Goal: Task Accomplishment & Management: Use online tool/utility

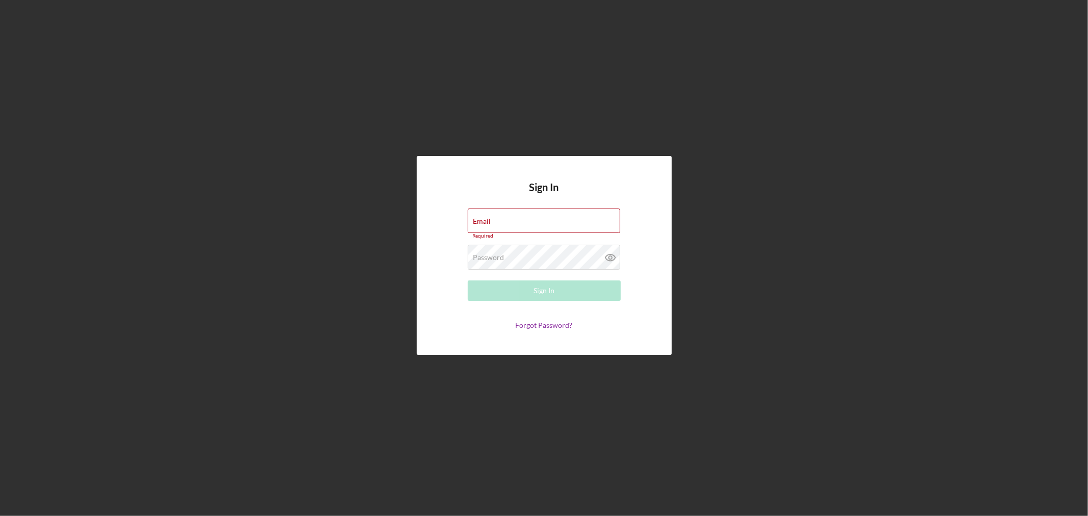
type input "[EMAIL_ADDRESS][DOMAIN_NAME]"
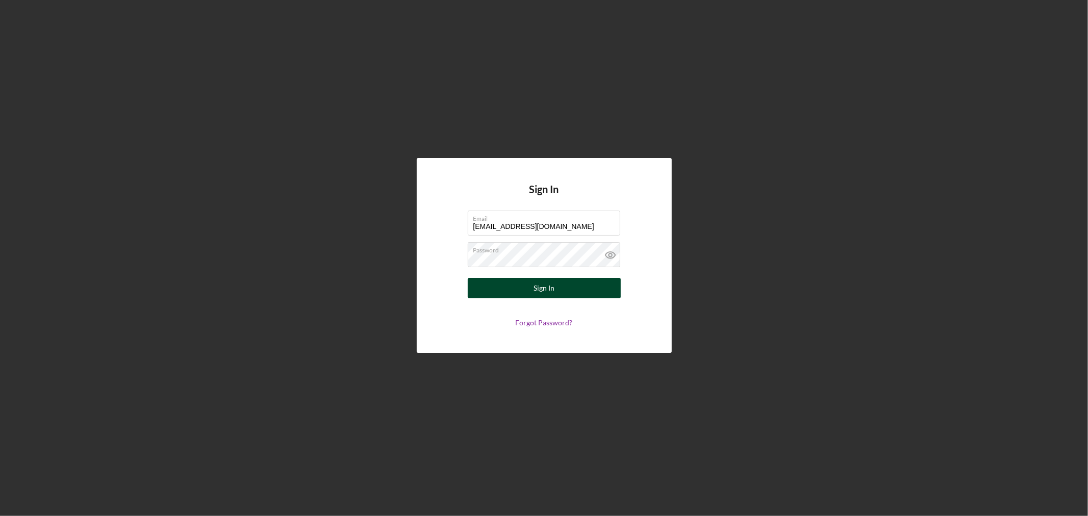
click at [553, 288] on div "Sign In" at bounding box center [544, 288] width 21 height 20
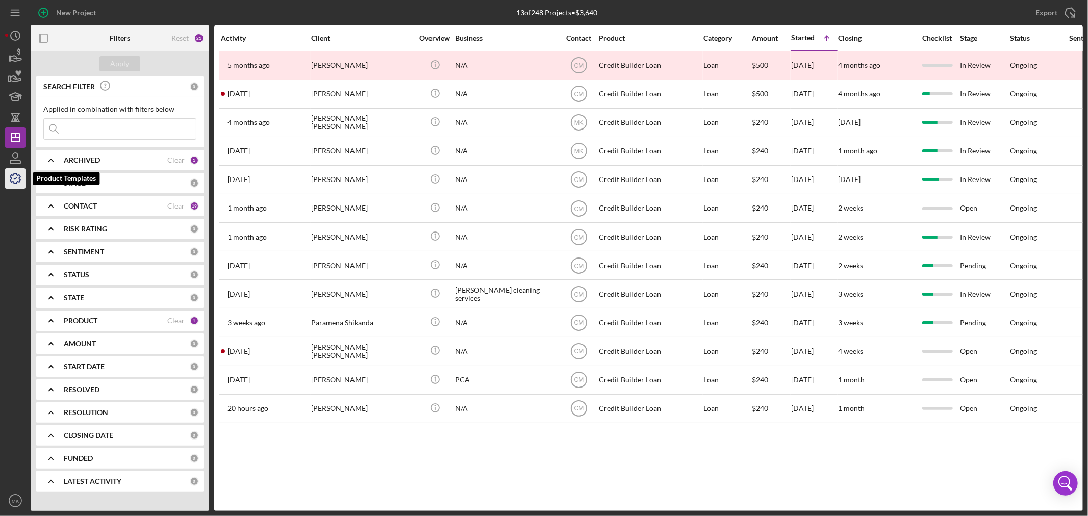
click at [17, 179] on icon "button" at bounding box center [16, 179] width 26 height 26
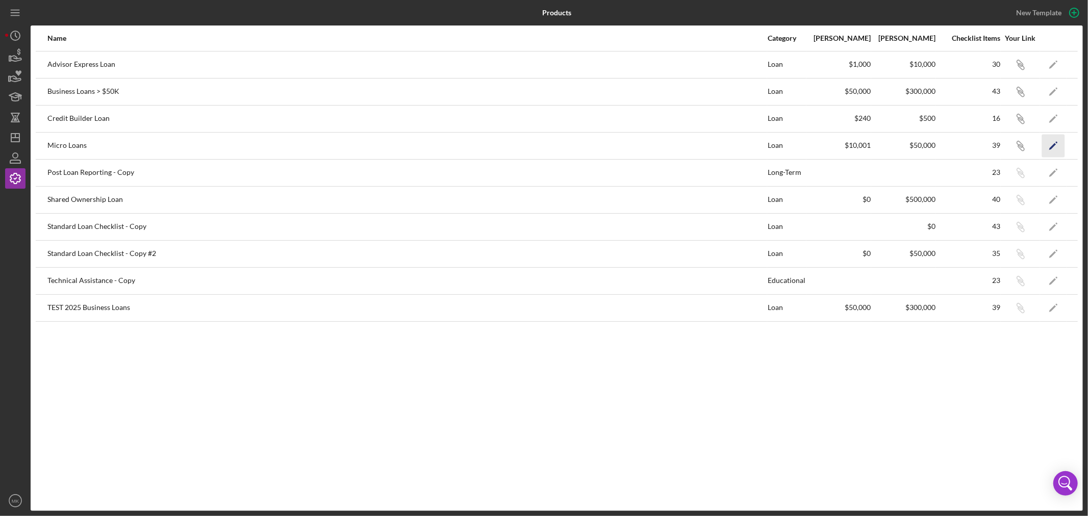
click at [1055, 144] on polygon "button" at bounding box center [1053, 146] width 7 height 7
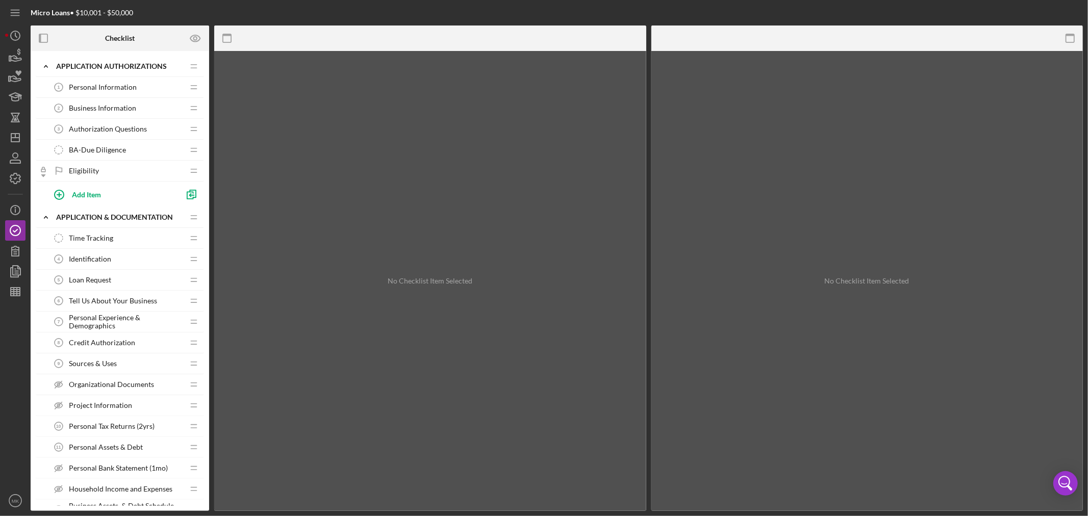
click at [127, 87] on span "Personal Information" at bounding box center [103, 87] width 68 height 8
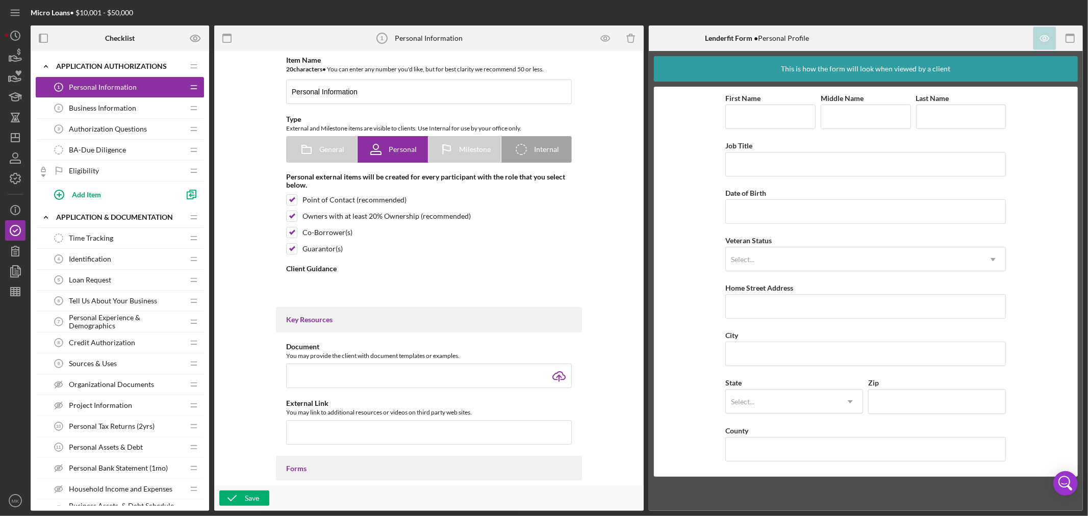
type textarea "<div> <div class="OutlineElement Ltr SCXW239324315 BCX0"> <p class="Paragraph S…"
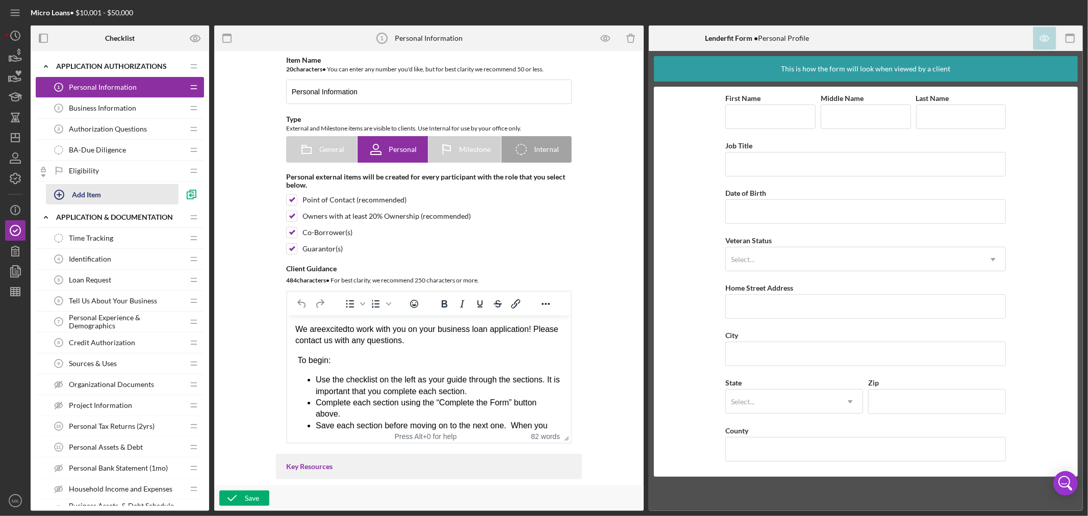
click at [89, 192] on div "Add Item" at bounding box center [86, 194] width 29 height 19
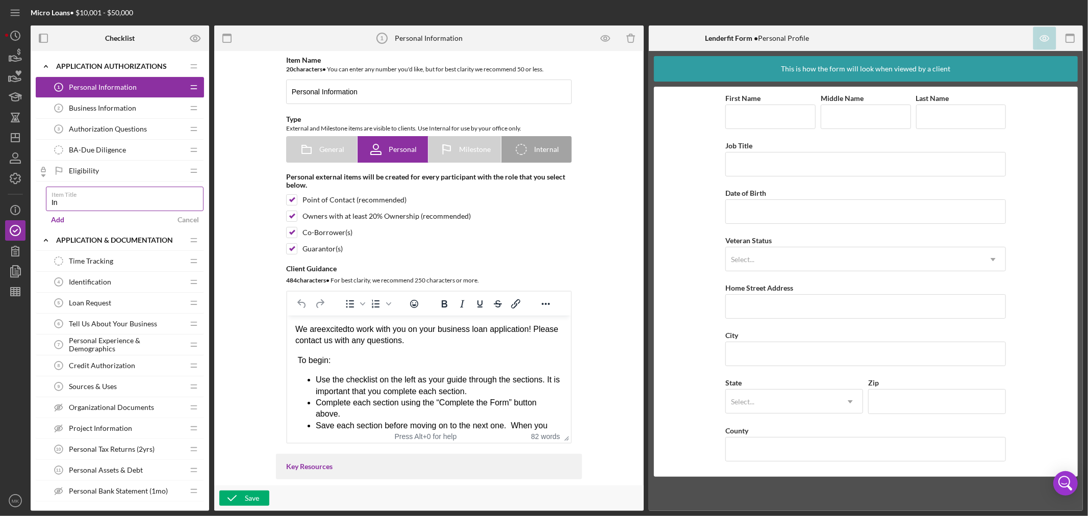
type input "I"
type input "Welcome"
click at [57, 217] on div "Add" at bounding box center [57, 219] width 13 height 15
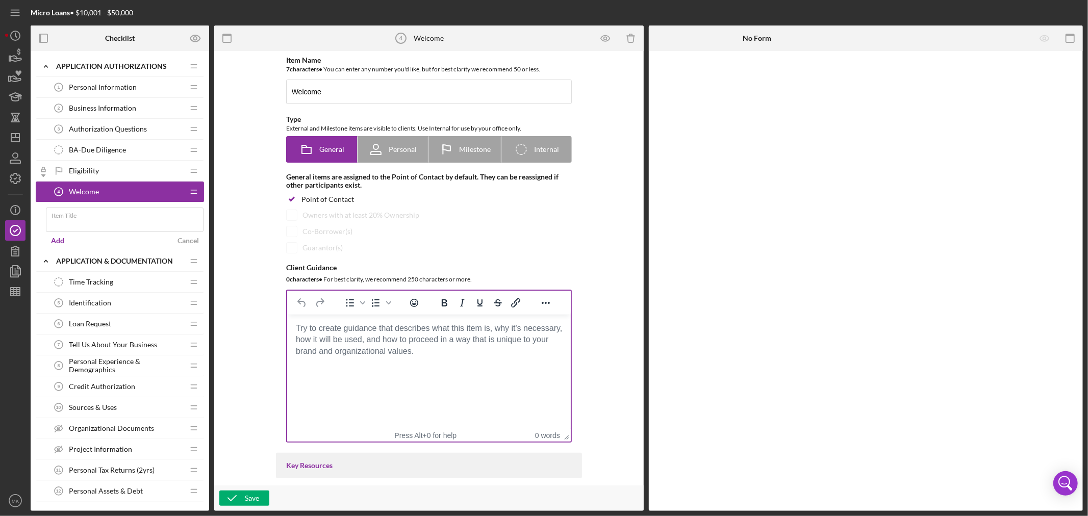
click at [408, 334] on body "Rich Text Area. Press ALT-0 for help." at bounding box center [428, 328] width 267 height 11
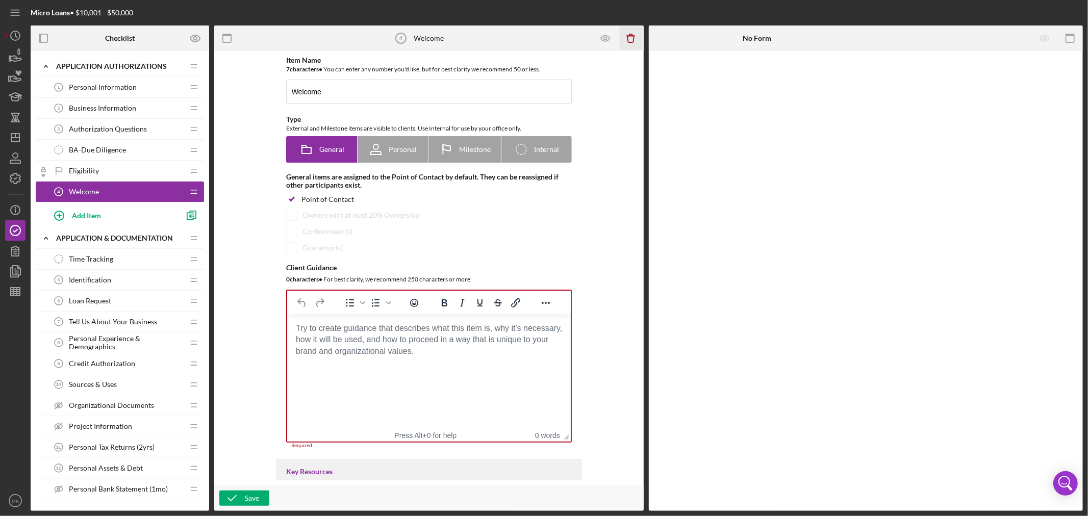
click at [632, 36] on icon "button" at bounding box center [630, 35] width 3 height 2
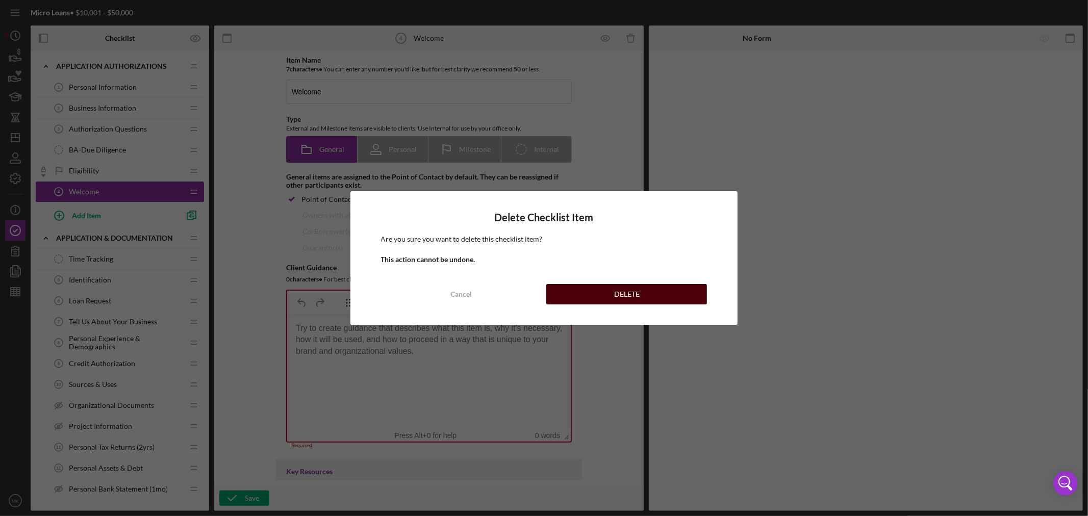
click at [651, 293] on button "DELETE" at bounding box center [626, 294] width 161 height 20
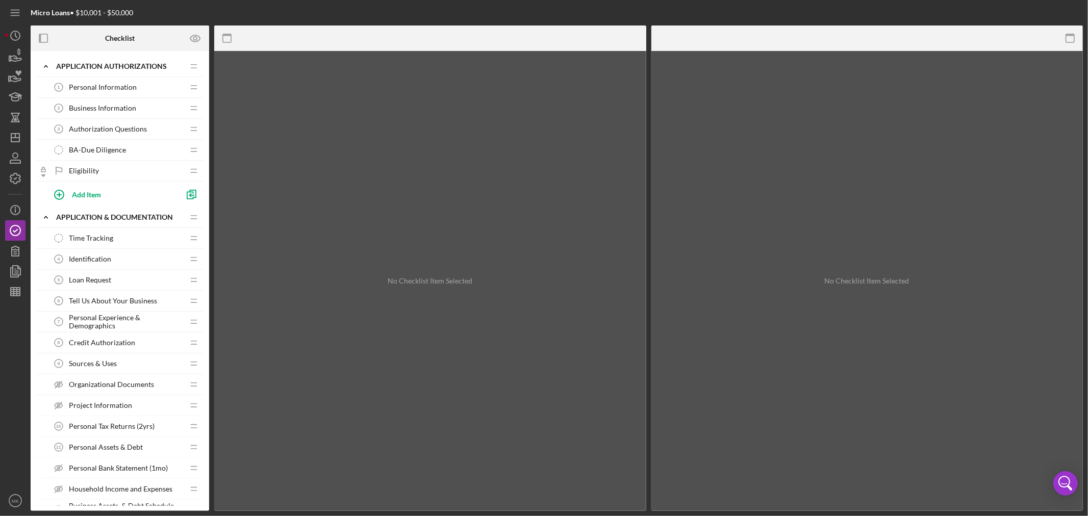
click at [110, 84] on span "Personal Information" at bounding box center [103, 87] width 68 height 8
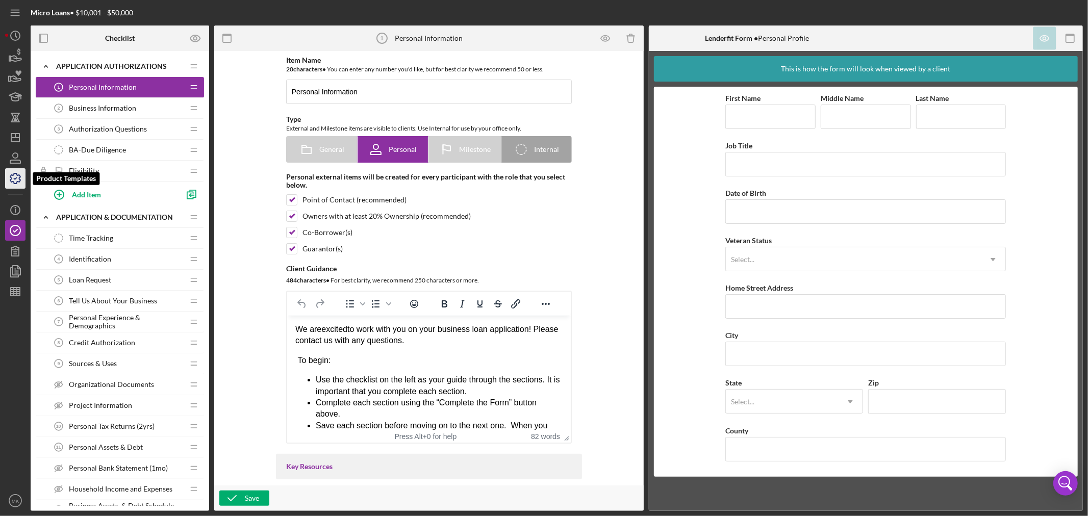
click at [16, 178] on polyline "button" at bounding box center [15, 179] width 3 height 2
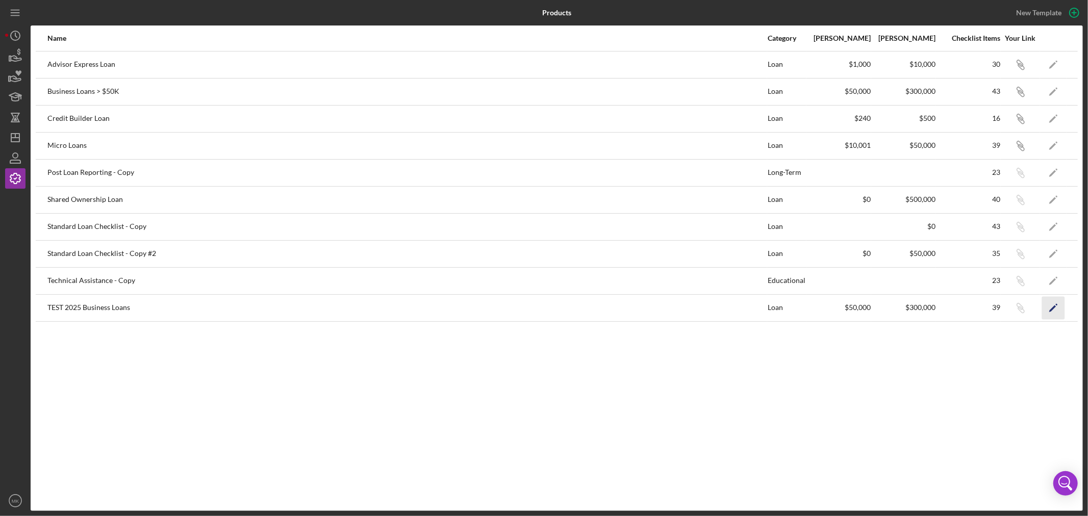
click at [1052, 309] on polygon "button" at bounding box center [1053, 308] width 7 height 7
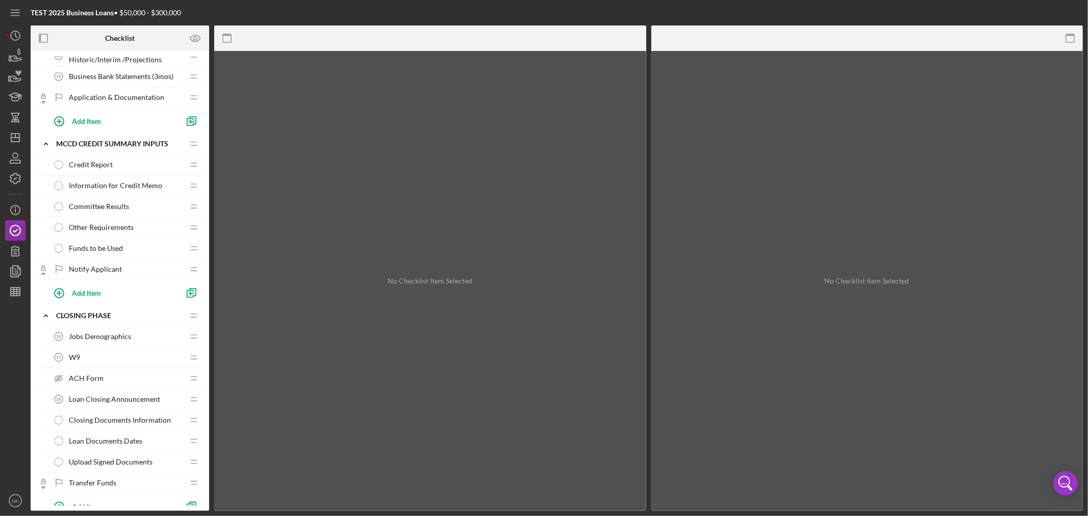
scroll to position [476, 0]
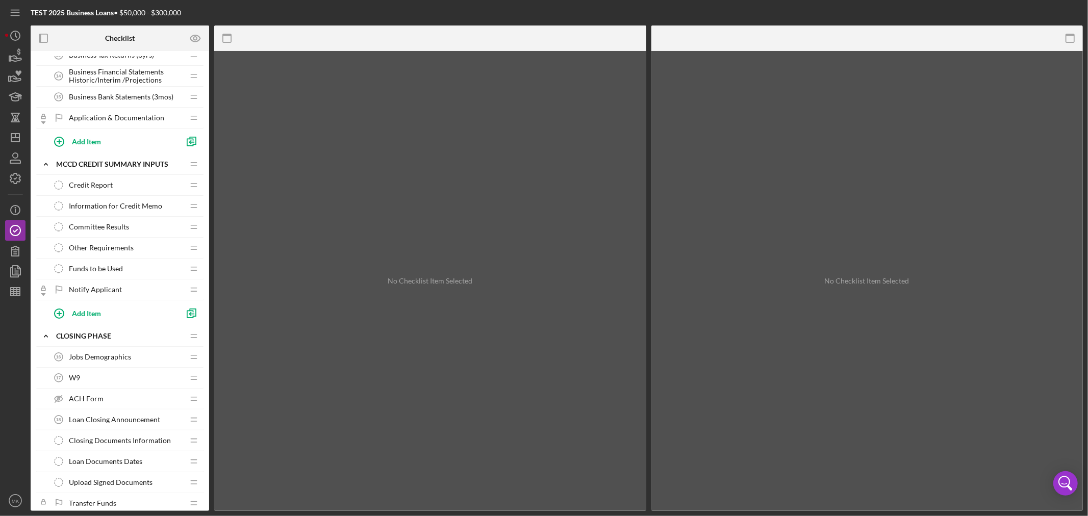
click at [108, 267] on span "Funds to be Used" at bounding box center [96, 269] width 54 height 8
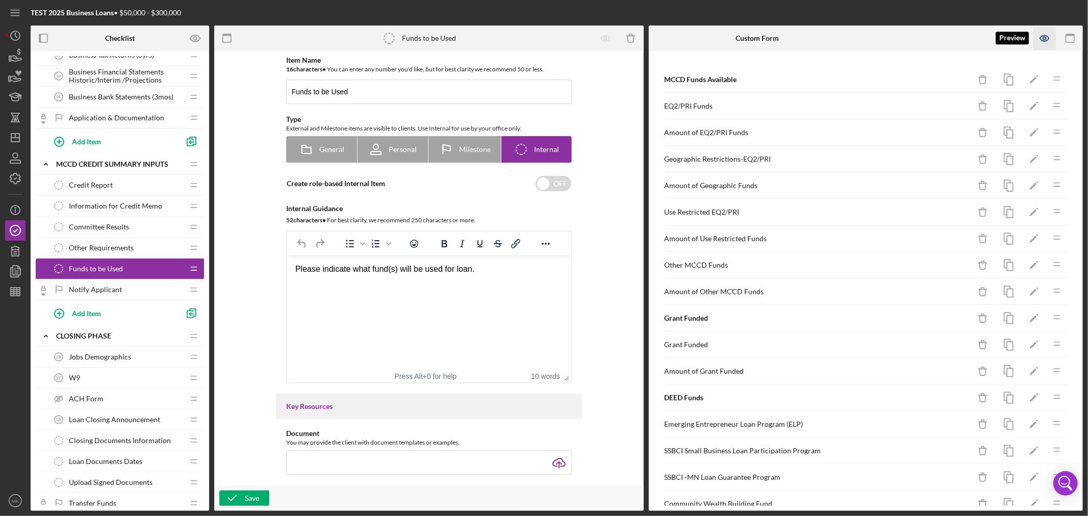
click at [1045, 36] on icon "button" at bounding box center [1045, 38] width 23 height 23
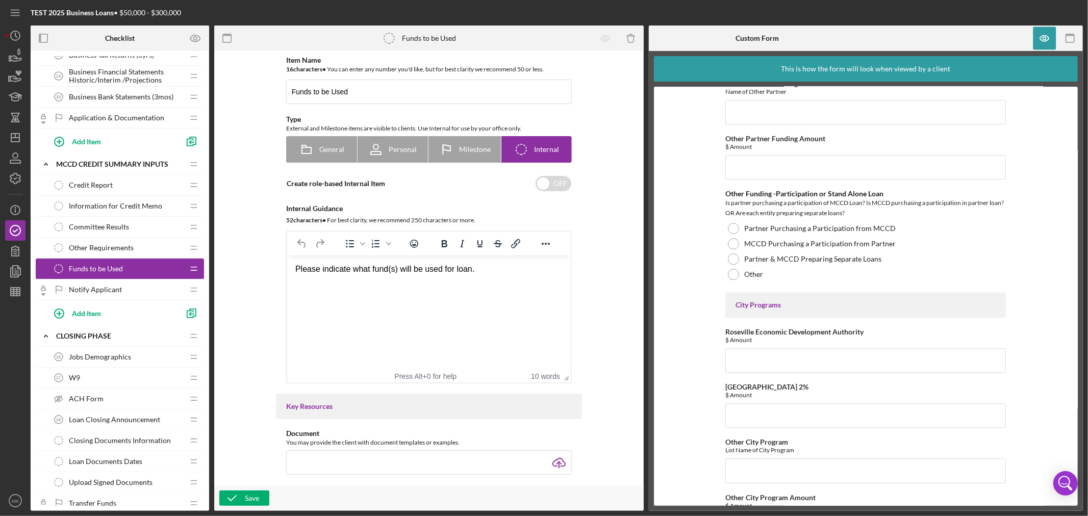
scroll to position [2452, 0]
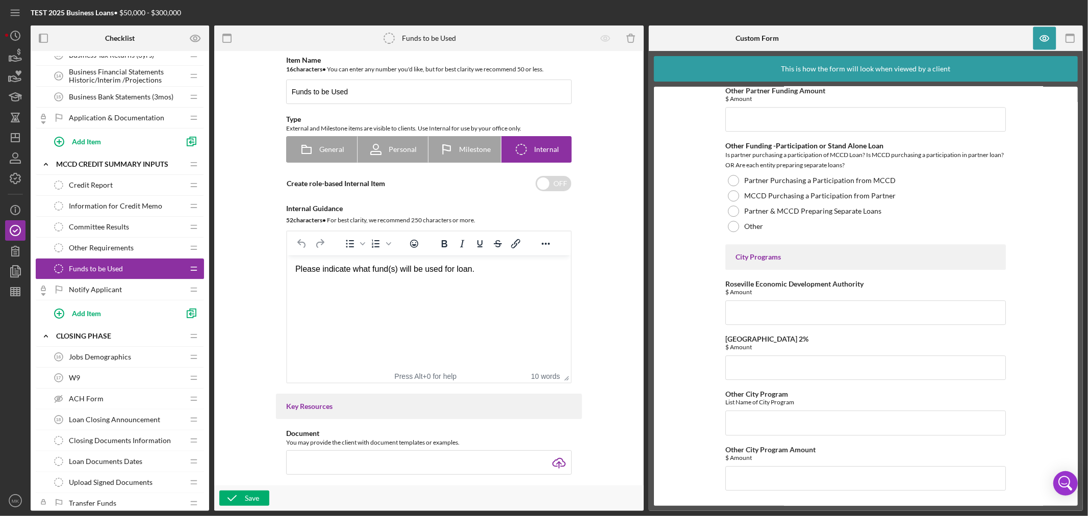
click at [123, 248] on span "Other Requirements" at bounding box center [101, 248] width 65 height 8
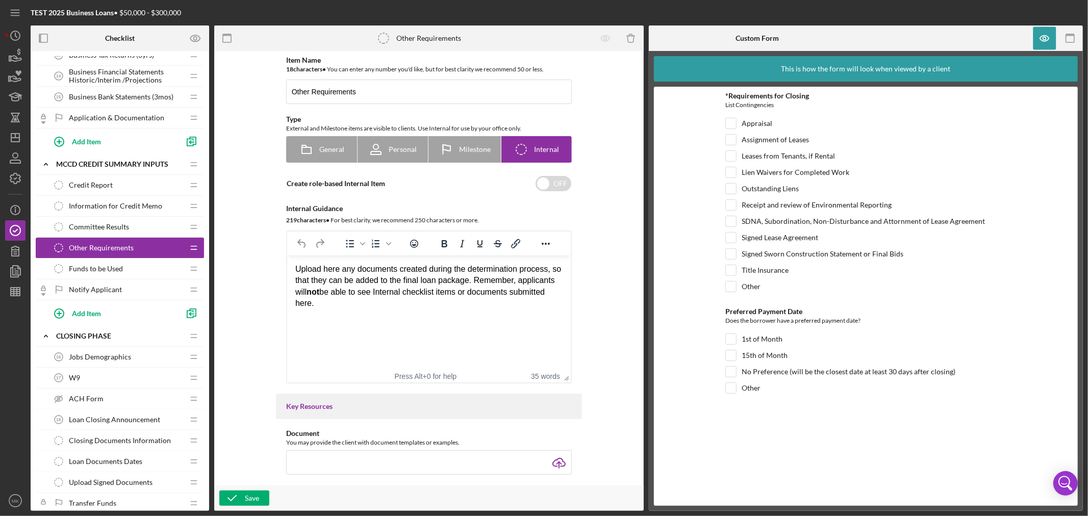
click at [113, 228] on span "Committee Results" at bounding box center [99, 227] width 60 height 8
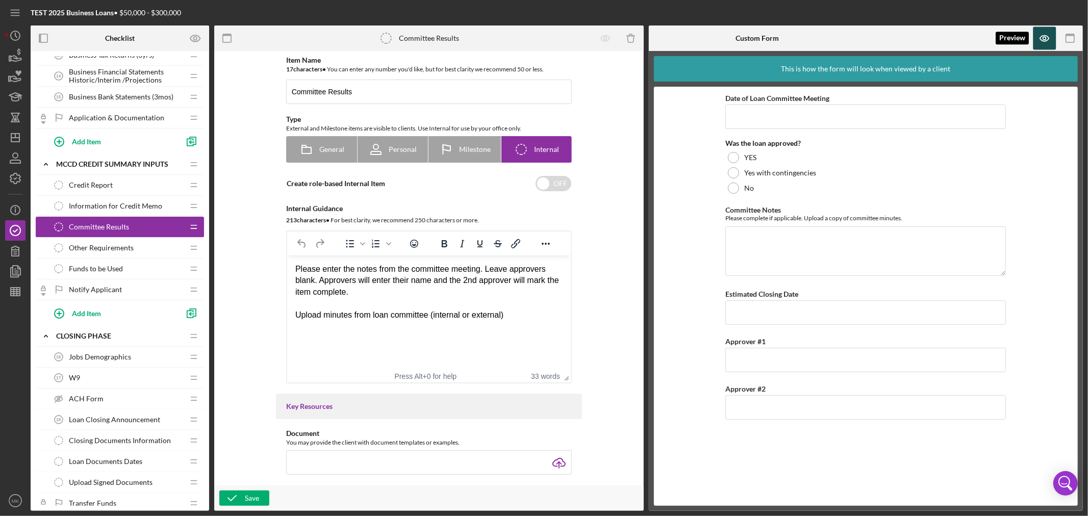
click at [1047, 42] on icon "button" at bounding box center [1045, 38] width 23 height 23
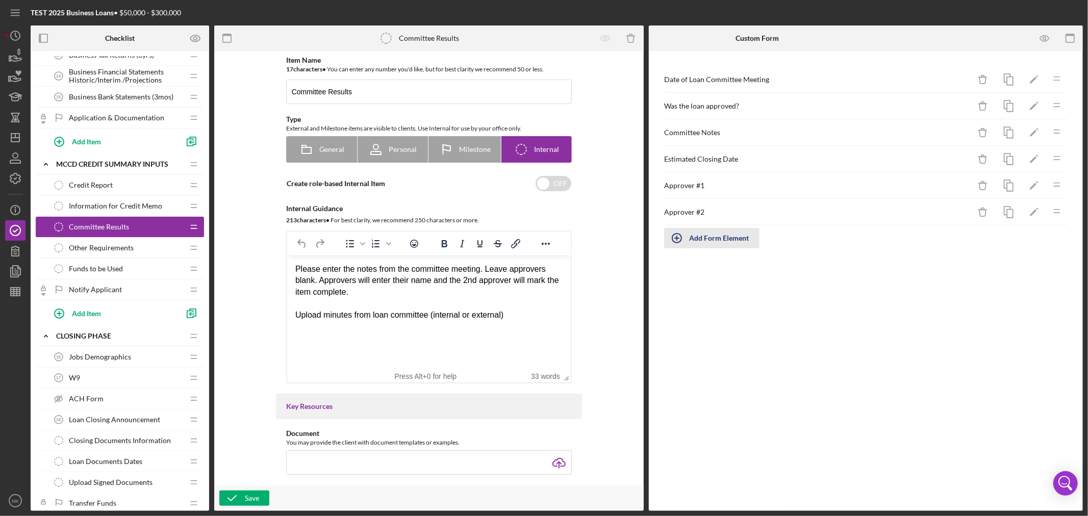
click at [718, 237] on div "Add Form Element" at bounding box center [720, 238] width 60 height 20
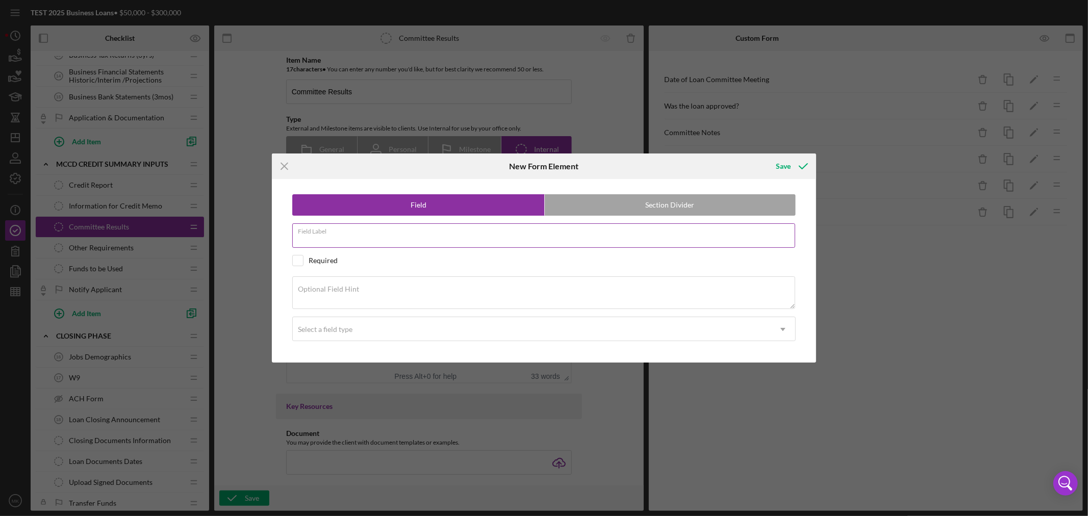
click at [354, 232] on div "Field Label" at bounding box center [544, 236] width 504 height 26
type input "Motion Moved"
click at [382, 282] on div "Optional Field Hint" at bounding box center [544, 294] width 504 height 34
type textarea "Name of Loan Committee Member Making the Motion"
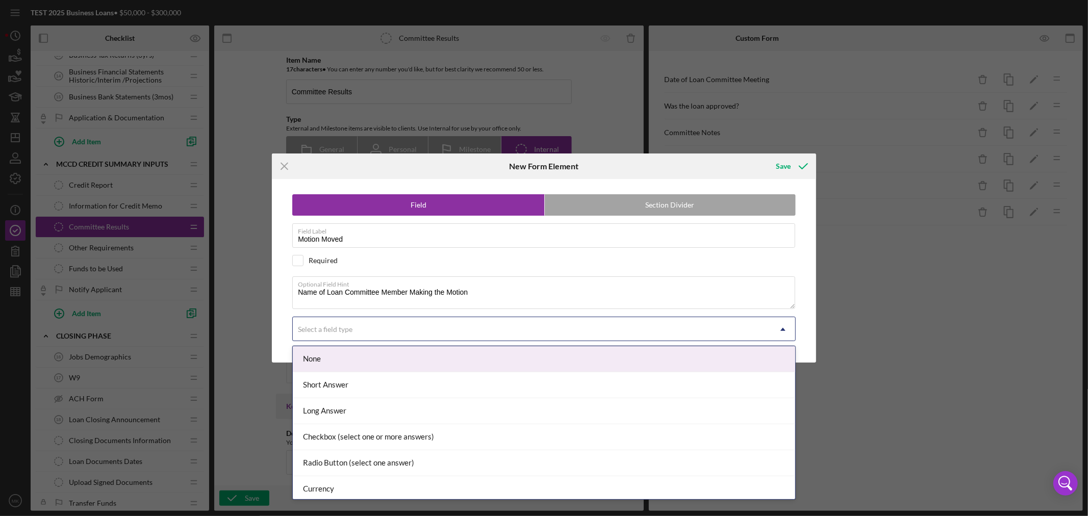
click at [782, 328] on icon "Icon/Dropdown Arrow" at bounding box center [783, 329] width 24 height 24
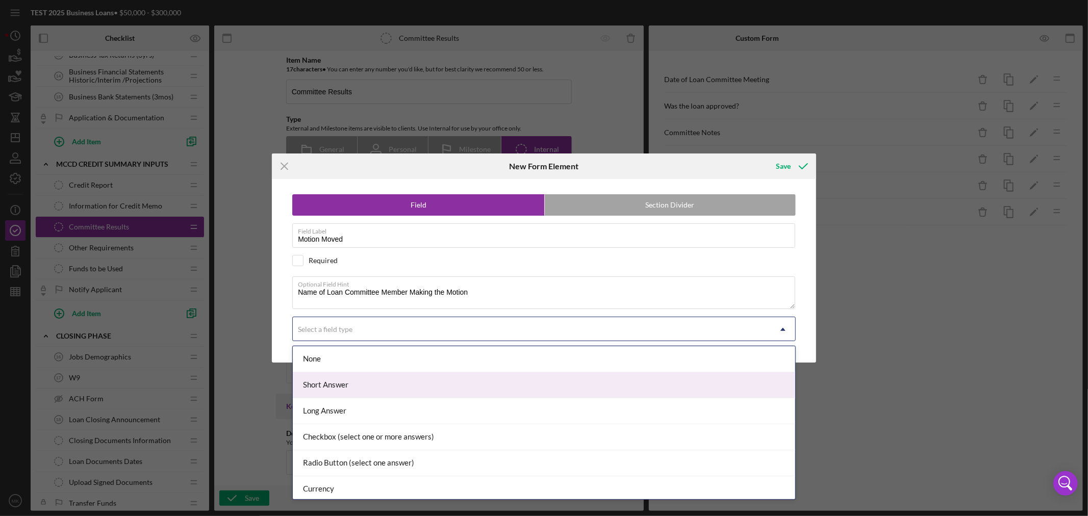
click at [699, 384] on div "Short Answer" at bounding box center [544, 385] width 503 height 26
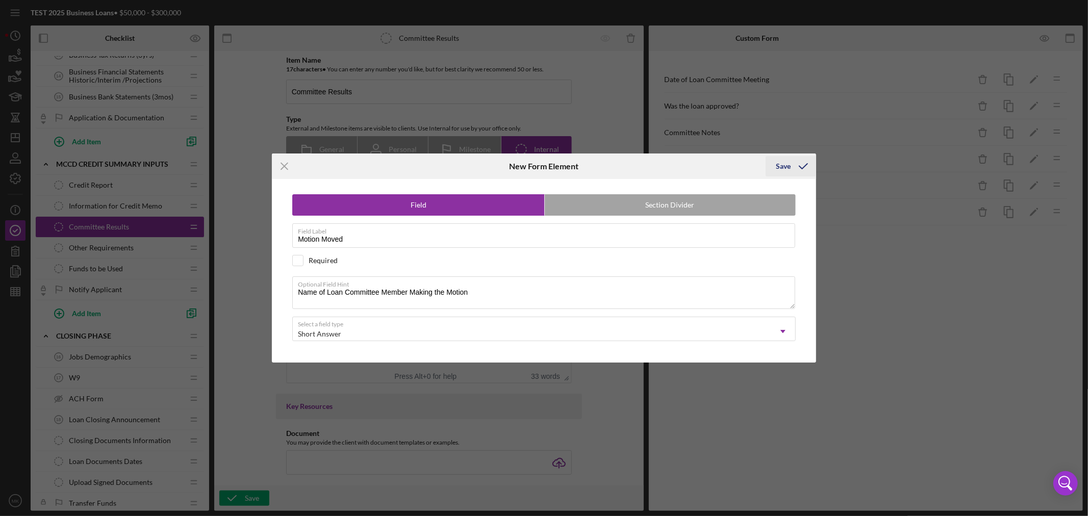
click at [789, 164] on div "Save" at bounding box center [783, 166] width 15 height 20
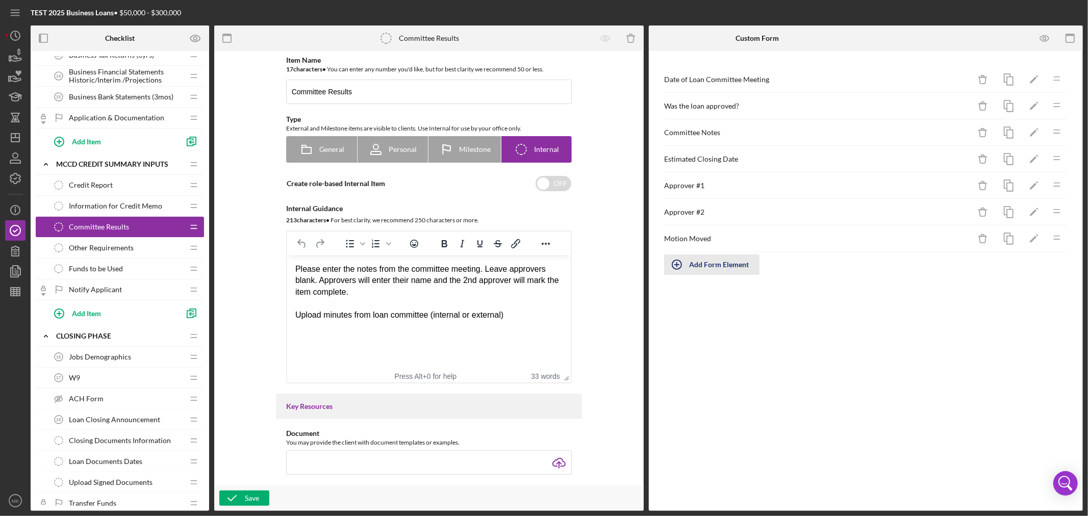
click at [676, 265] on icon "button" at bounding box center [677, 265] width 26 height 26
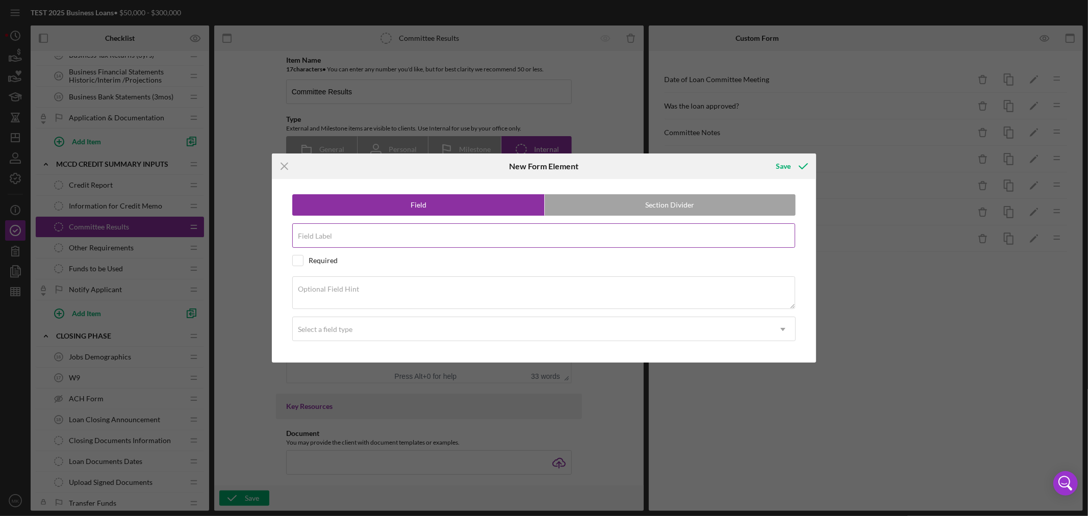
click at [354, 235] on input "Field Label" at bounding box center [543, 235] width 503 height 24
type input "Motion Seconded"
click at [378, 284] on div "Optional Field Hint" at bounding box center [544, 294] width 504 height 34
type textarea "Name of Committee Member who Seconded the Motion"
click at [783, 328] on icon "Icon/Dropdown Arrow" at bounding box center [783, 329] width 24 height 24
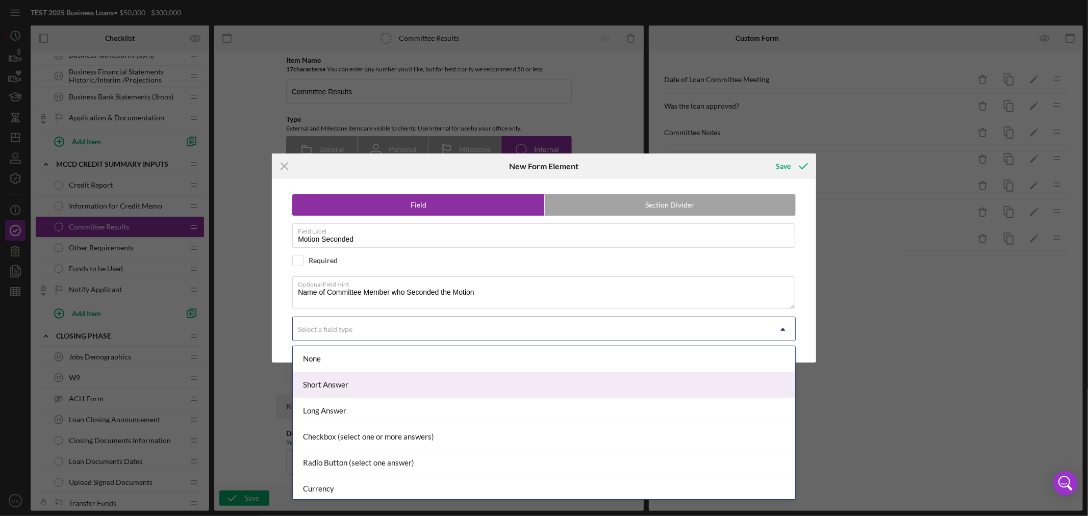
click at [565, 380] on div "Short Answer" at bounding box center [544, 385] width 503 height 26
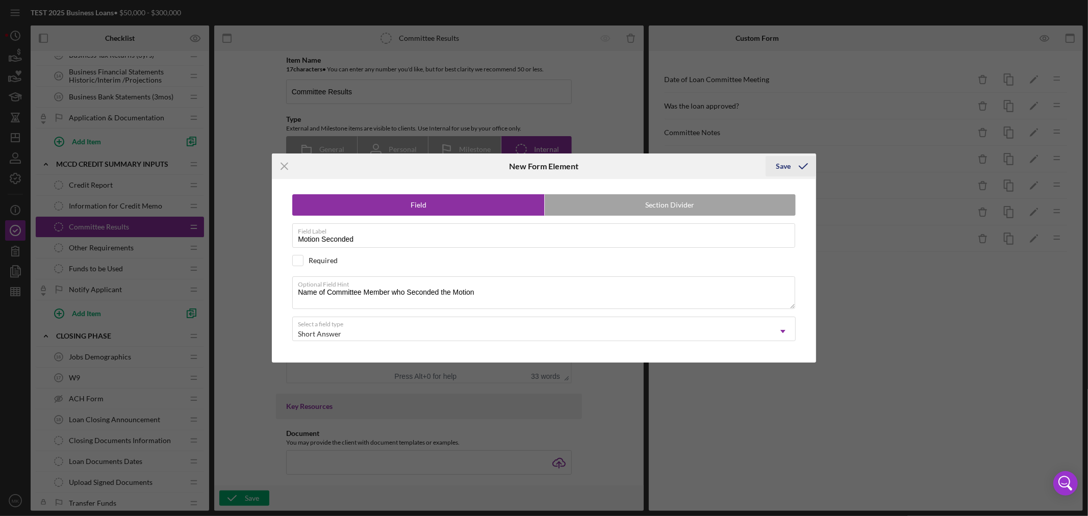
click at [784, 162] on div "Save" at bounding box center [783, 166] width 15 height 20
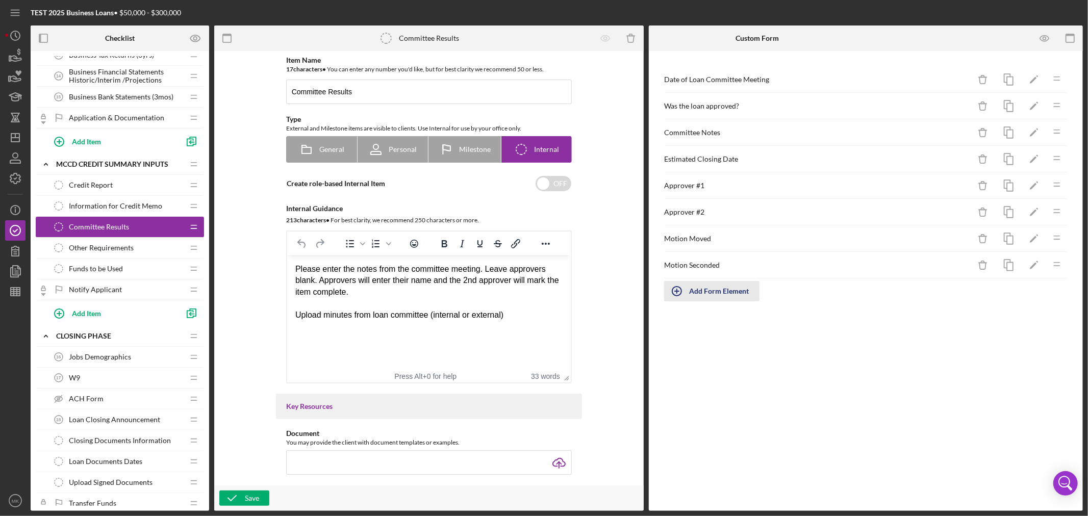
click at [709, 291] on div "Add Form Element" at bounding box center [720, 291] width 60 height 20
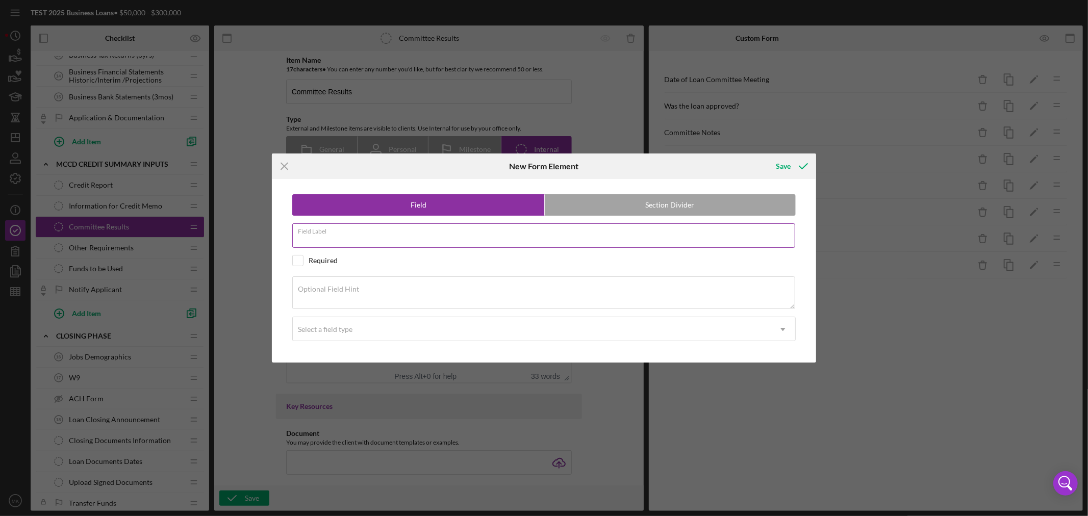
click at [365, 234] on div "Field Label" at bounding box center [544, 236] width 504 height 26
type input "Voting Results"
click at [388, 287] on div "Optional Field Hint" at bounding box center [544, 294] width 504 height 34
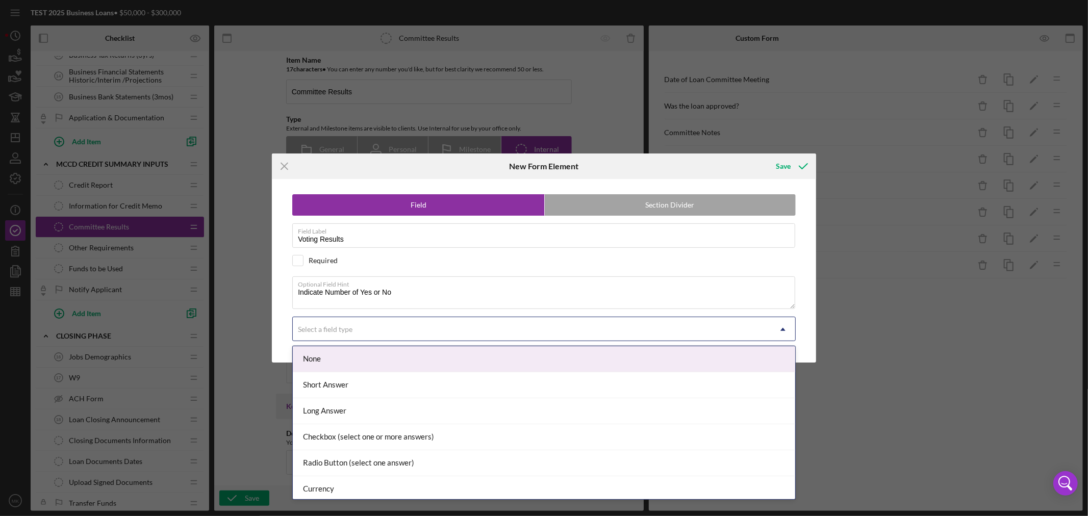
click at [784, 332] on icon "Icon/Dropdown Arrow" at bounding box center [783, 329] width 24 height 24
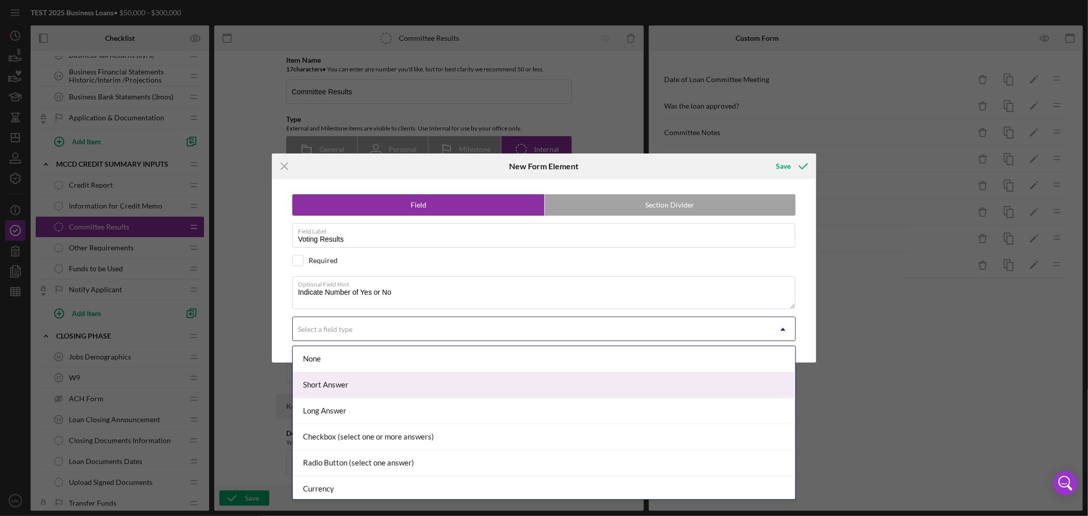
click at [759, 385] on div "Short Answer" at bounding box center [544, 385] width 503 height 26
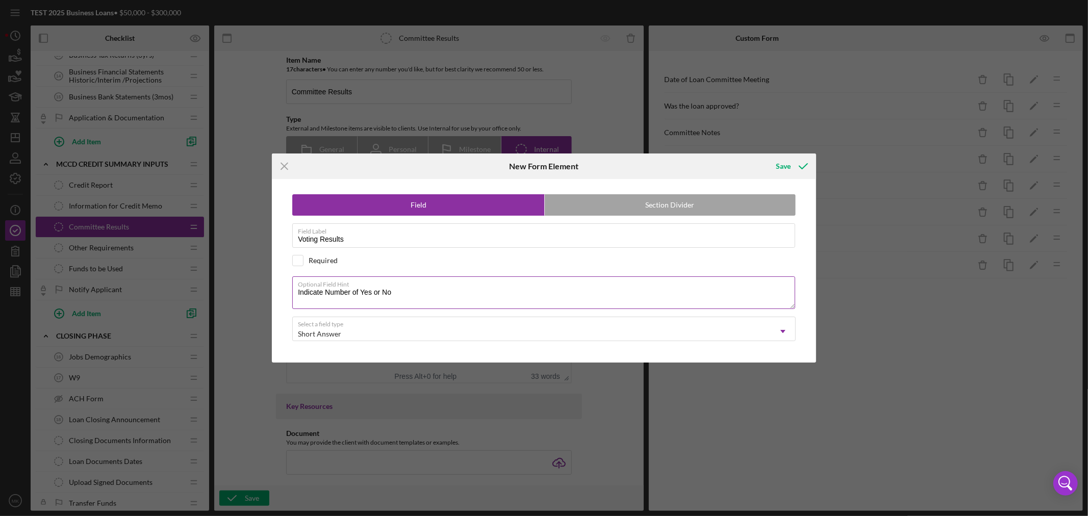
click at [382, 289] on textarea "Indicate Number of Yes or No" at bounding box center [543, 293] width 503 height 33
click at [419, 294] on textarea "Indicate Number of Yes, No" at bounding box center [543, 293] width 503 height 33
type textarea "Indicate Number of Yes, No or Abstain"
click at [786, 331] on icon "Icon/Dropdown Arrow" at bounding box center [783, 331] width 24 height 24
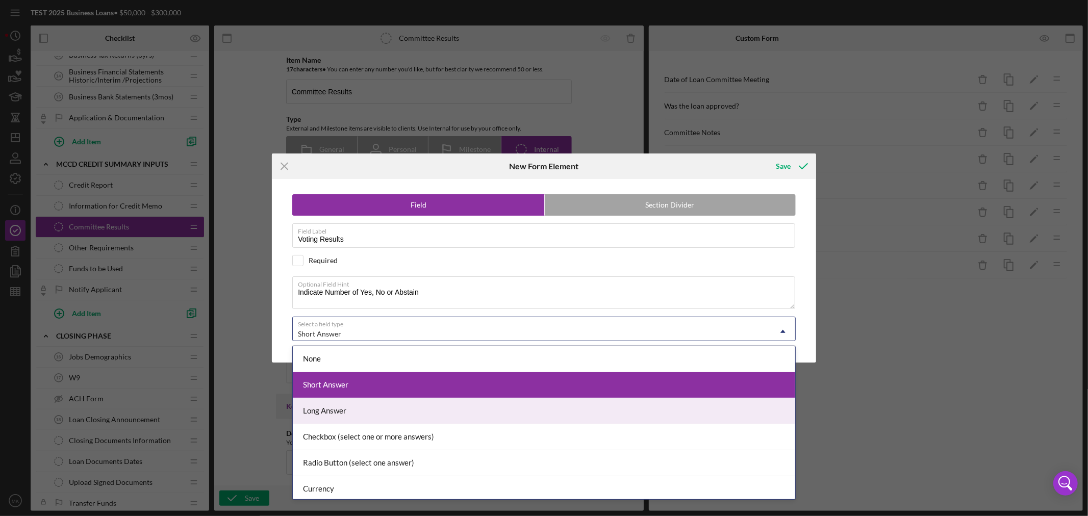
click at [580, 405] on div "Long Answer" at bounding box center [544, 411] width 503 height 26
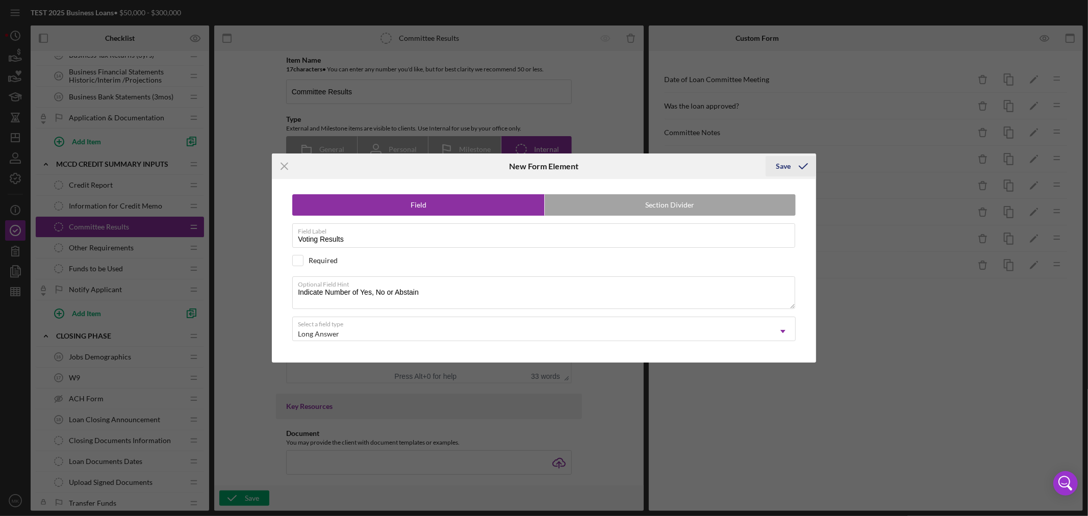
click at [787, 166] on div "Save" at bounding box center [783, 166] width 15 height 20
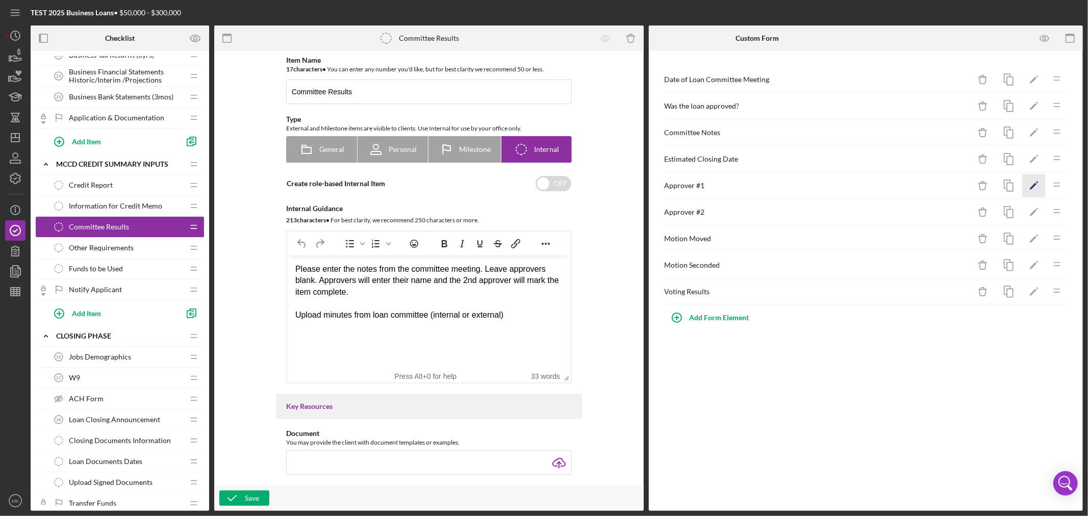
click at [1036, 184] on polygon "button" at bounding box center [1033, 186] width 7 height 7
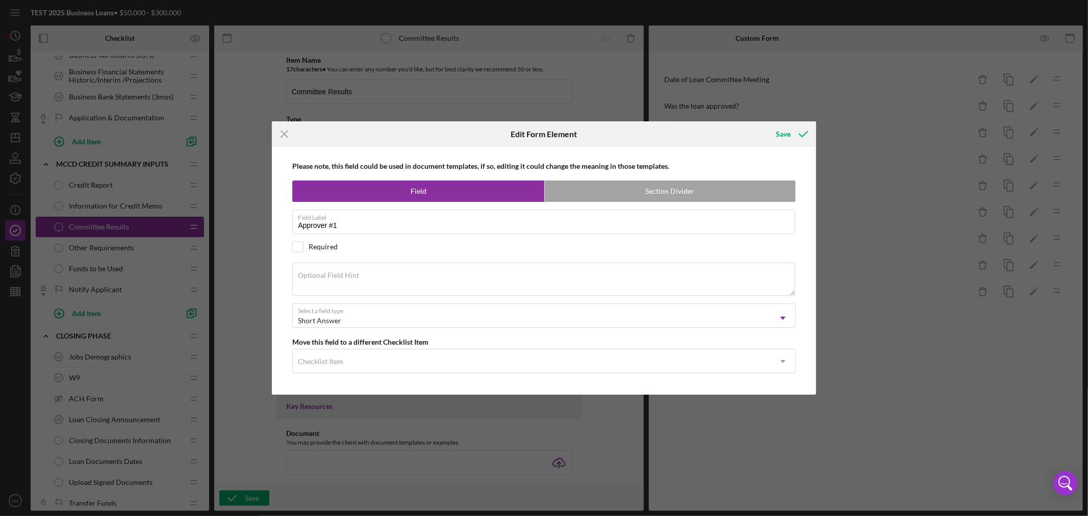
click at [281, 133] on icon "Icon/Menu Close" at bounding box center [285, 134] width 26 height 26
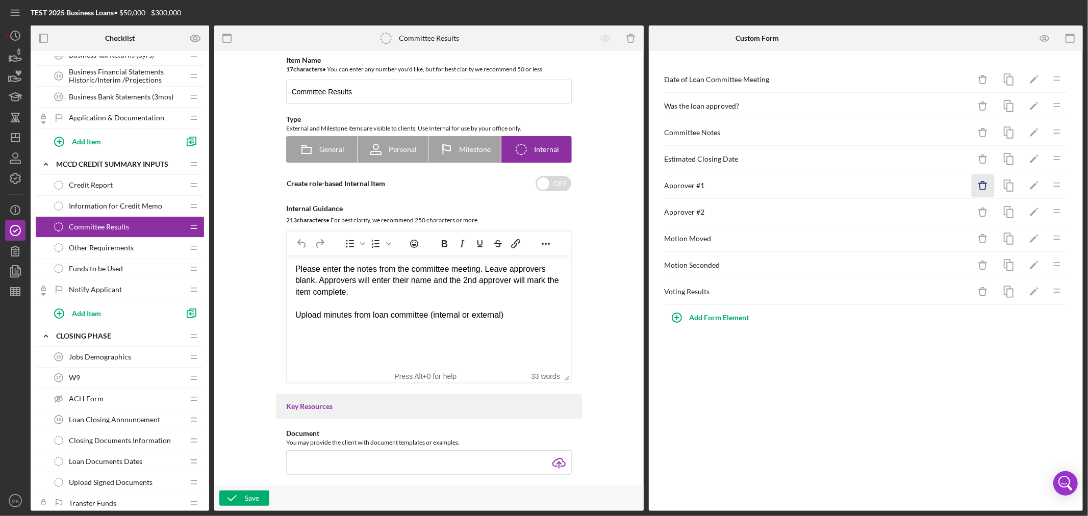
click at [982, 186] on icon "Icon/Delete" at bounding box center [983, 185] width 23 height 23
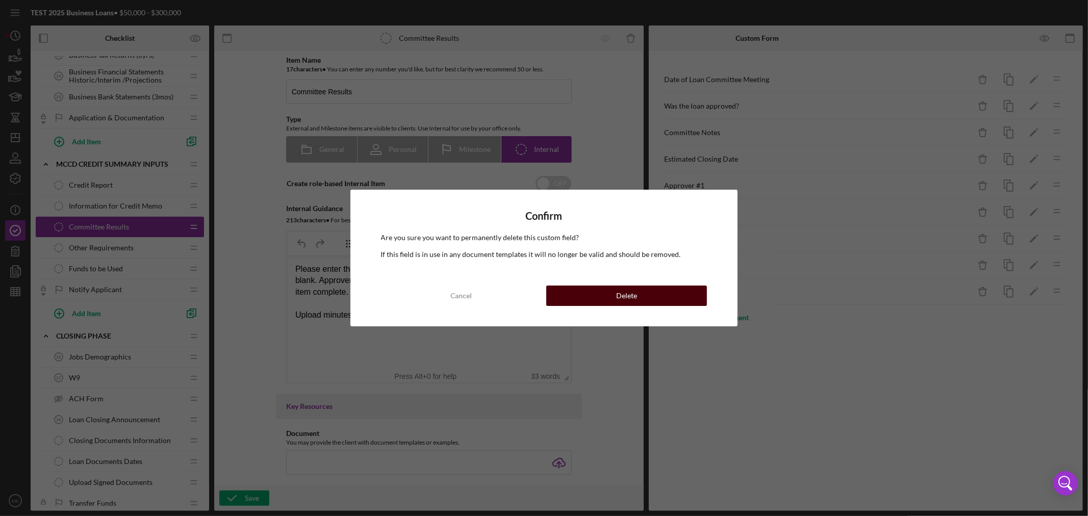
click at [635, 298] on div "Delete" at bounding box center [626, 296] width 21 height 20
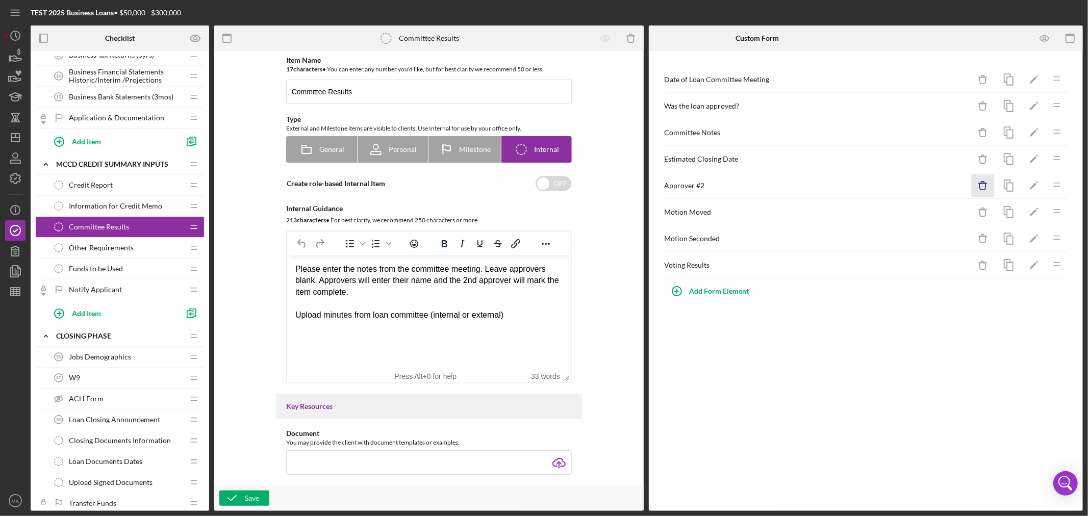
click at [983, 187] on icon "Icon/Delete" at bounding box center [983, 185] width 23 height 23
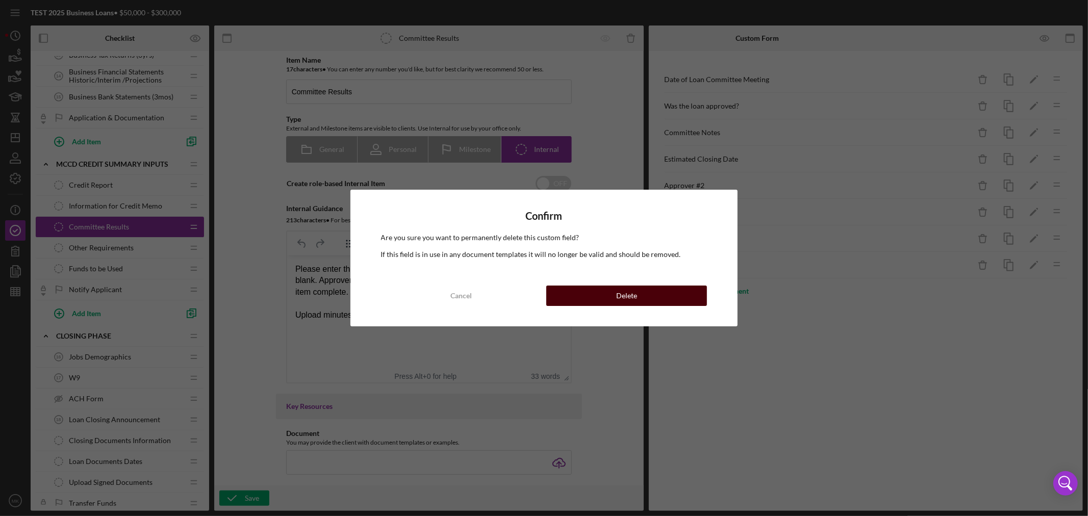
click at [640, 296] on button "Delete" at bounding box center [626, 296] width 161 height 20
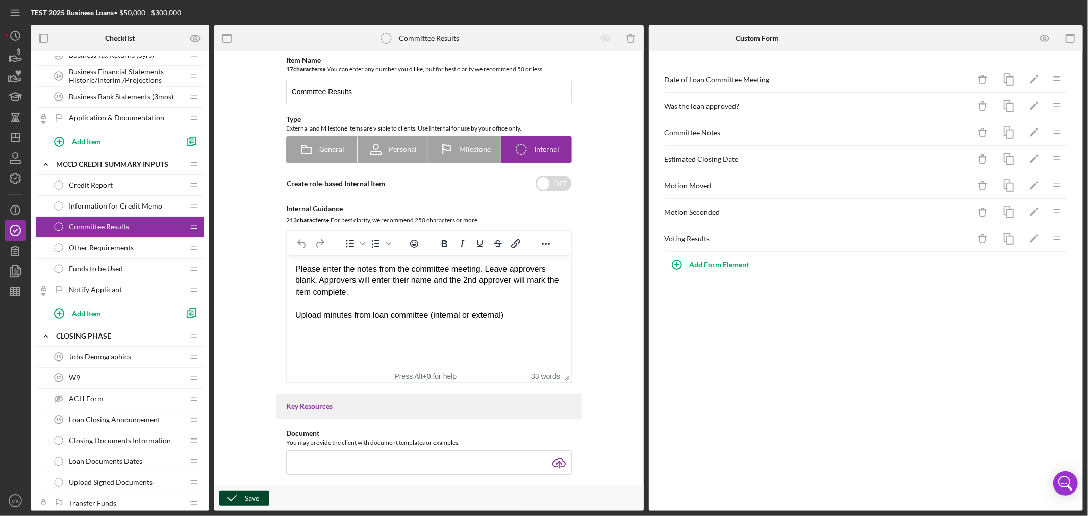
click at [249, 500] on div "Save" at bounding box center [252, 498] width 14 height 15
click at [1047, 34] on icon "button" at bounding box center [1045, 38] width 23 height 23
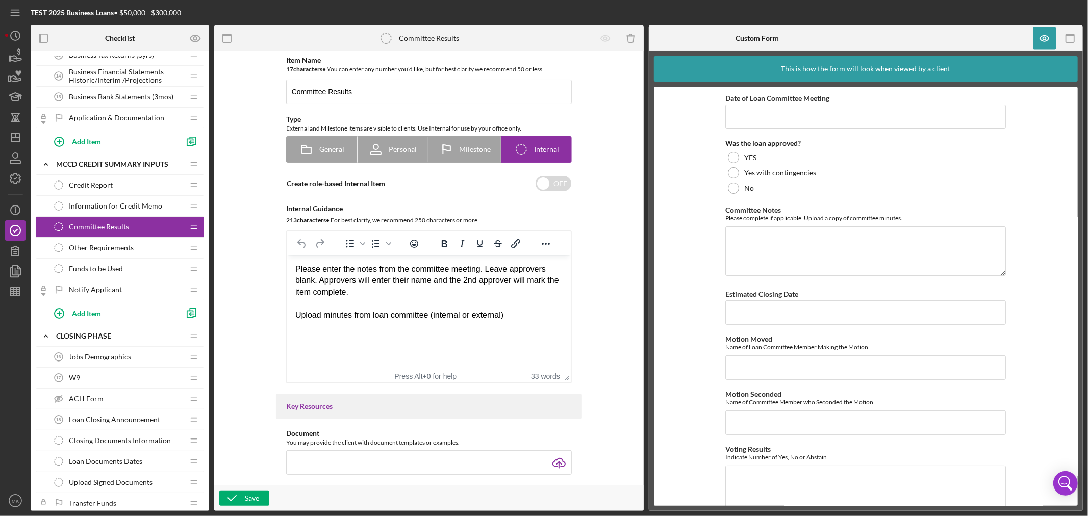
scroll to position [27, 0]
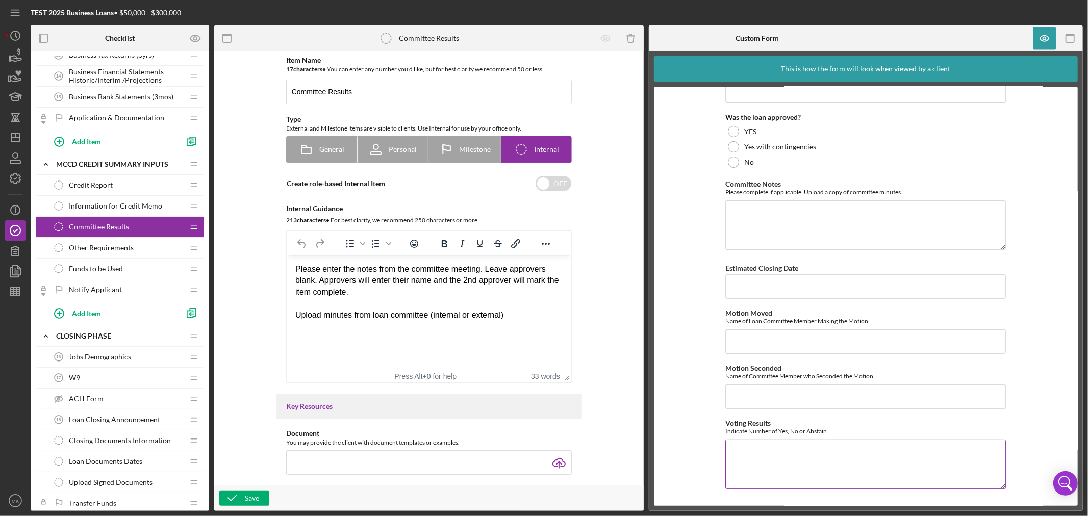
click at [800, 462] on textarea "Voting Results" at bounding box center [866, 464] width 281 height 49
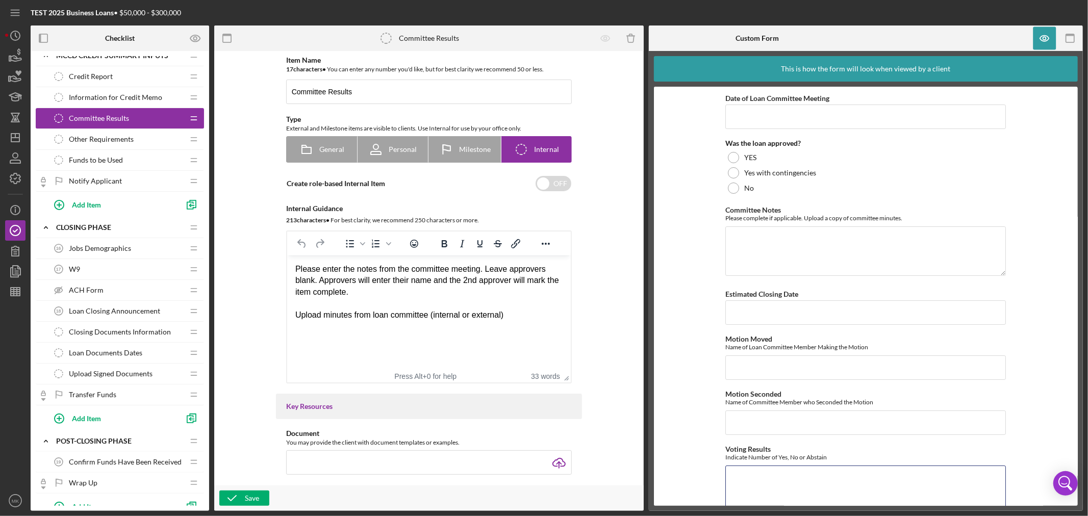
scroll to position [646, 0]
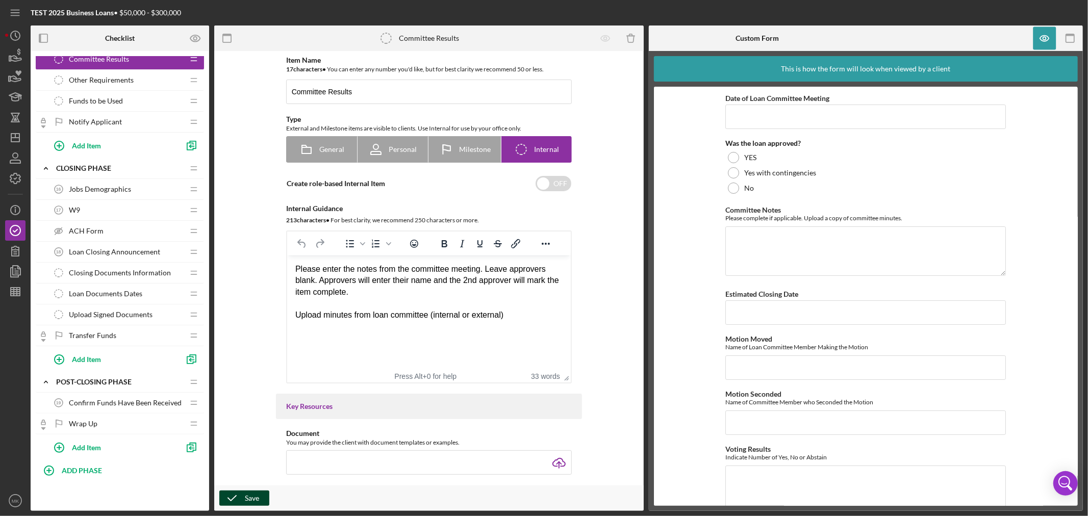
click at [246, 501] on div "Save" at bounding box center [252, 498] width 14 height 15
click at [18, 292] on line "button" at bounding box center [15, 292] width 9 height 0
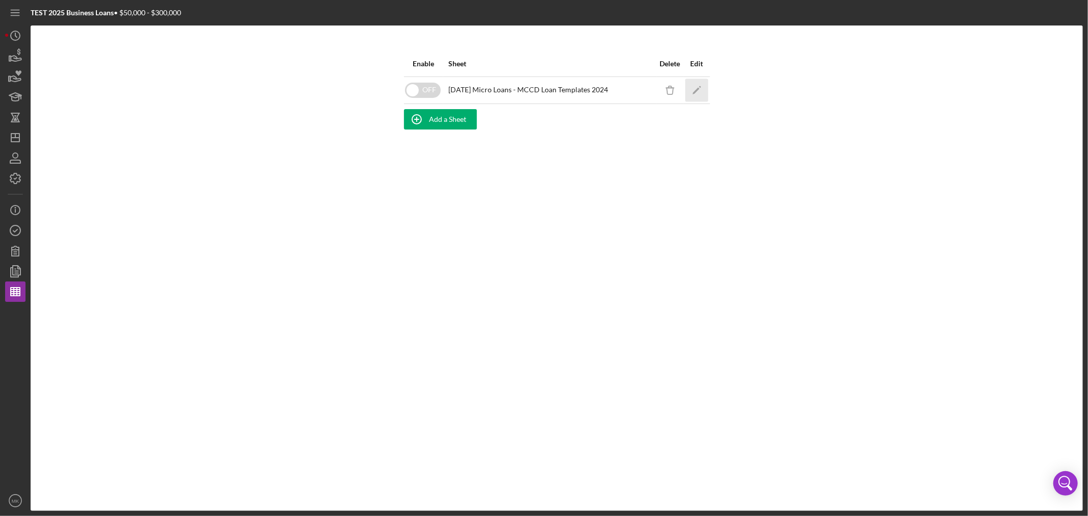
click at [699, 88] on polygon "button" at bounding box center [695, 90] width 7 height 7
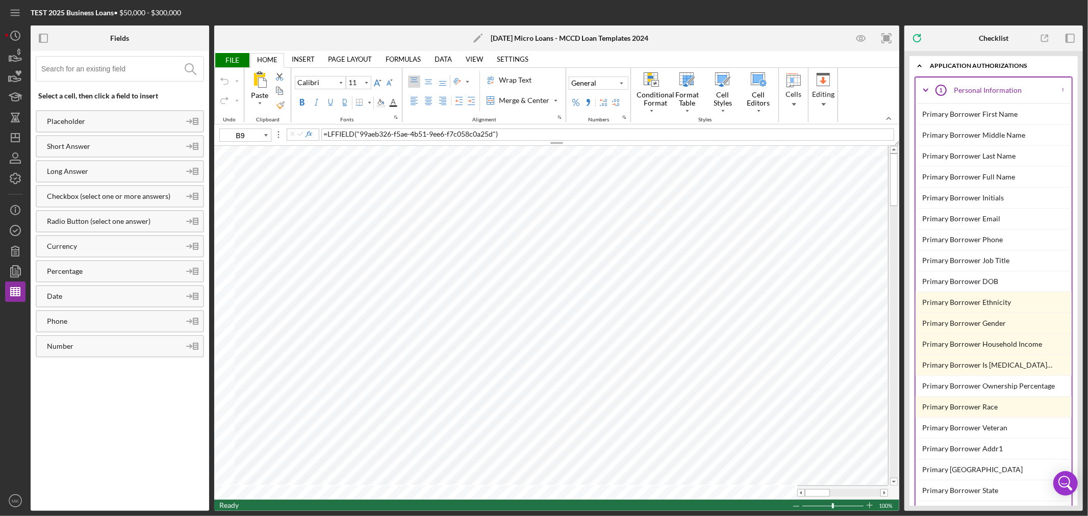
click at [927, 87] on icon "Icon/Expander" at bounding box center [926, 91] width 26 height 26
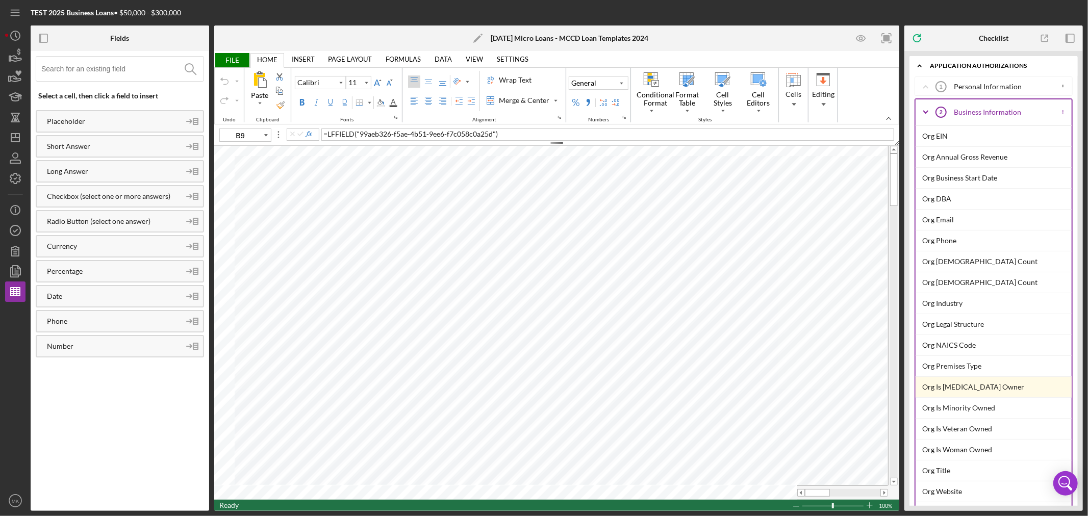
click at [929, 109] on icon "Icon/Expander" at bounding box center [926, 112] width 26 height 26
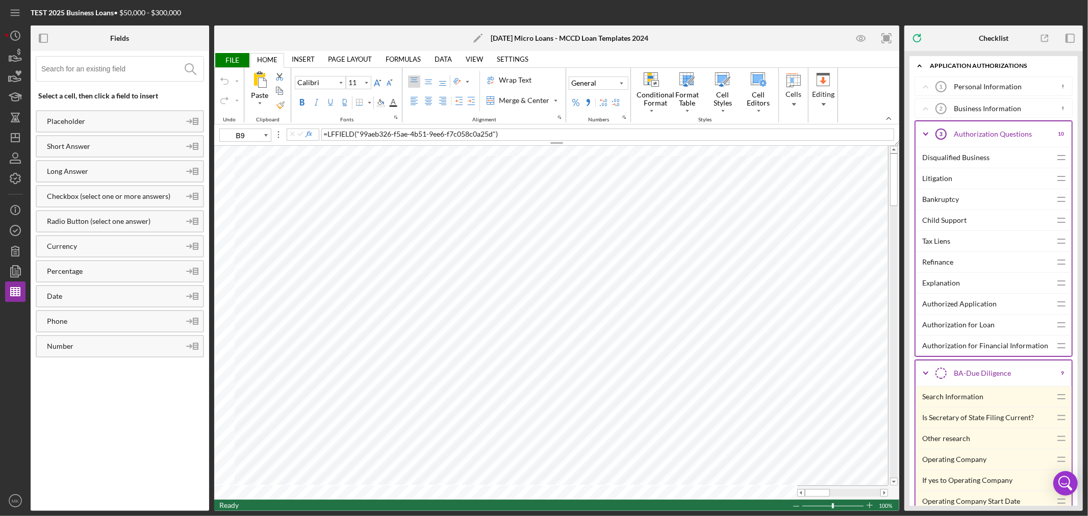
click at [927, 135] on icon "Icon/Expander" at bounding box center [926, 134] width 26 height 26
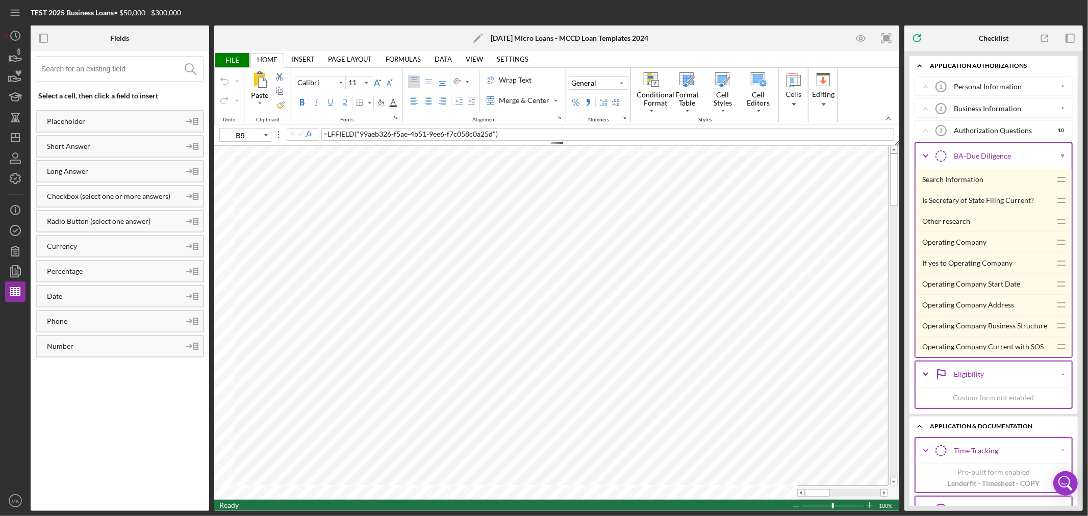
click at [976, 240] on div "Operating Company" at bounding box center [986, 242] width 129 height 20
click at [860, 38] on icon "button" at bounding box center [861, 38] width 23 height 23
click at [1001, 304] on div "Operating Company Address" at bounding box center [986, 305] width 129 height 20
click at [956, 328] on div "Operating Company Business Structure" at bounding box center [986, 326] width 129 height 20
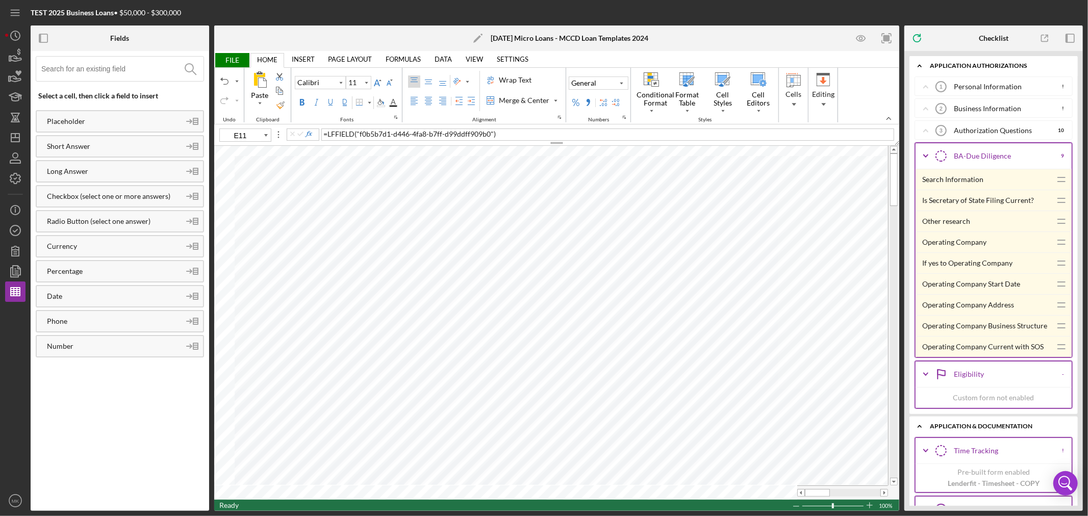
click at [959, 349] on div "Operating Company Current with SOS" at bounding box center [986, 347] width 129 height 20
click at [995, 284] on div "Operating Company Start Date" at bounding box center [986, 284] width 129 height 20
click at [922, 427] on icon "Icon/Expander" at bounding box center [920, 426] width 20 height 20
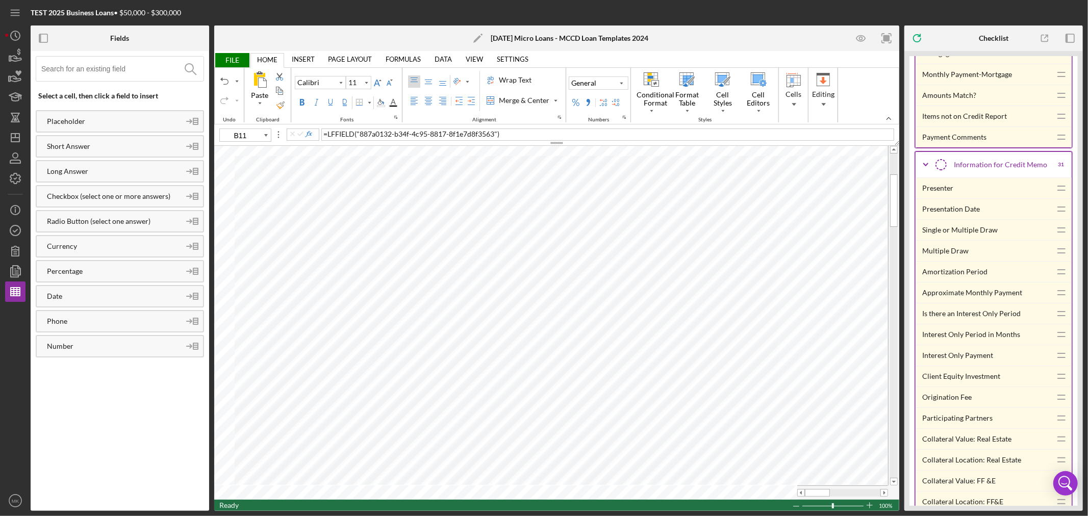
scroll to position [567, 0]
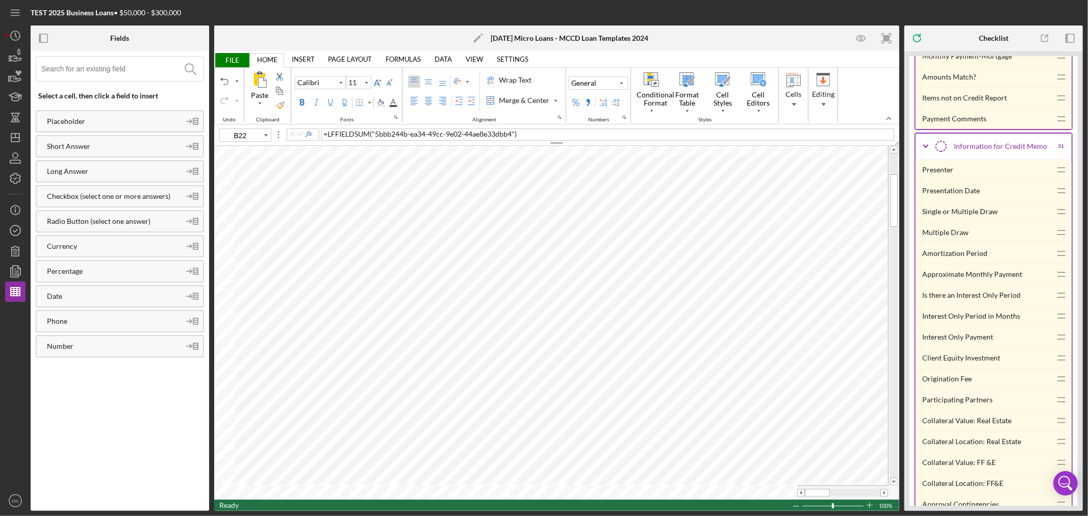
click at [980, 256] on div "Amortization Period" at bounding box center [986, 253] width 129 height 20
click at [951, 213] on div "Single or Multiple Draw" at bounding box center [986, 212] width 129 height 20
click at [968, 298] on div "Is there an Interest Only Period" at bounding box center [986, 295] width 129 height 20
click at [965, 318] on div "Interest Only Period in Months" at bounding box center [986, 316] width 129 height 20
click at [963, 338] on div "Interest Only Payment" at bounding box center [986, 337] width 129 height 20
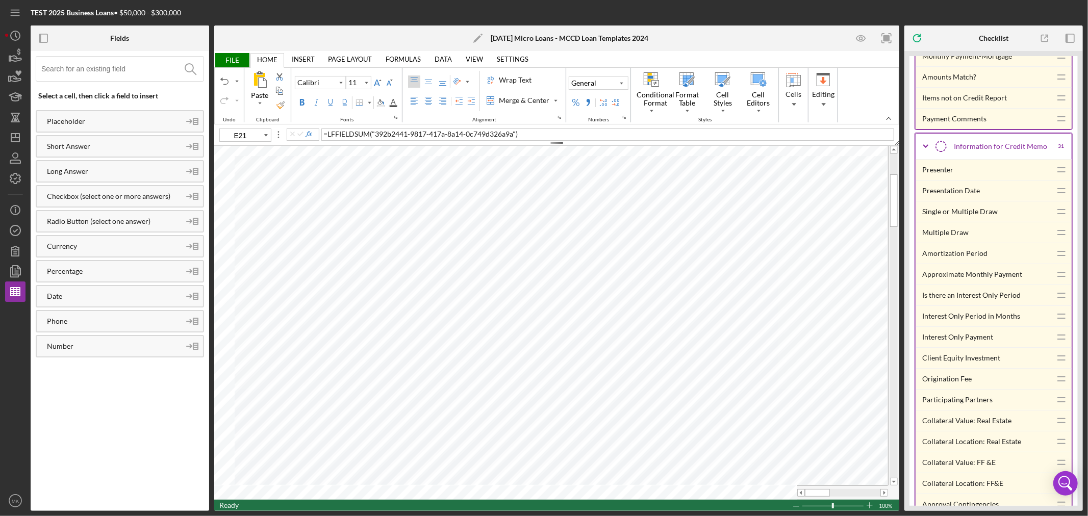
click at [973, 276] on div "Approximate Monthly Payment" at bounding box center [986, 274] width 129 height 20
click at [983, 339] on div "Interest Only Payment" at bounding box center [986, 337] width 129 height 20
click at [988, 276] on div "Approximate Monthly Payment" at bounding box center [986, 274] width 129 height 20
click at [953, 381] on div "Origination Fee" at bounding box center [986, 379] width 129 height 20
click at [228, 62] on span "FILE" at bounding box center [231, 60] width 35 height 14
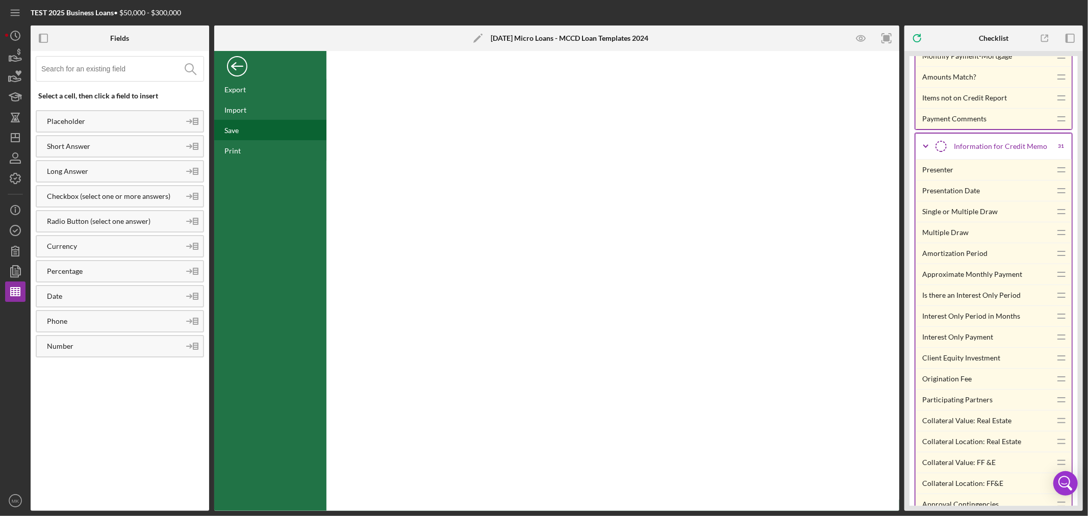
click at [237, 130] on div "Save" at bounding box center [231, 130] width 14 height 9
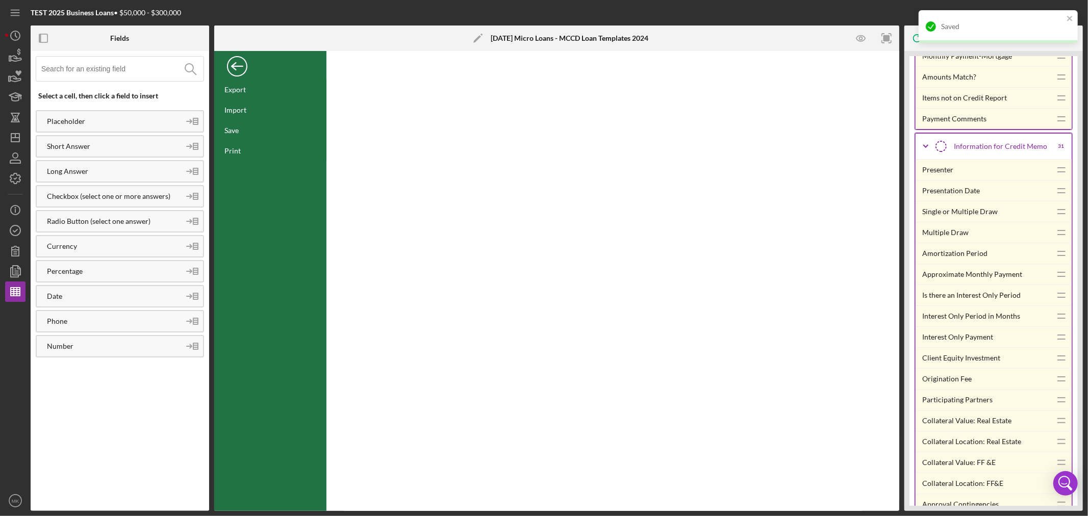
click at [237, 67] on div "Back" at bounding box center [237, 64] width 20 height 20
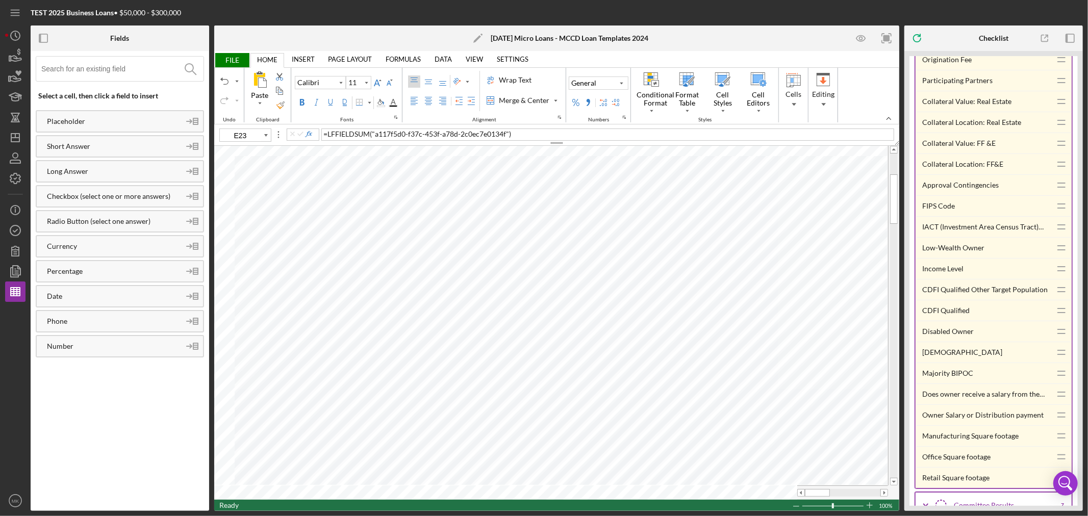
scroll to position [907, 0]
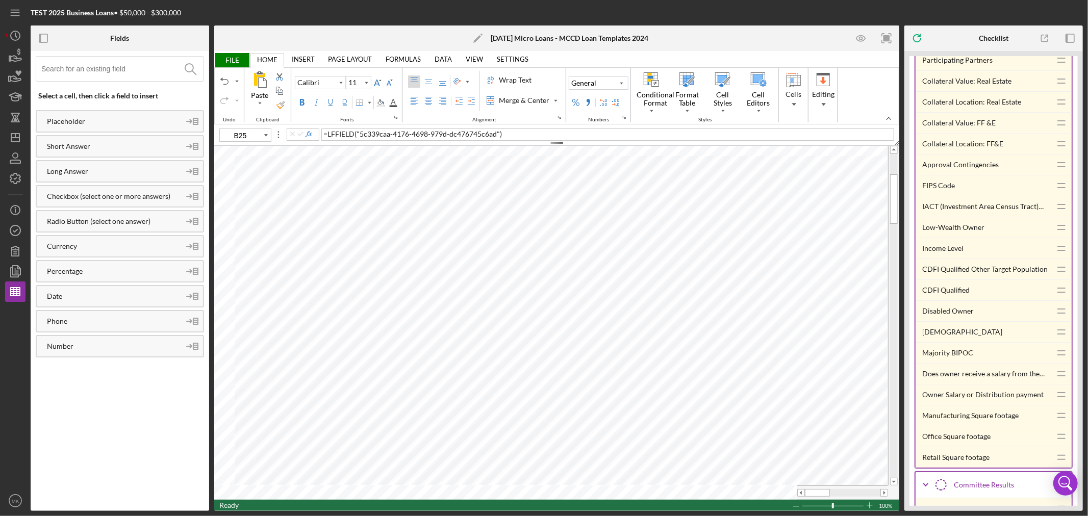
click at [951, 292] on div "CDFI Qualified" at bounding box center [986, 290] width 129 height 20
click at [973, 230] on div "Low-Wealth Owner" at bounding box center [986, 227] width 129 height 20
click at [1011, 271] on div "CDFI Qualified Other Target Population" at bounding box center [986, 269] width 129 height 20
click at [996, 209] on div "IACT (Investment Area Census Tract) Eligible" at bounding box center [986, 206] width 129 height 20
click at [949, 356] on div "Majority BIPOC" at bounding box center [986, 353] width 129 height 20
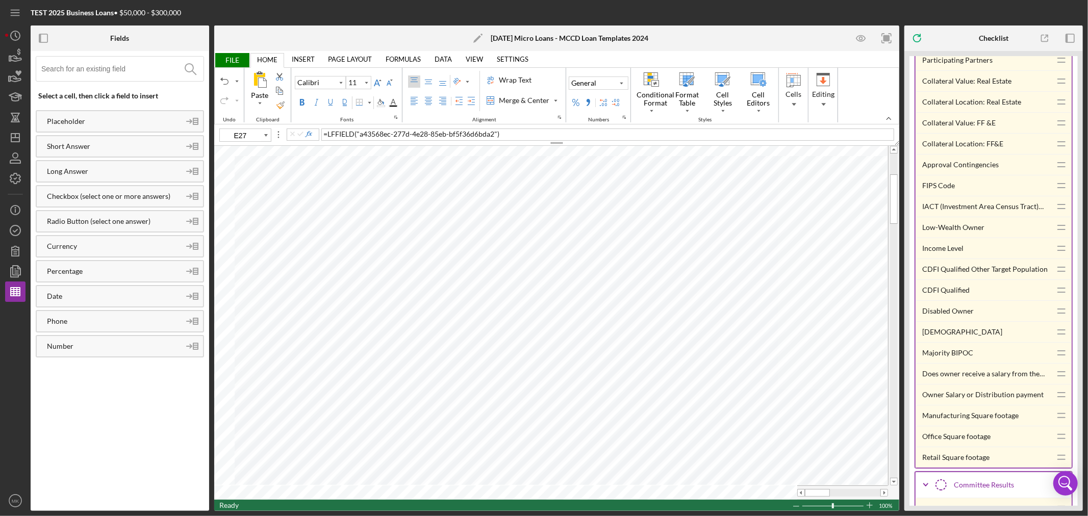
click at [962, 314] on div "Disabled Owner" at bounding box center [986, 311] width 129 height 20
click at [947, 333] on div "[DEMOGRAPHIC_DATA]" at bounding box center [986, 332] width 129 height 20
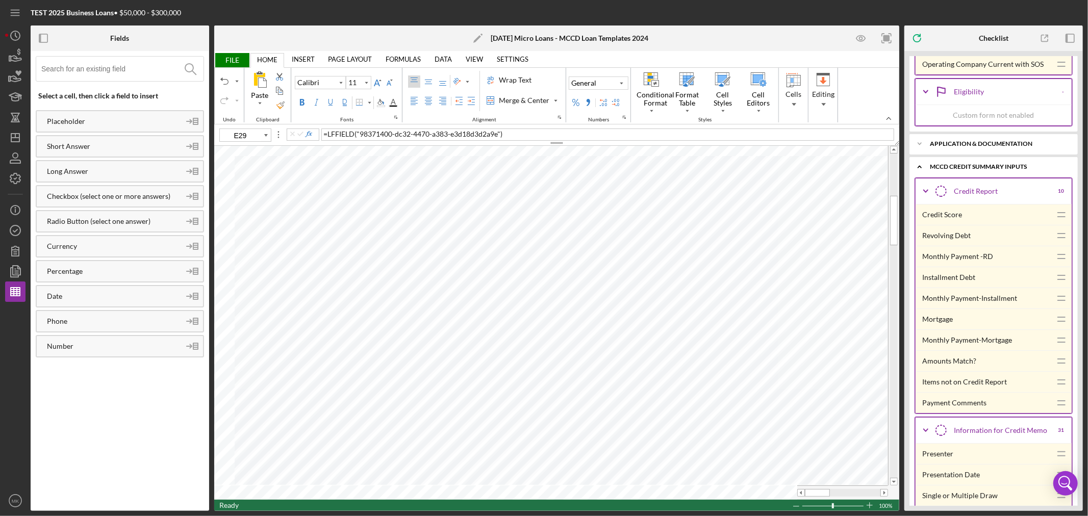
scroll to position [283, 0]
click at [922, 145] on icon "Icon/Expander" at bounding box center [920, 143] width 20 height 20
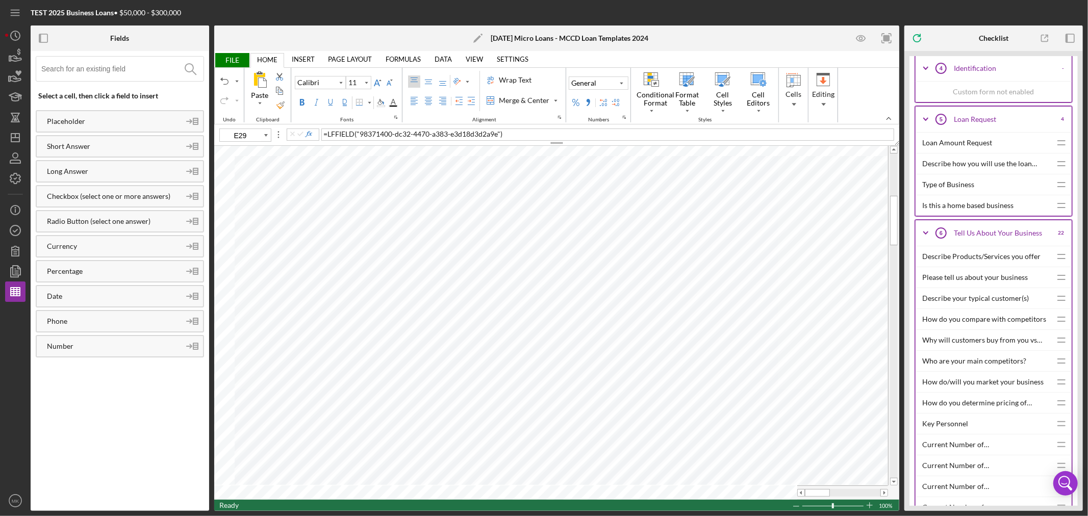
scroll to position [453, 0]
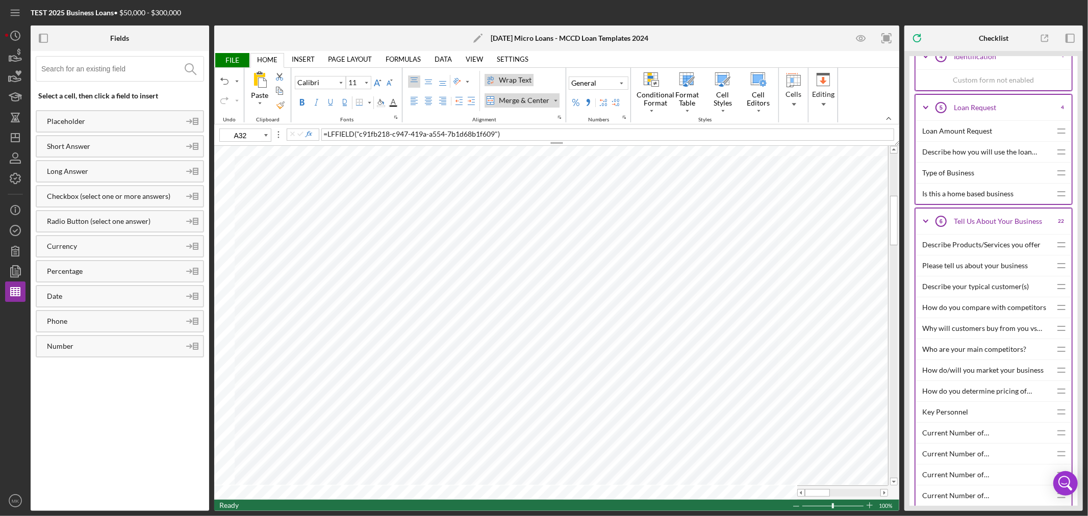
click at [1008, 152] on div "Describe how you will use the loan proceeds" at bounding box center [986, 152] width 129 height 20
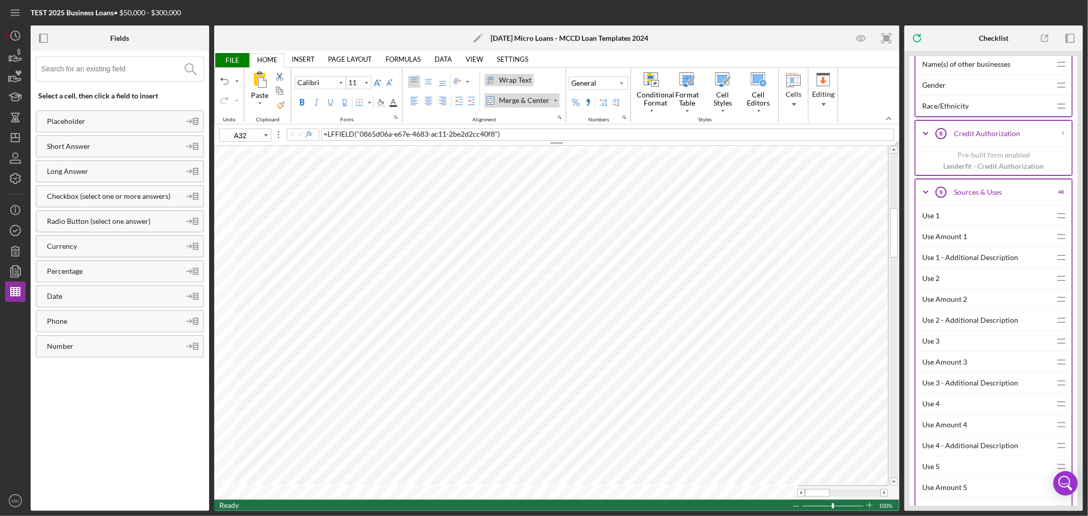
scroll to position [1190, 0]
click at [990, 259] on div "Use 1 - Additional Description" at bounding box center [986, 254] width 129 height 20
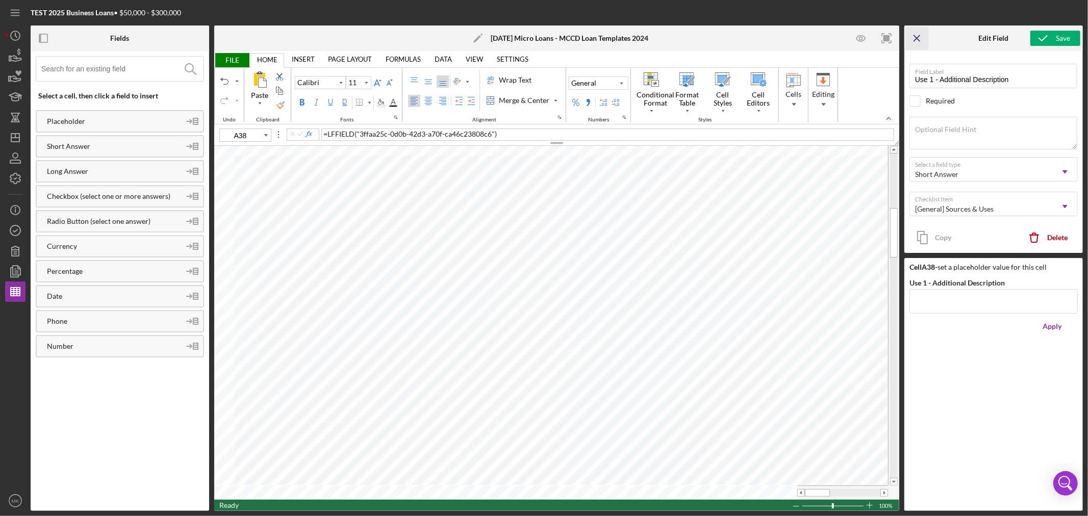
click at [916, 40] on icon "Icon/Menu Close" at bounding box center [917, 38] width 23 height 23
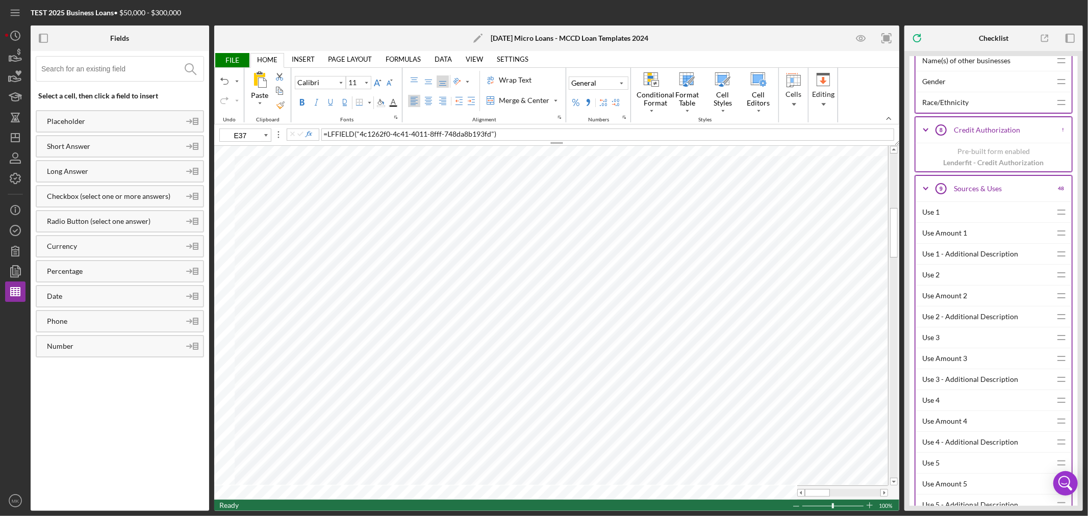
click at [932, 215] on div "Use 1" at bounding box center [986, 212] width 129 height 20
type input "F37"
type input "B38"
click at [936, 211] on div "Use 1" at bounding box center [986, 212] width 129 height 20
click at [950, 235] on div "Use Amount 1" at bounding box center [986, 233] width 129 height 20
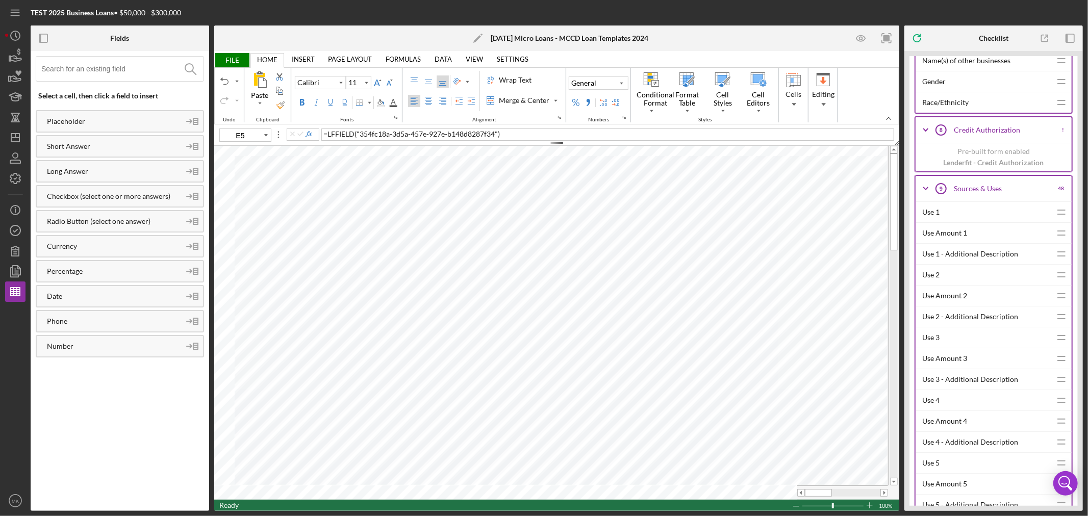
click at [930, 278] on div "Use 2" at bounding box center [986, 275] width 129 height 20
click at [947, 298] on div "Use Amount 2" at bounding box center [986, 296] width 129 height 20
click at [931, 342] on div "Use 3" at bounding box center [986, 338] width 129 height 20
click at [947, 362] on div "Use Amount 3" at bounding box center [986, 358] width 129 height 20
click at [936, 404] on div "Use 4" at bounding box center [986, 400] width 129 height 20
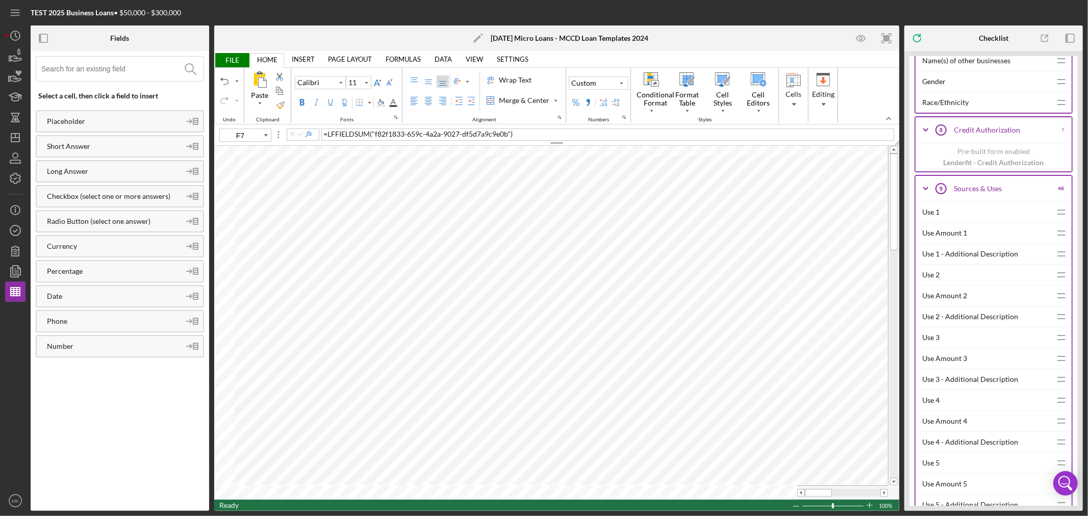
click at [951, 425] on div "Use Amount 4" at bounding box center [986, 421] width 129 height 20
click at [935, 466] on div "Use 5" at bounding box center [986, 463] width 129 height 20
click at [959, 490] on div "Use Amount 5" at bounding box center [986, 484] width 129 height 20
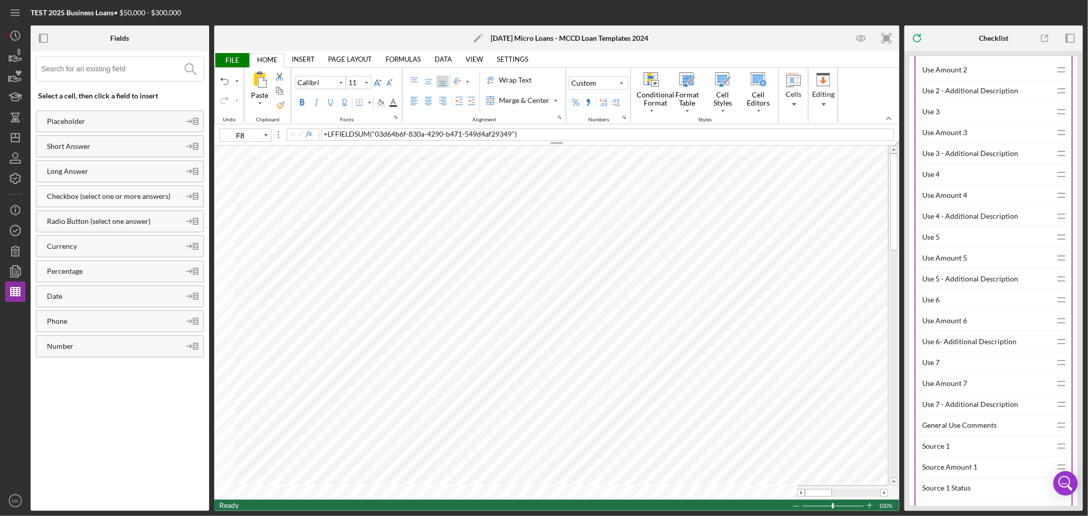
scroll to position [1417, 0]
click at [932, 302] on div "Use 6" at bounding box center [986, 299] width 129 height 20
click at [952, 327] on div "Use Amount 6" at bounding box center [986, 320] width 129 height 20
click at [932, 366] on div "Use 7" at bounding box center [986, 362] width 129 height 20
type input "F10"
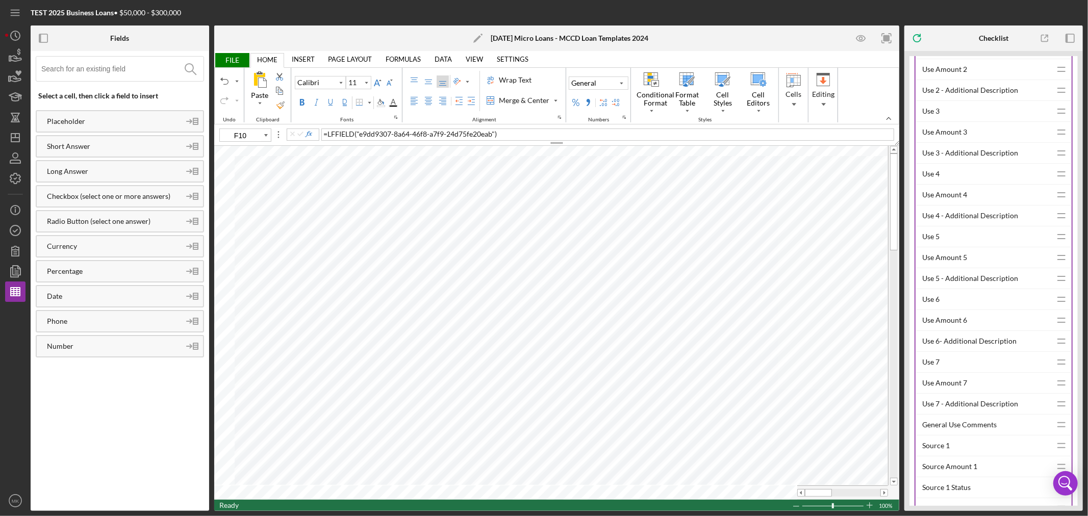
click at [957, 387] on div "Use Amount 7" at bounding box center [986, 383] width 129 height 20
type input "9"
type input "G4"
type input "11"
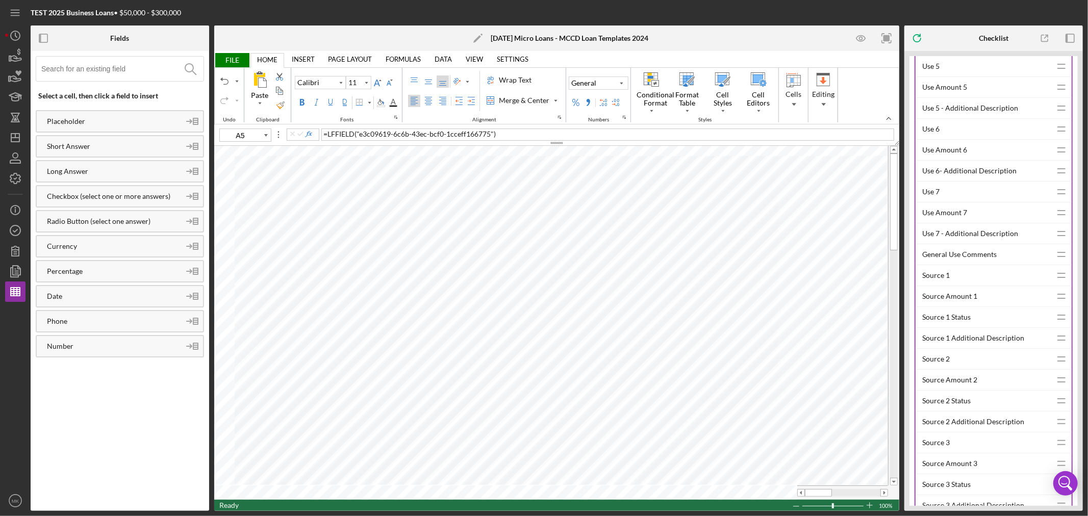
click at [937, 280] on div "Source 1" at bounding box center [986, 275] width 129 height 20
click at [967, 301] on div "Source Amount 1" at bounding box center [986, 296] width 129 height 20
click at [982, 344] on div "Source 1 Additional Description" at bounding box center [986, 338] width 129 height 20
click at [936, 364] on div "Source 2" at bounding box center [986, 359] width 129 height 20
click at [985, 427] on div "Source 2 Additional Description" at bounding box center [986, 422] width 129 height 20
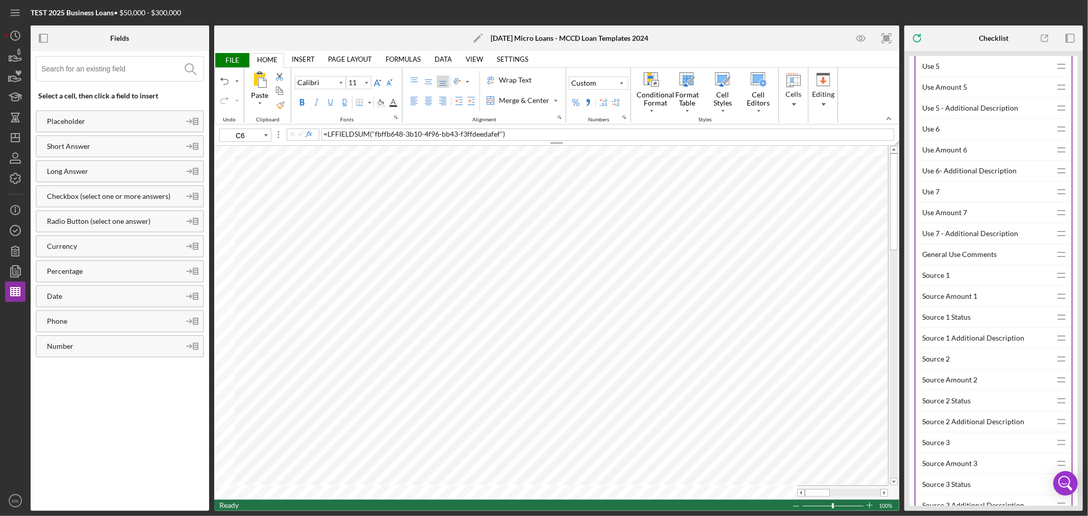
click at [970, 385] on div "Source Amount 2" at bounding box center [986, 380] width 129 height 20
click at [937, 449] on div "Source 3" at bounding box center [986, 443] width 129 height 20
click at [983, 426] on div "Source 2 Additional Description" at bounding box center [986, 422] width 129 height 20
click at [968, 383] on div "Source Amount 2" at bounding box center [986, 380] width 129 height 20
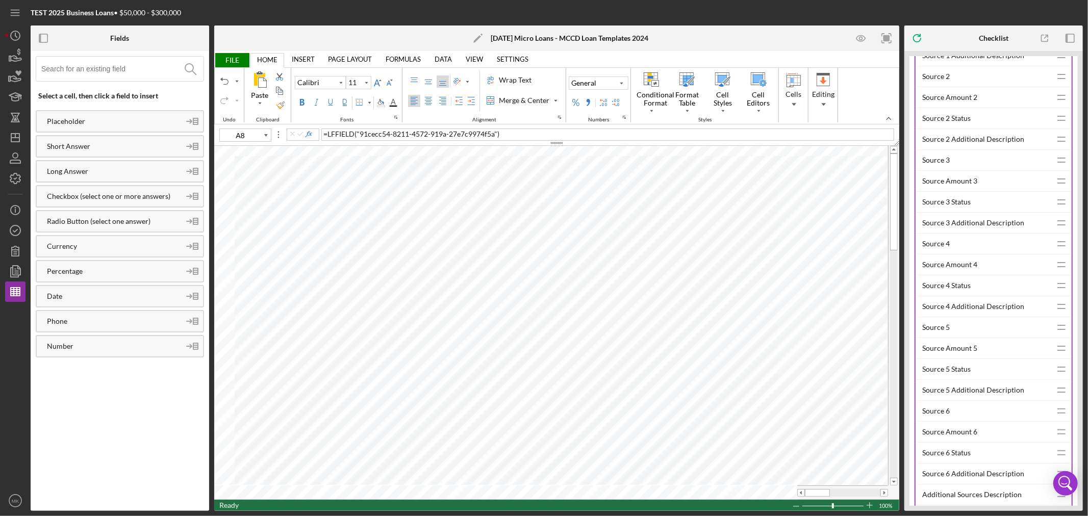
scroll to position [1870, 0]
click at [935, 250] on div "Source 4" at bounding box center [986, 243] width 129 height 20
click at [976, 312] on div "Source 4 Additional Description" at bounding box center [986, 306] width 129 height 20
click at [970, 270] on div "Source Amount 4" at bounding box center [986, 264] width 129 height 20
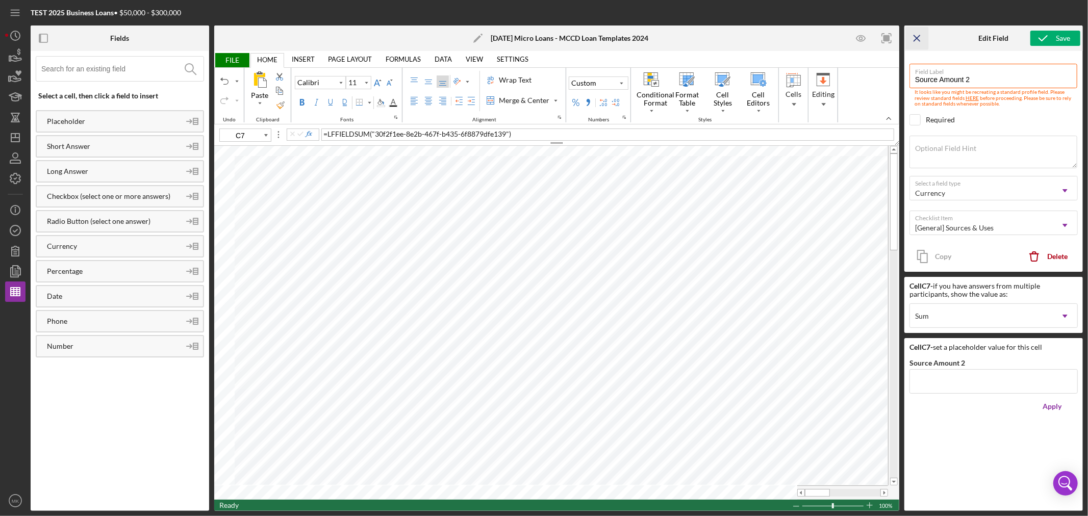
click at [921, 37] on icon "Icon/Menu Close" at bounding box center [917, 38] width 23 height 23
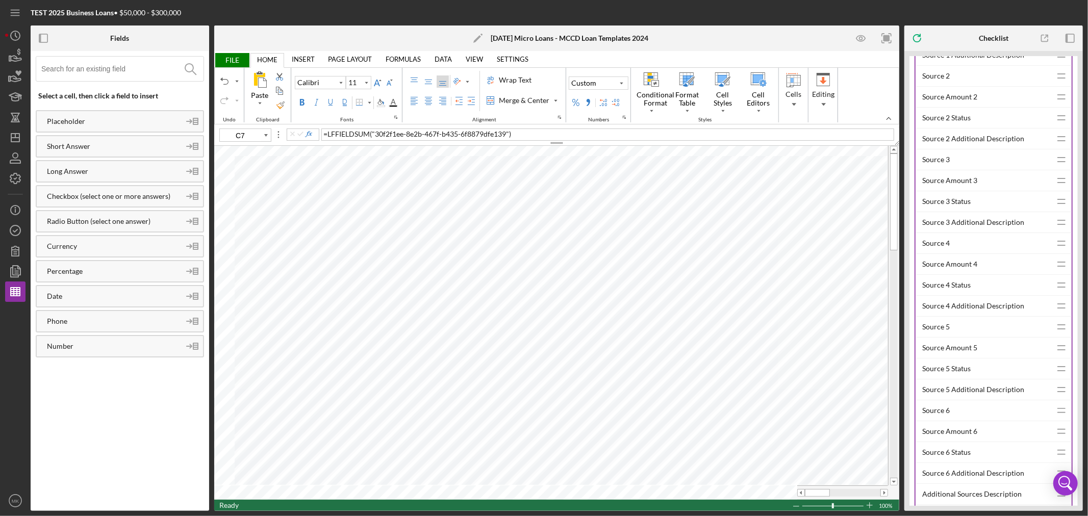
click at [958, 184] on div "Source Amount 3" at bounding box center [986, 180] width 129 height 20
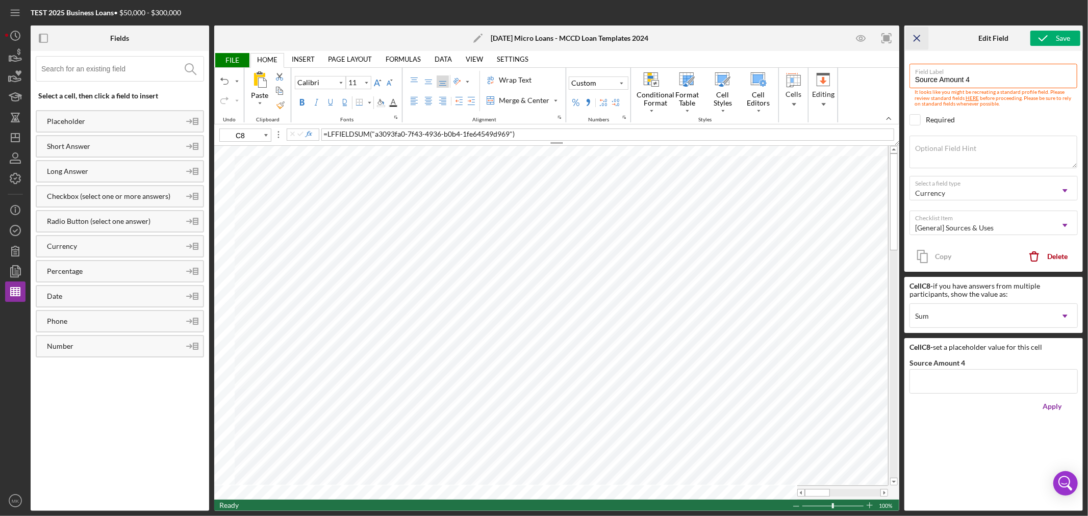
click at [919, 36] on line "button" at bounding box center [917, 38] width 6 height 6
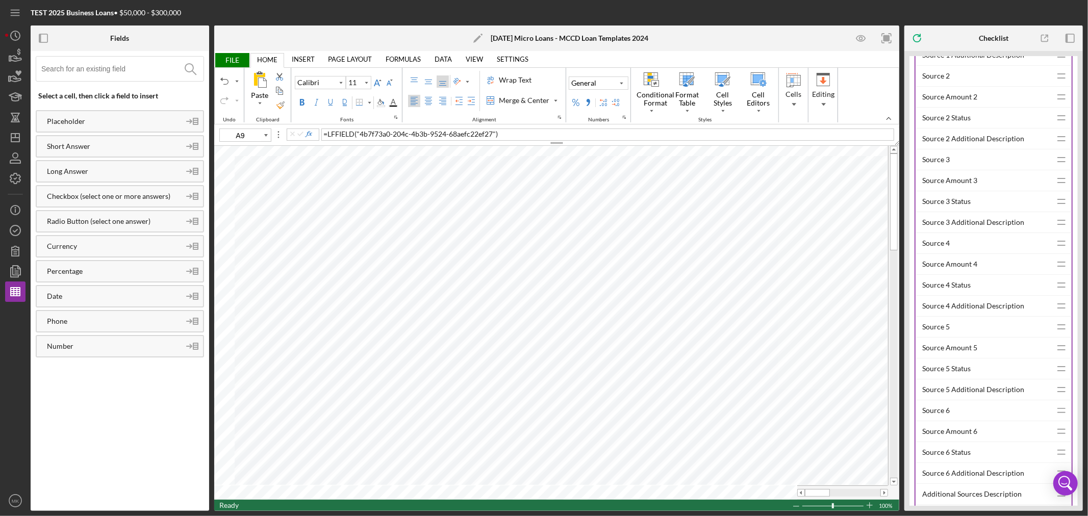
click at [938, 330] on div "Source 5" at bounding box center [986, 327] width 129 height 20
click at [1004, 396] on div "Source 5 Additional Description" at bounding box center [986, 390] width 129 height 20
click at [958, 352] on div "Source Amount 5" at bounding box center [986, 348] width 129 height 20
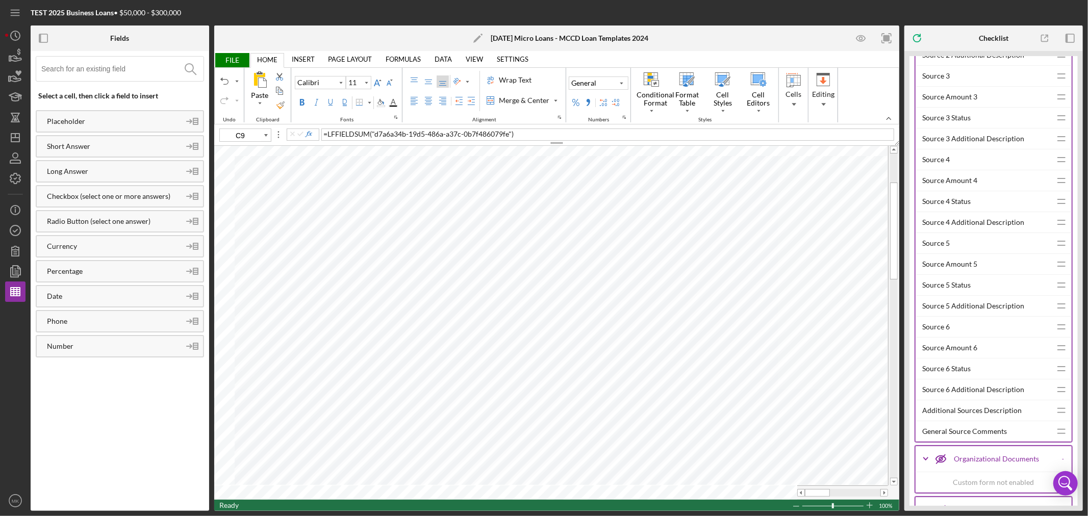
scroll to position [1984, 0]
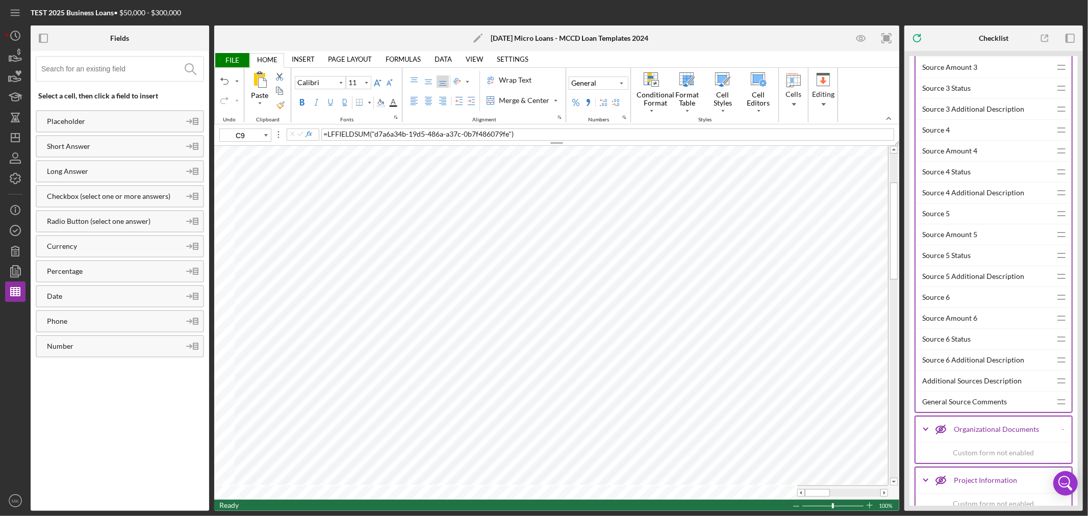
click at [932, 303] on div "Source 6" at bounding box center [986, 297] width 129 height 20
click at [962, 237] on div "Source Amount 5" at bounding box center [986, 234] width 129 height 20
click at [941, 302] on div "Source 6" at bounding box center [986, 297] width 129 height 20
click at [978, 366] on div "Source 6 Additional Description" at bounding box center [986, 360] width 129 height 20
click at [967, 325] on div "Source Amount 6" at bounding box center [986, 318] width 129 height 20
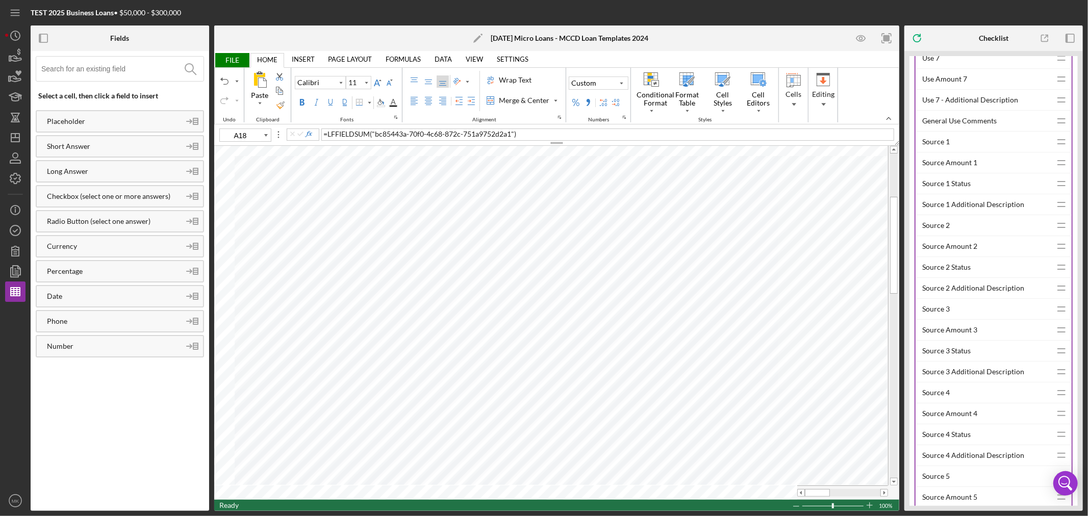
scroll to position [1701, 0]
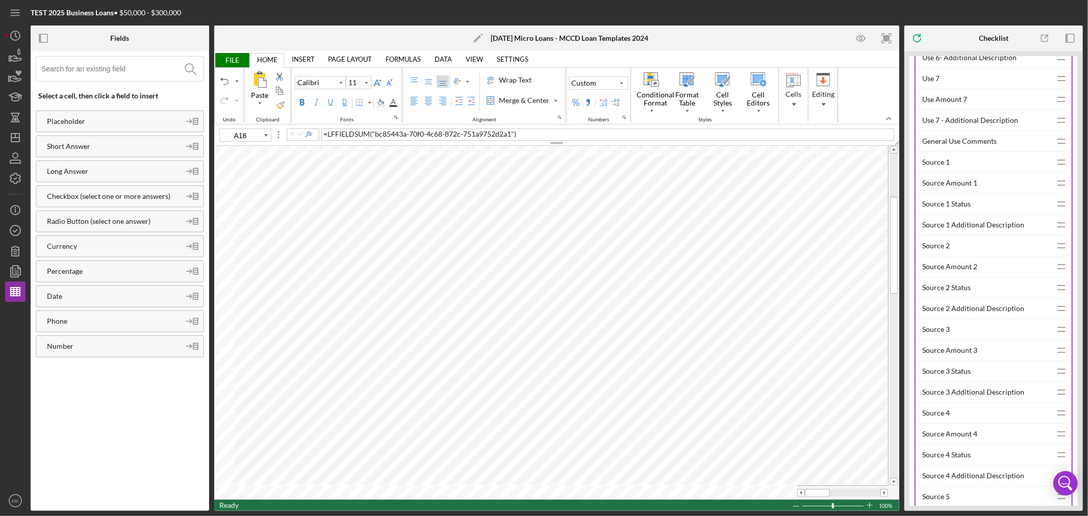
click at [960, 189] on div "Source Amount 1" at bounding box center [986, 183] width 129 height 20
click at [977, 228] on div "Source 1 Additional Description" at bounding box center [986, 225] width 129 height 20
click at [961, 271] on div "Source Amount 2" at bounding box center [986, 267] width 129 height 20
click at [994, 313] on div "Source 2 Additional Description" at bounding box center [986, 308] width 129 height 20
click at [955, 356] on div "Source Amount 3" at bounding box center [986, 350] width 129 height 20
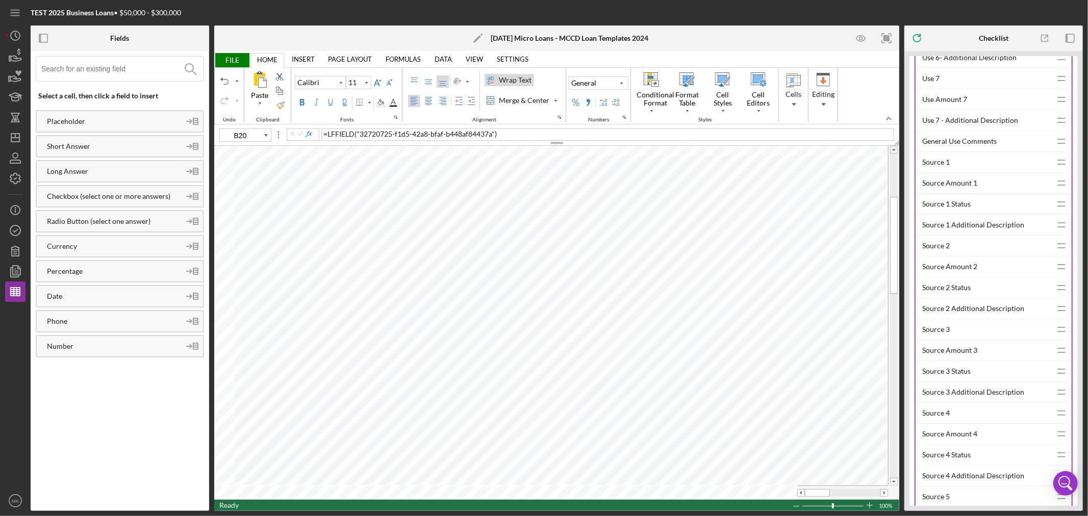
click at [995, 399] on div "Source 3 Additional Description" at bounding box center [986, 392] width 129 height 20
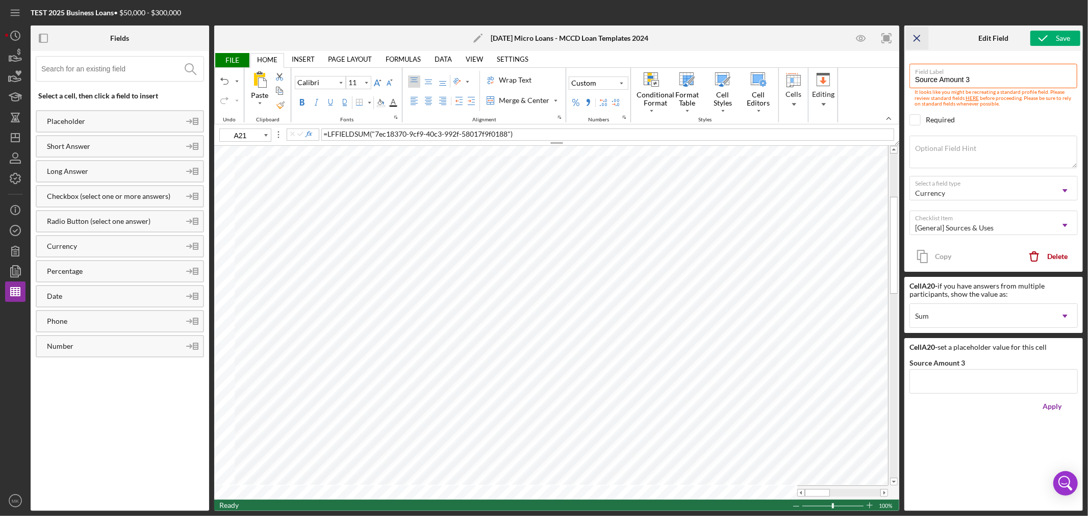
click at [920, 35] on icon "Icon/Menu Close" at bounding box center [917, 38] width 23 height 23
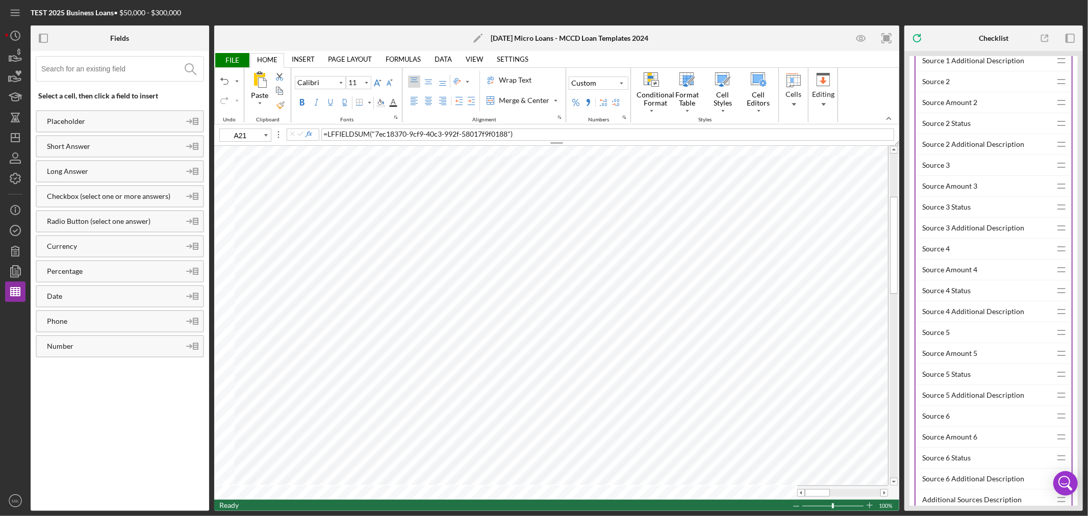
scroll to position [1870, 0]
click at [965, 267] on div "Source Amount 4" at bounding box center [986, 264] width 129 height 20
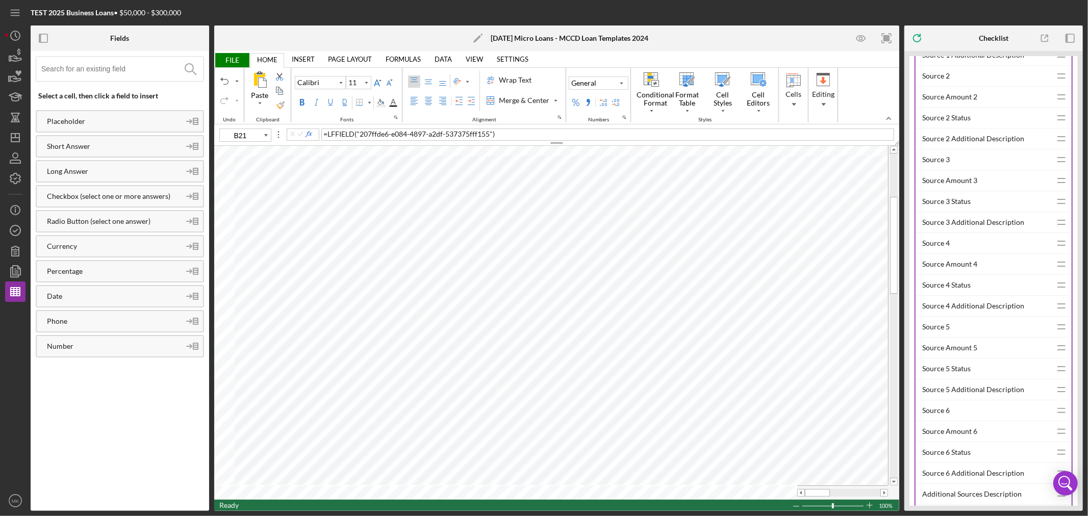
click at [990, 313] on div "Source 4 Additional Description" at bounding box center [986, 306] width 129 height 20
click at [963, 353] on div "Source Amount 5" at bounding box center [986, 348] width 129 height 20
click at [998, 393] on div "Source 5 Additional Description" at bounding box center [986, 390] width 129 height 20
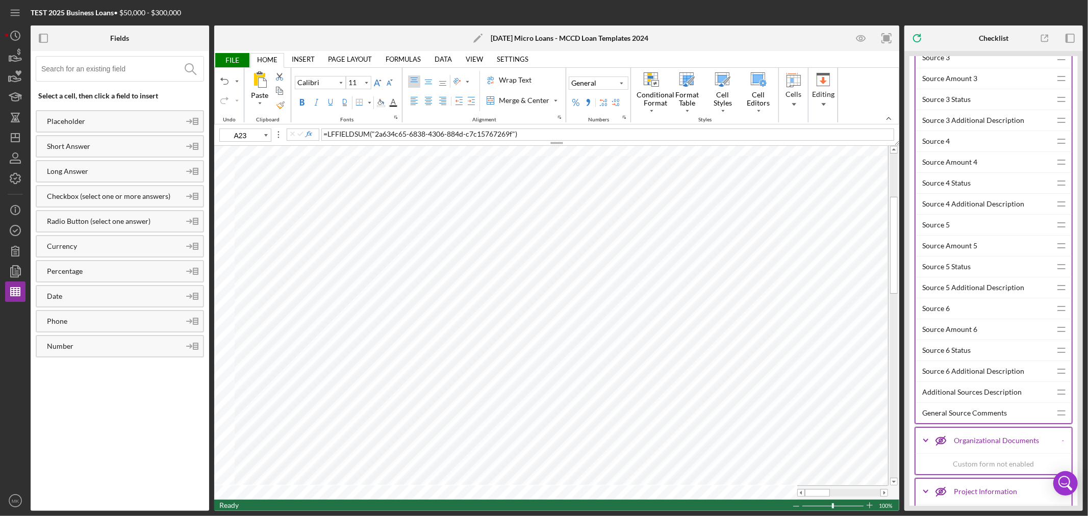
scroll to position [1984, 0]
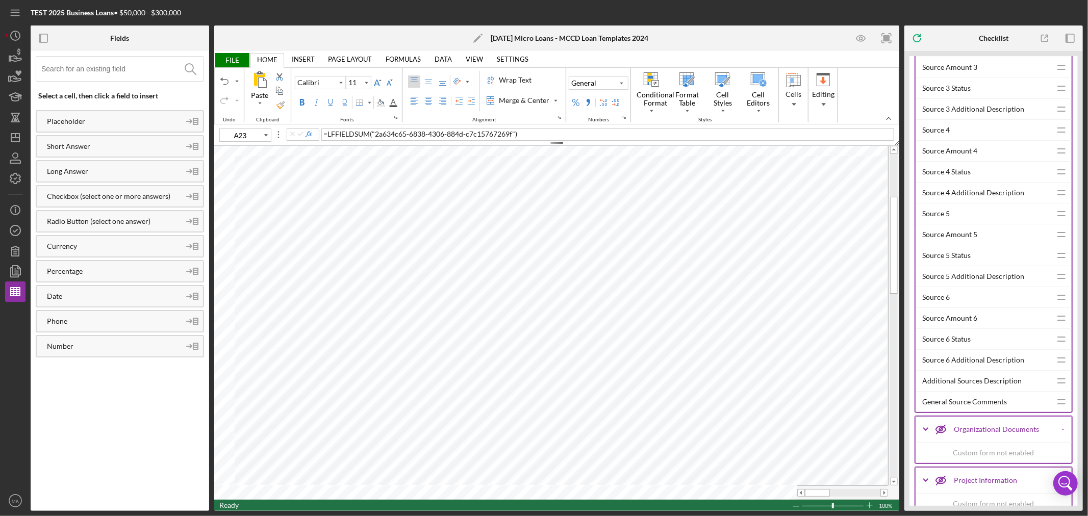
click at [970, 327] on div "Source Amount 6" at bounding box center [986, 318] width 129 height 20
click at [997, 365] on div "Source 6 Additional Description" at bounding box center [986, 360] width 129 height 20
type input "I30"
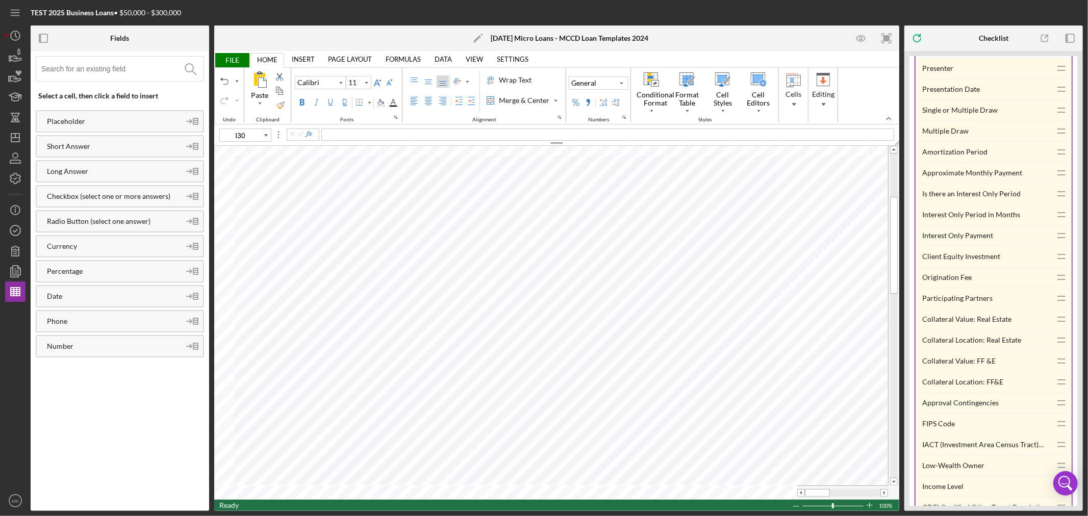
scroll to position [5612, 0]
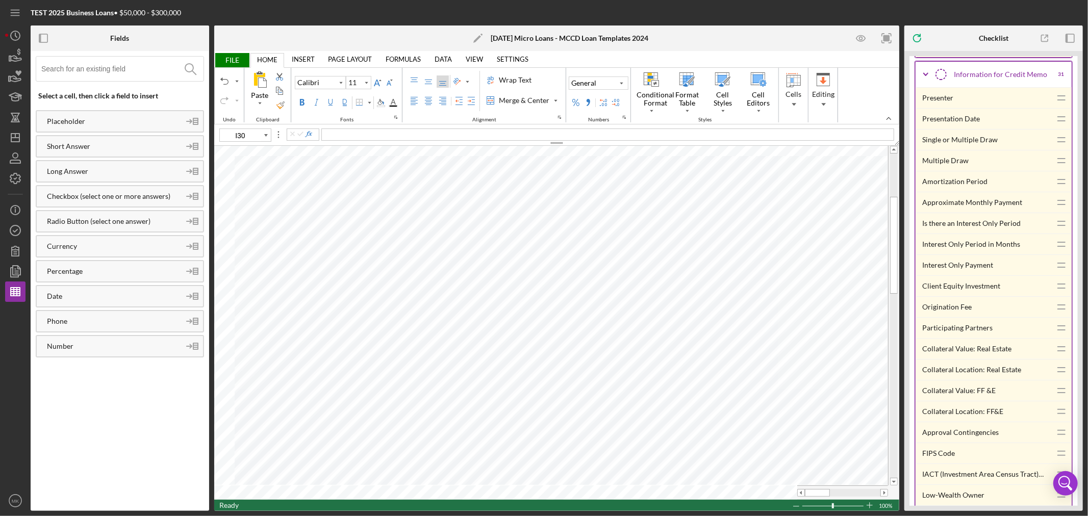
click at [955, 192] on div "Amortization Period" at bounding box center [986, 181] width 129 height 20
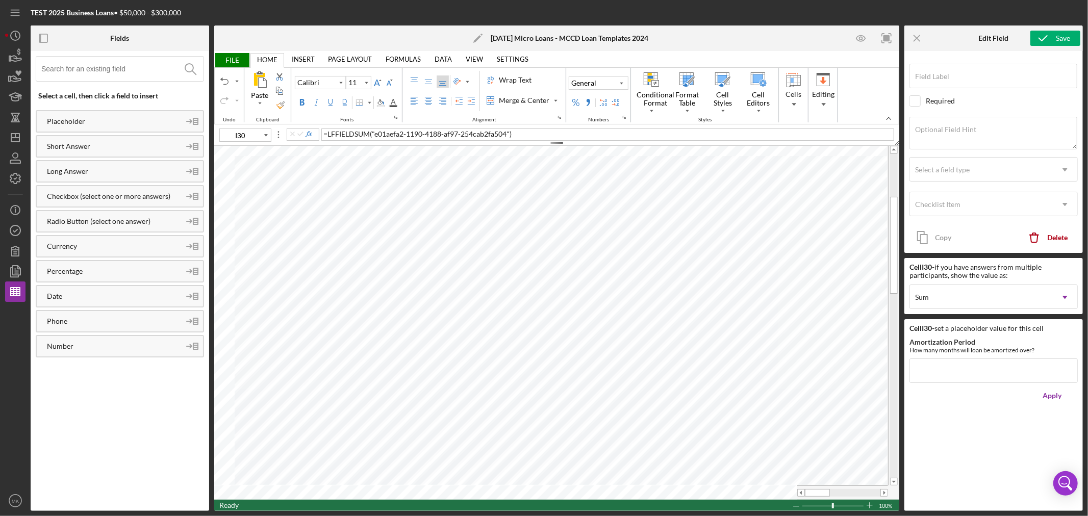
type input "Amortization Period"
type textarea "How many months will loan be amortized over?"
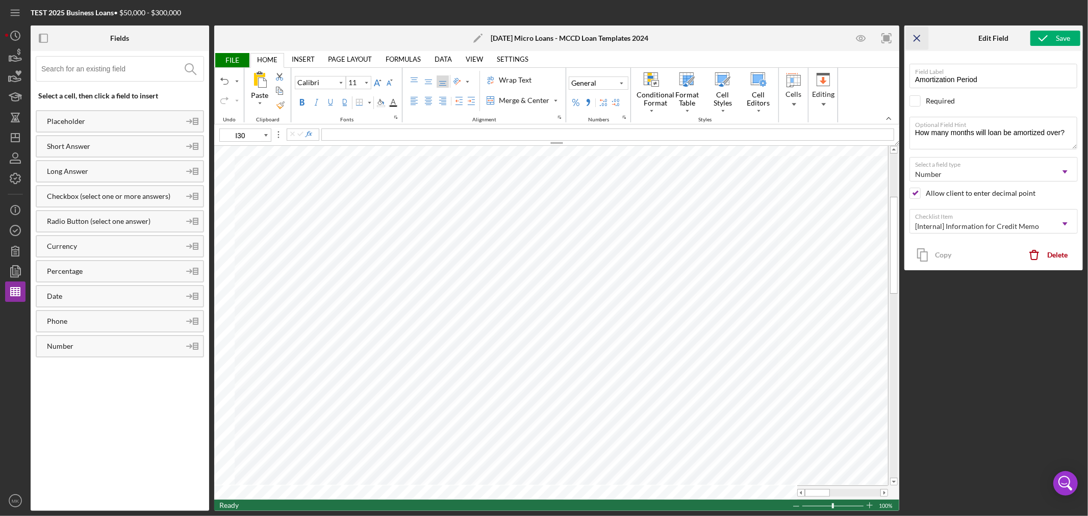
click at [920, 38] on icon "Icon/Menu Close" at bounding box center [917, 38] width 23 height 23
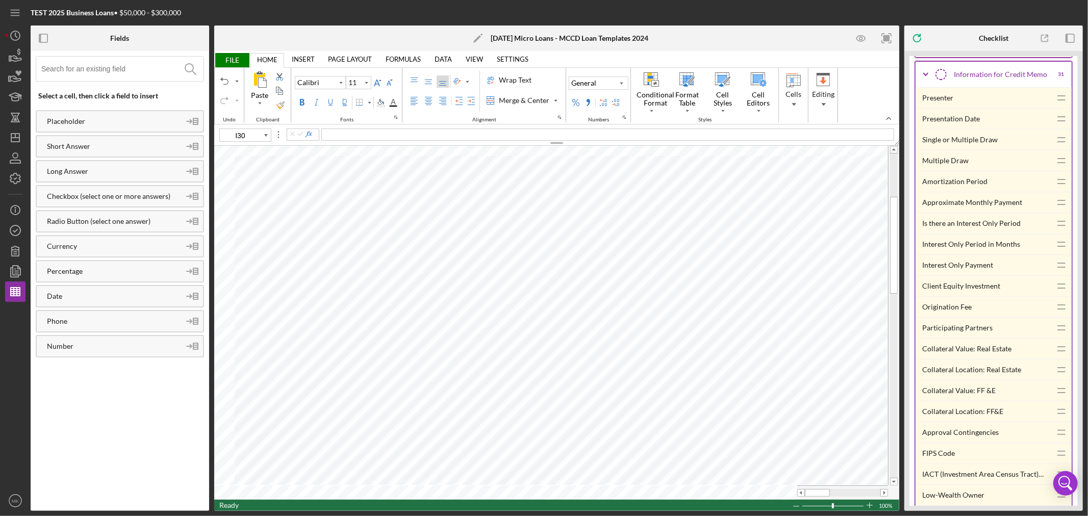
type input "D17"
click at [976, 192] on div "Amortization Period" at bounding box center [986, 181] width 129 height 20
click at [234, 59] on span "FILE" at bounding box center [231, 60] width 35 height 14
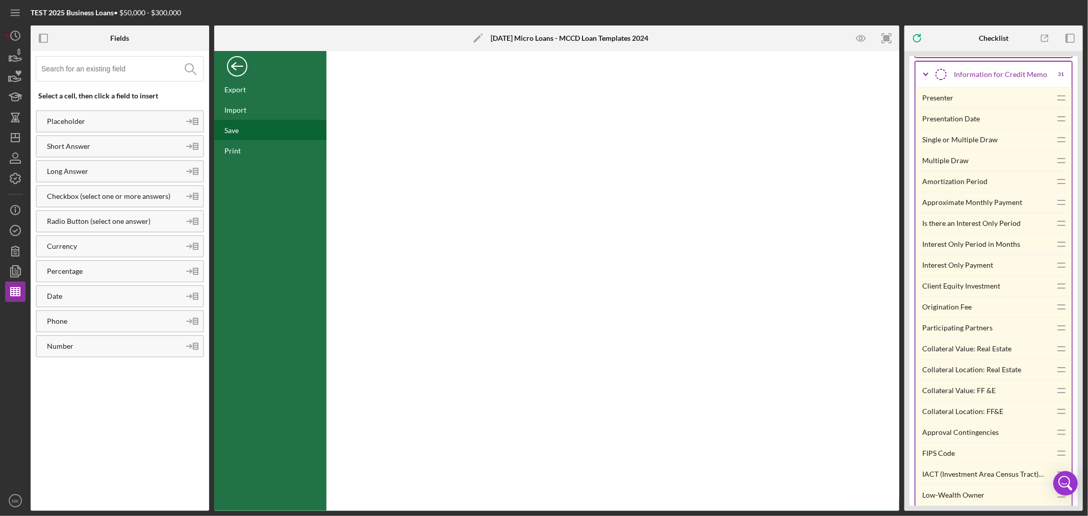
click at [235, 130] on div "Save" at bounding box center [231, 130] width 14 height 9
click at [469, 36] on icon "Icon/Edit" at bounding box center [478, 39] width 26 height 26
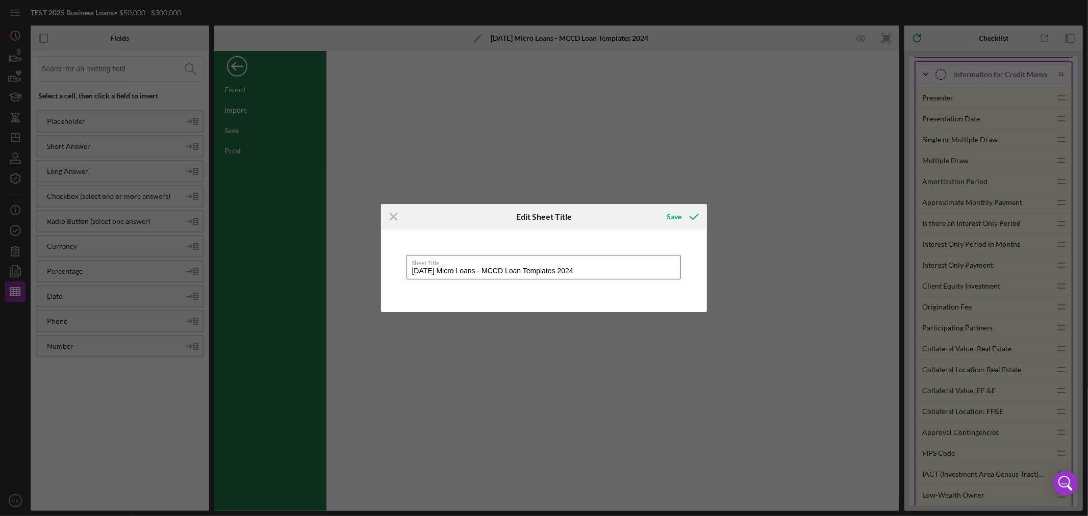
drag, startPoint x: 452, startPoint y: 268, endPoint x: 489, endPoint y: 267, distance: 36.7
click at [489, 267] on input "[DATE] Micro Loans - MCCD Loan Templates 2024" at bounding box center [544, 267] width 275 height 24
click at [562, 271] on input "[DATE] - MCCD Loan Templates 2024" at bounding box center [544, 267] width 275 height 24
click at [676, 213] on div "Save" at bounding box center [674, 217] width 15 height 20
type input "[DATE] - MCCD Loan Templates"
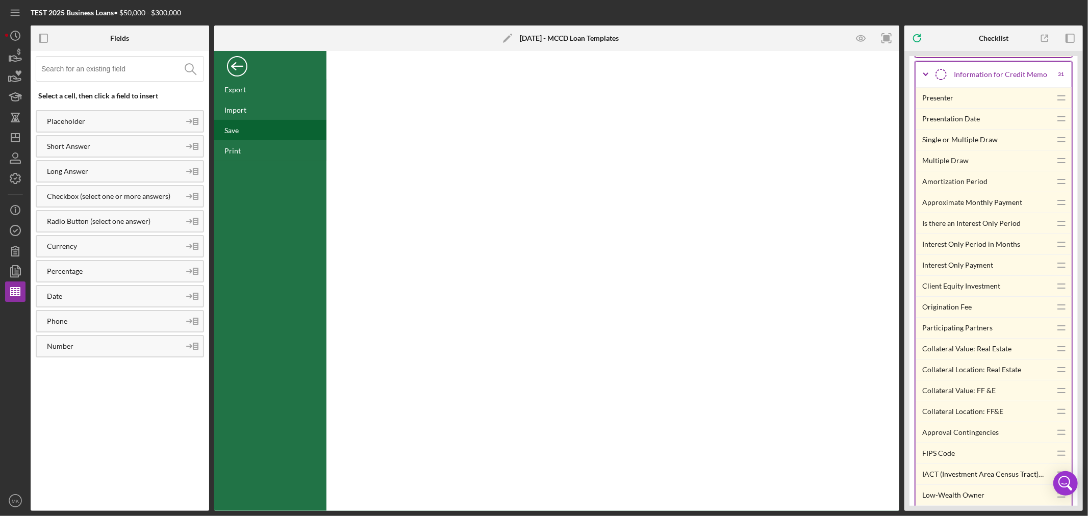
click at [235, 132] on div "Save" at bounding box center [231, 130] width 14 height 9
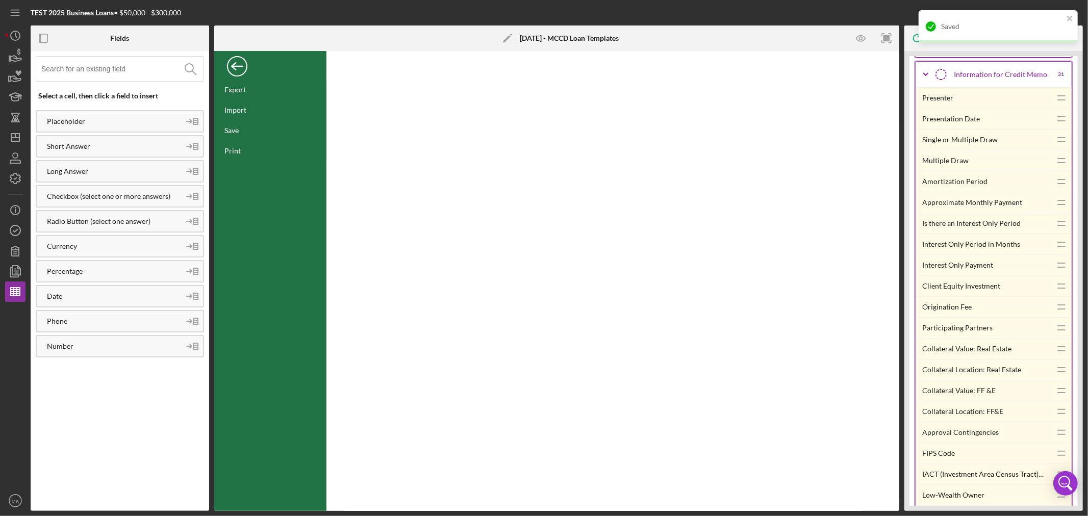
click at [238, 66] on div "Back" at bounding box center [237, 64] width 20 height 20
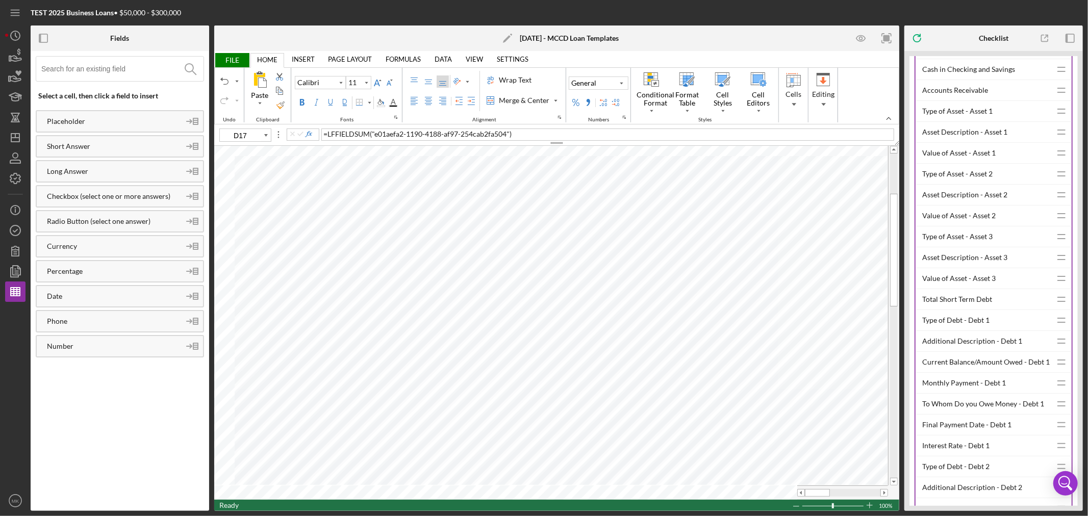
scroll to position [4421, 0]
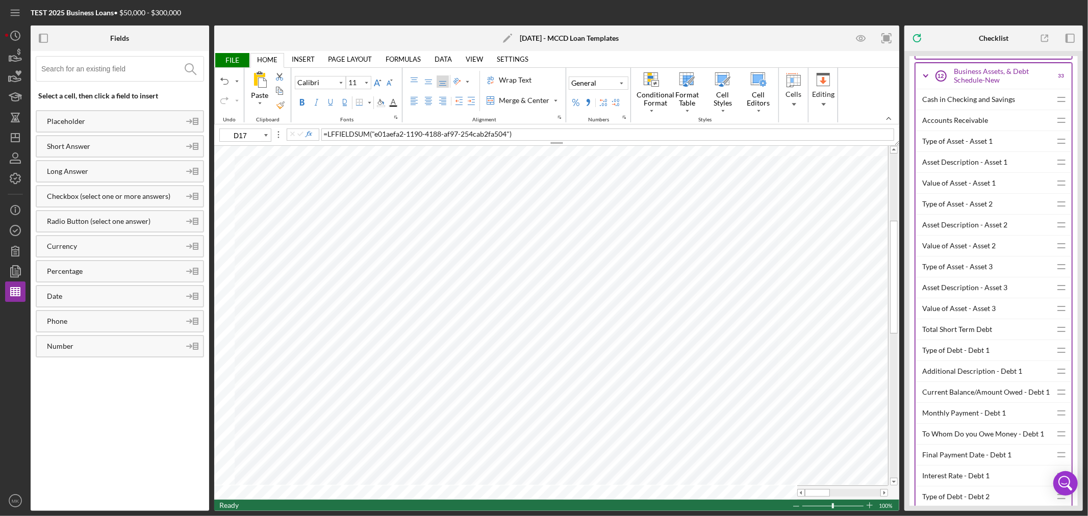
click at [983, 403] on div "Current Balance/Amount Owed - Debt 1" at bounding box center [986, 392] width 129 height 20
click at [997, 403] on div "Current Balance/Amount Owed - Debt 1" at bounding box center [986, 392] width 129 height 20
click at [994, 444] on div "To Whom Do you Owe Money - Debt 1" at bounding box center [986, 434] width 129 height 20
click at [966, 361] on div "Type of Debt - Debt 1" at bounding box center [986, 350] width 129 height 20
click at [985, 465] on div "Final Payment Date - Debt 1" at bounding box center [986, 455] width 129 height 20
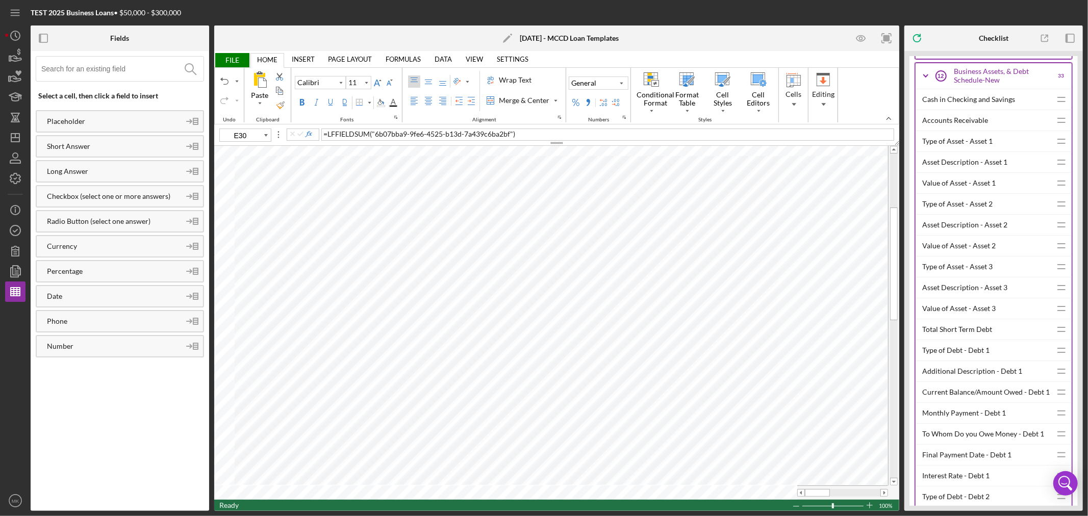
click at [964, 486] on div "Interest Rate - Debt 1" at bounding box center [986, 476] width 129 height 20
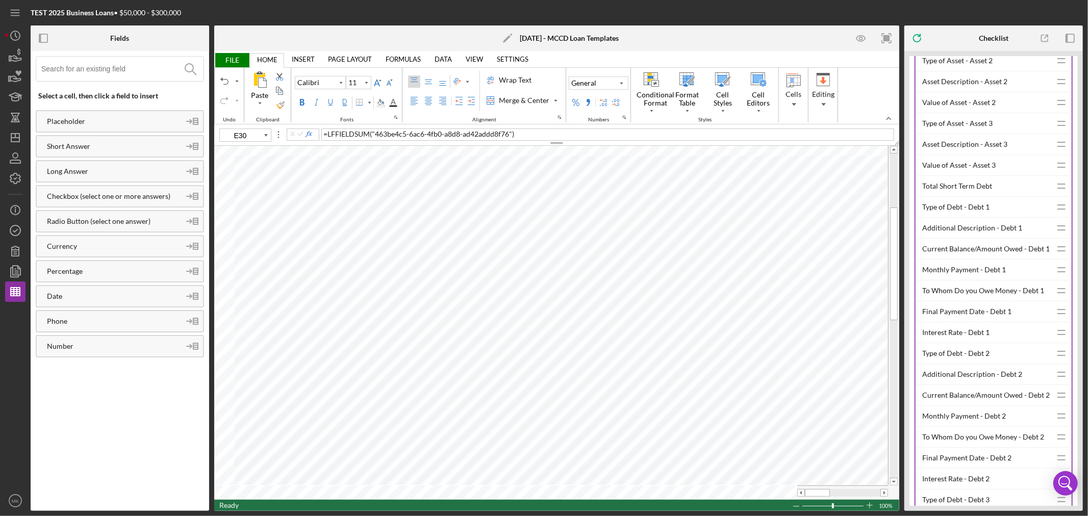
scroll to position [4592, 0]
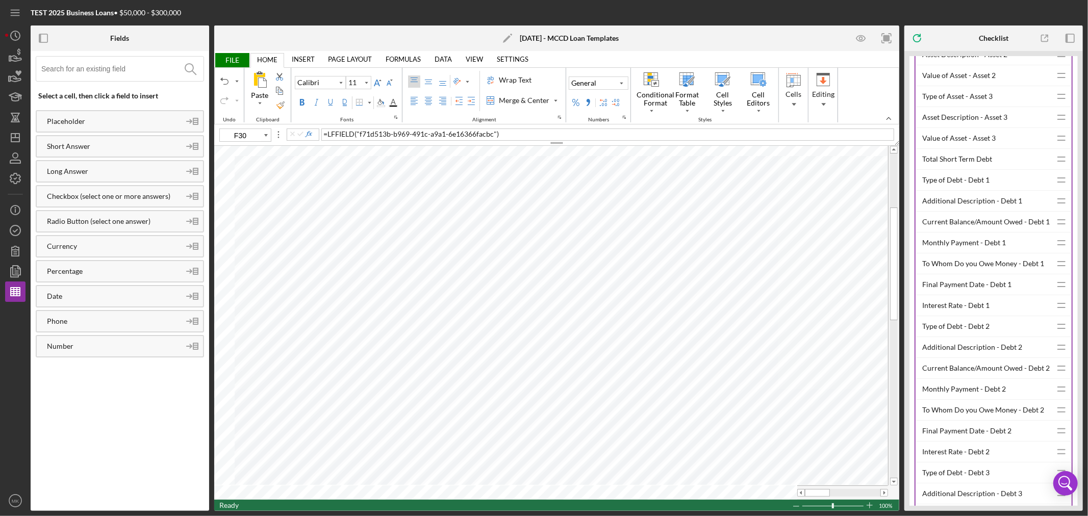
click at [980, 253] on div "Monthly Payment - Debt 1" at bounding box center [986, 243] width 129 height 20
click at [992, 379] on div "Current Balance/Amount Owed - Debt 2" at bounding box center [986, 368] width 129 height 20
click at [965, 420] on div "To Whom Do you Owe Money - Debt 2" at bounding box center [986, 410] width 129 height 20
click at [956, 337] on div "Type of Debt - Debt 2" at bounding box center [986, 326] width 129 height 20
click at [982, 441] on div "Final Payment Date - Debt 2" at bounding box center [986, 431] width 129 height 20
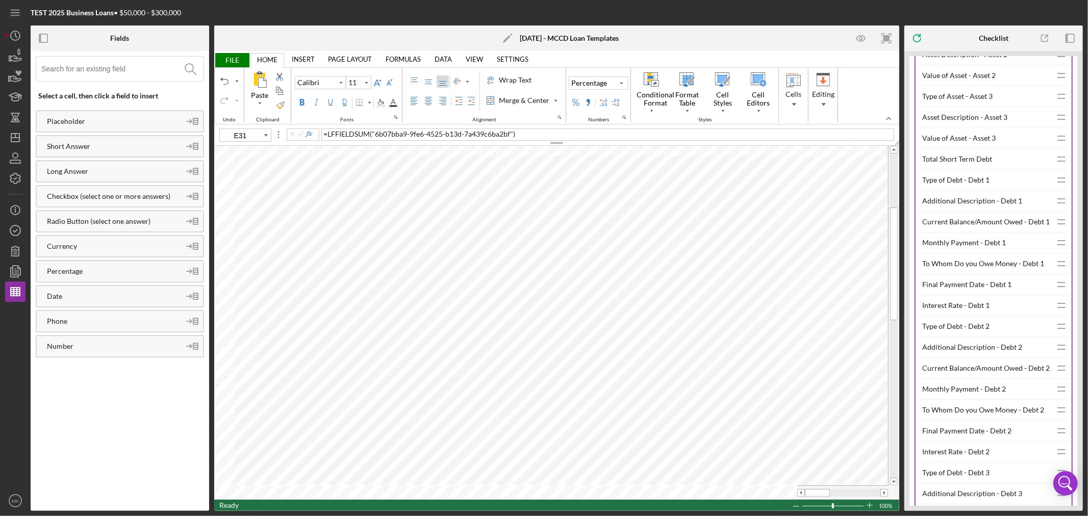
click at [961, 316] on div "Interest Rate - Debt 1" at bounding box center [986, 305] width 129 height 20
click at [946, 399] on div "Monthly Payment - Debt 2" at bounding box center [986, 389] width 129 height 20
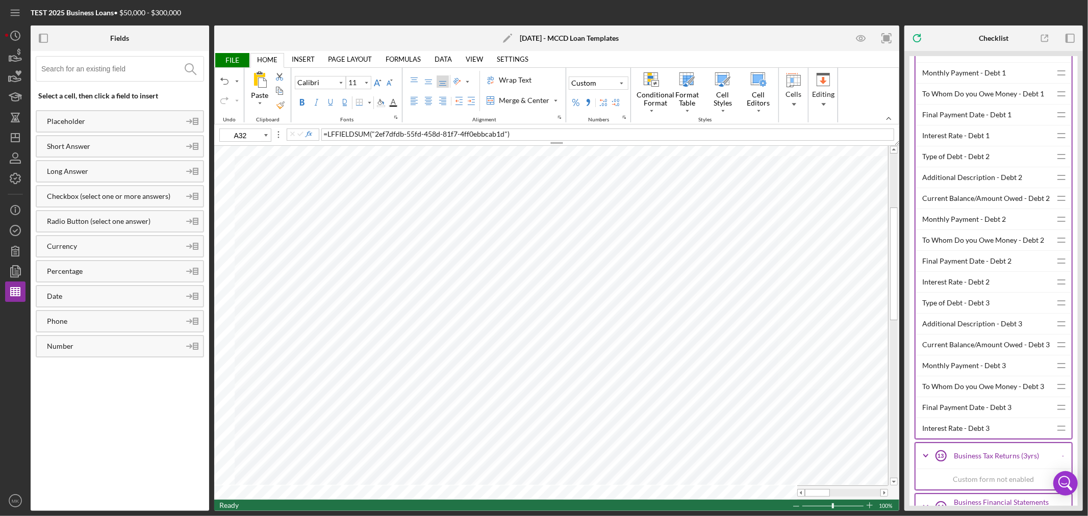
scroll to position [4818, 0]
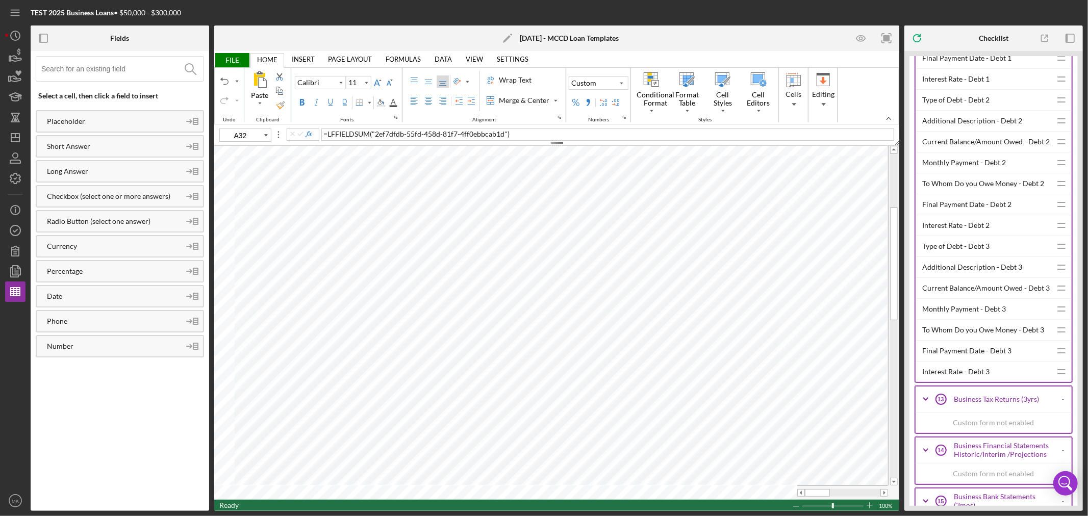
click at [987, 298] on div "Current Balance/Amount Owed - Debt 3" at bounding box center [986, 288] width 129 height 20
click at [990, 340] on div "To Whom Do you Owe Money - Debt 3" at bounding box center [986, 330] width 129 height 20
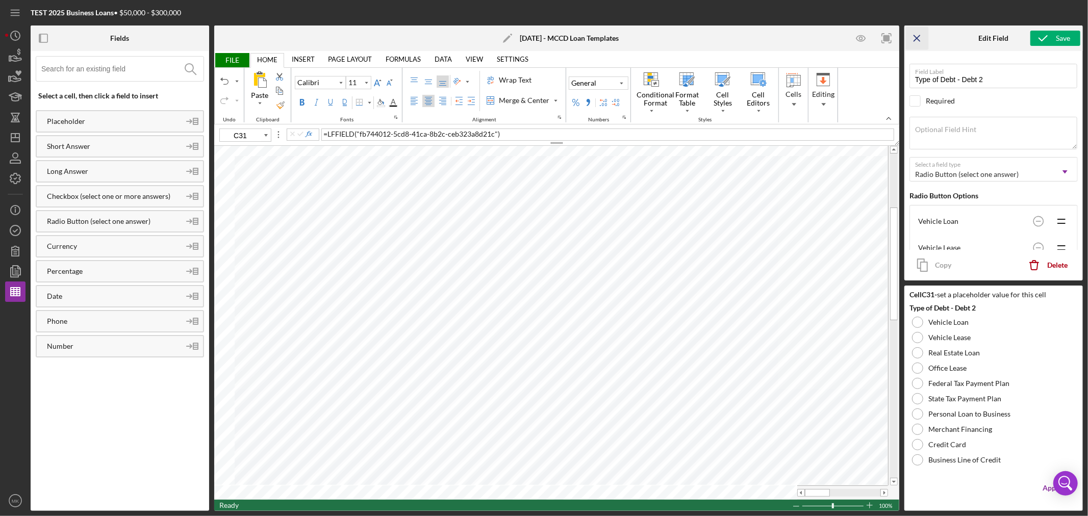
click at [919, 36] on line "button" at bounding box center [917, 38] width 6 height 6
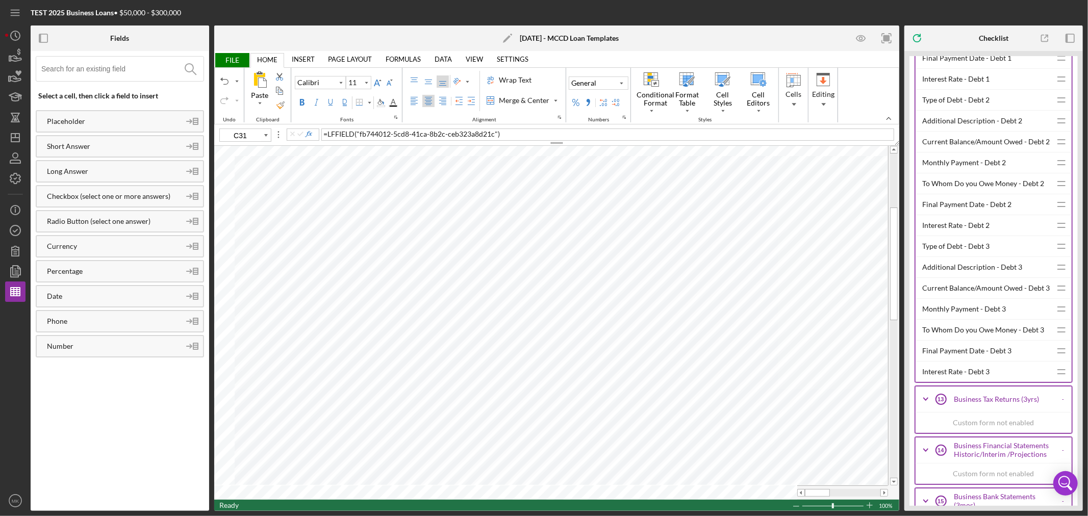
click at [962, 257] on div "Type of Debt - Debt 3" at bounding box center [986, 246] width 129 height 20
click at [972, 110] on div "Type of Debt - Debt 2" at bounding box center [986, 100] width 129 height 20
click at [939, 257] on div "Type of Debt - Debt 3" at bounding box center [986, 246] width 129 height 20
click at [972, 361] on div "Final Payment Date - Debt 3" at bounding box center [986, 351] width 129 height 20
click at [977, 382] on div "Interest Rate - Debt 3" at bounding box center [986, 372] width 129 height 20
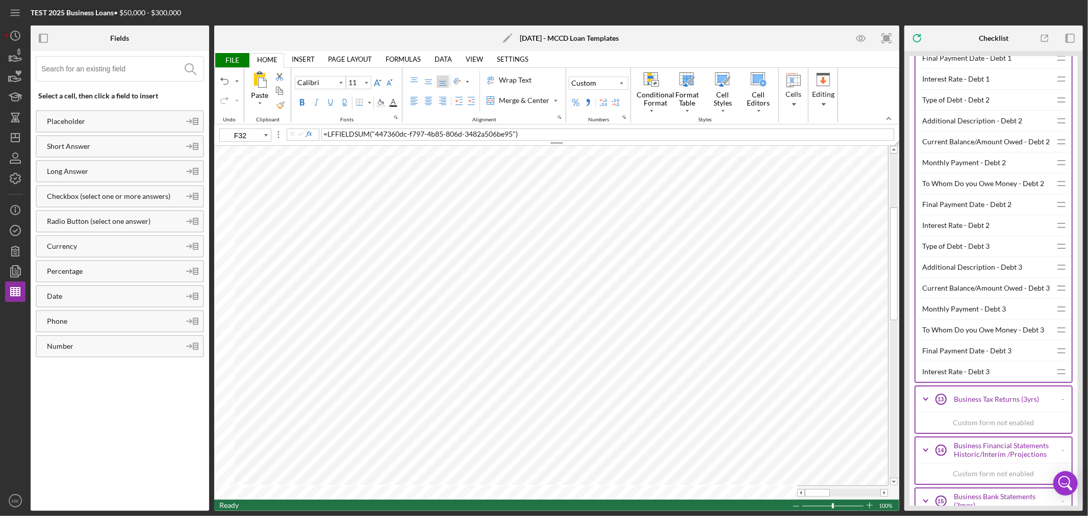
click at [966, 319] on div "Monthly Payment - Debt 3" at bounding box center [986, 309] width 129 height 20
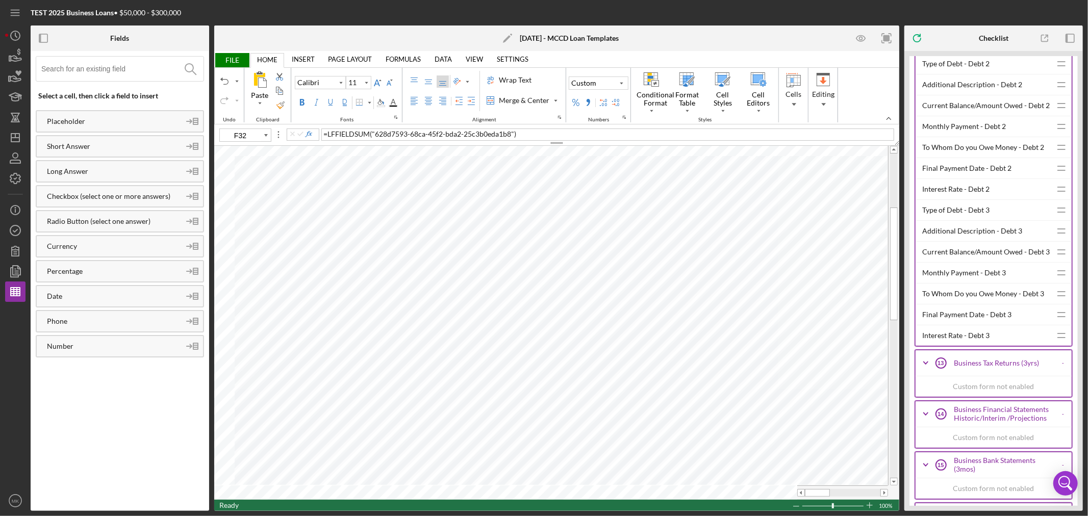
scroll to position [4875, 0]
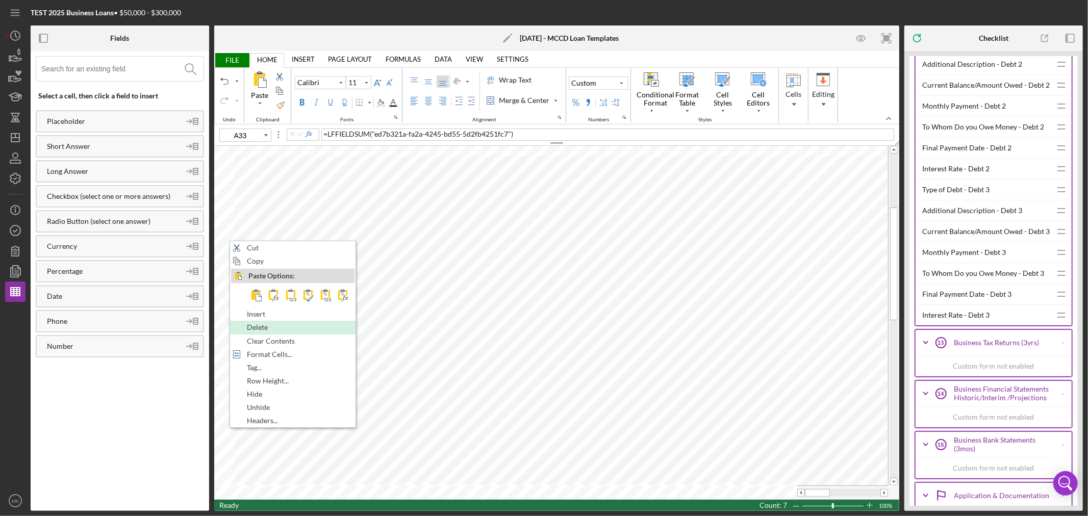
click at [302, 329] on div "Delete" at bounding box center [292, 327] width 123 height 11
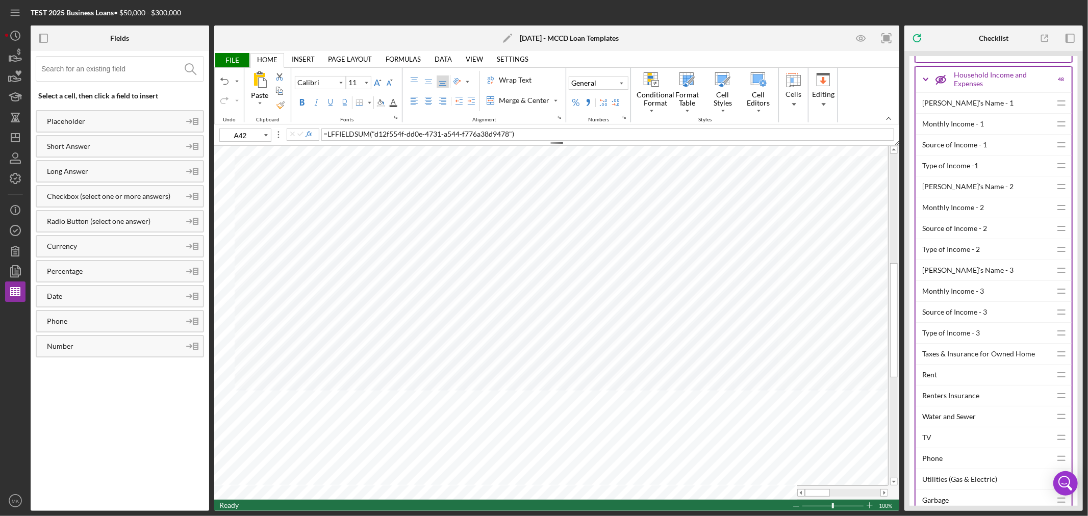
scroll to position [3175, 0]
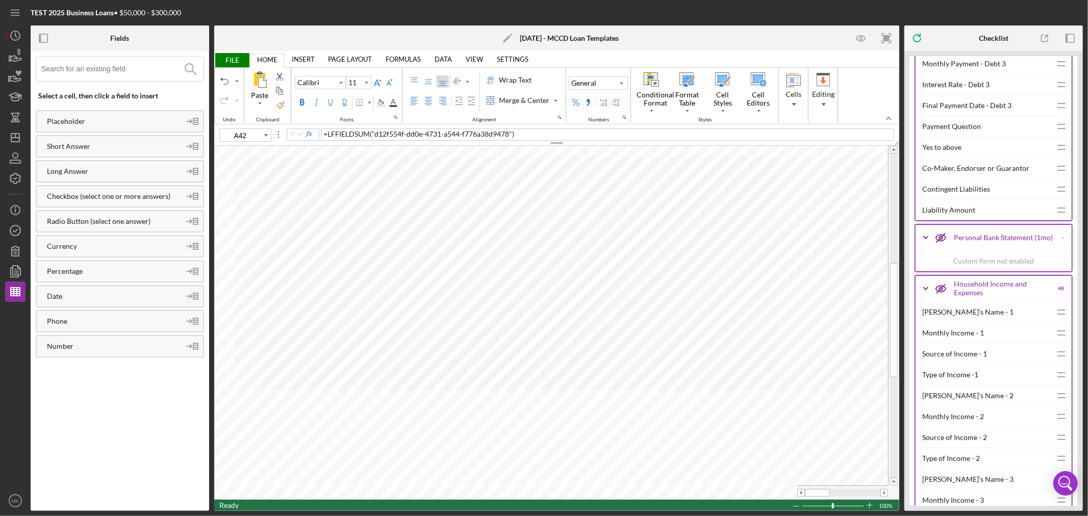
click at [929, 298] on icon "Icon/Expander" at bounding box center [926, 289] width 26 height 26
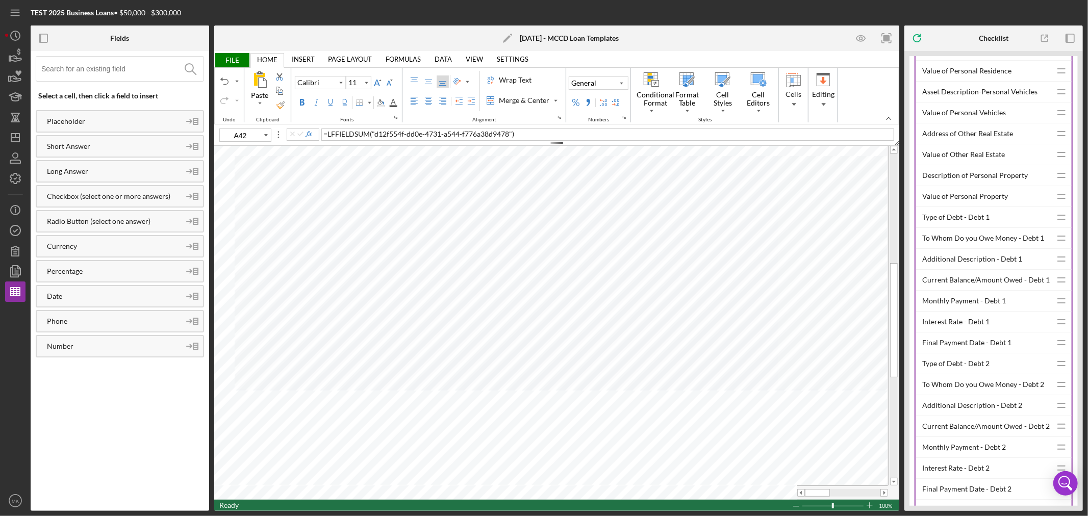
scroll to position [2664, 0]
click at [998, 267] on div "Current Balance/Amount Owed - Debt 1" at bounding box center [986, 260] width 129 height 20
click at [998, 227] on div "To Whom Do you Owe Money - Debt 1" at bounding box center [986, 218] width 129 height 20
click at [975, 202] on div "Type of Debt - Debt 1" at bounding box center [986, 197] width 129 height 20
click at [972, 333] on div "Final Payment Date - Debt 1" at bounding box center [986, 323] width 129 height 20
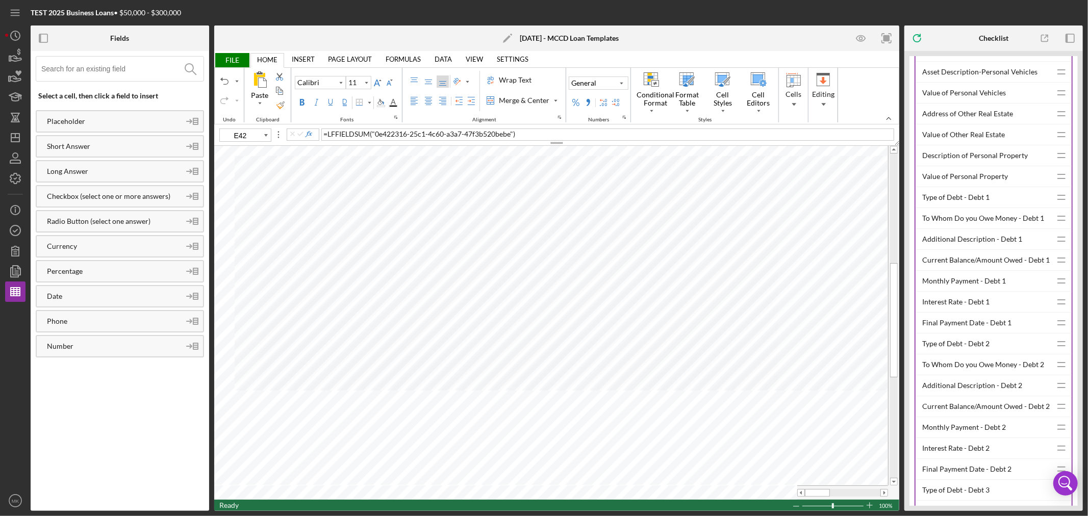
click at [944, 310] on div "Interest Rate - Debt 1" at bounding box center [986, 302] width 129 height 20
click at [952, 287] on div "Monthly Payment - Debt 1" at bounding box center [986, 281] width 129 height 20
click at [1012, 415] on div "Current Balance/Amount Owed - Debt 2" at bounding box center [986, 406] width 129 height 20
click at [993, 370] on div "To Whom Do you Owe Money - Debt 2" at bounding box center [986, 365] width 129 height 20
click at [971, 349] on div "Type of Debt - Debt 2" at bounding box center [986, 344] width 129 height 20
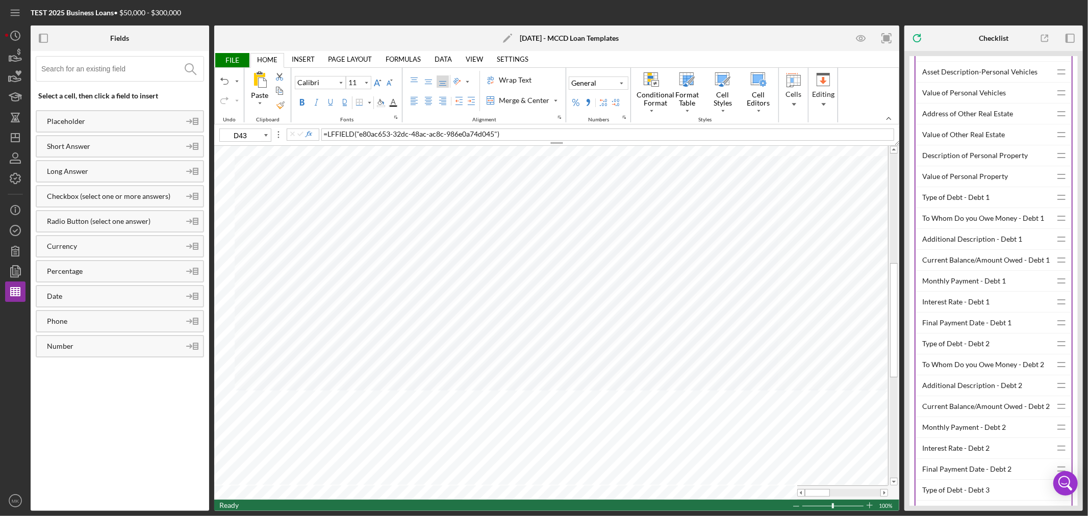
click at [996, 478] on div "Final Payment Date - Debt 2" at bounding box center [986, 469] width 129 height 20
click at [976, 455] on div "Interest Rate - Debt 2" at bounding box center [986, 448] width 129 height 20
click at [946, 437] on div "Monthly Payment - Debt 2" at bounding box center [986, 427] width 129 height 20
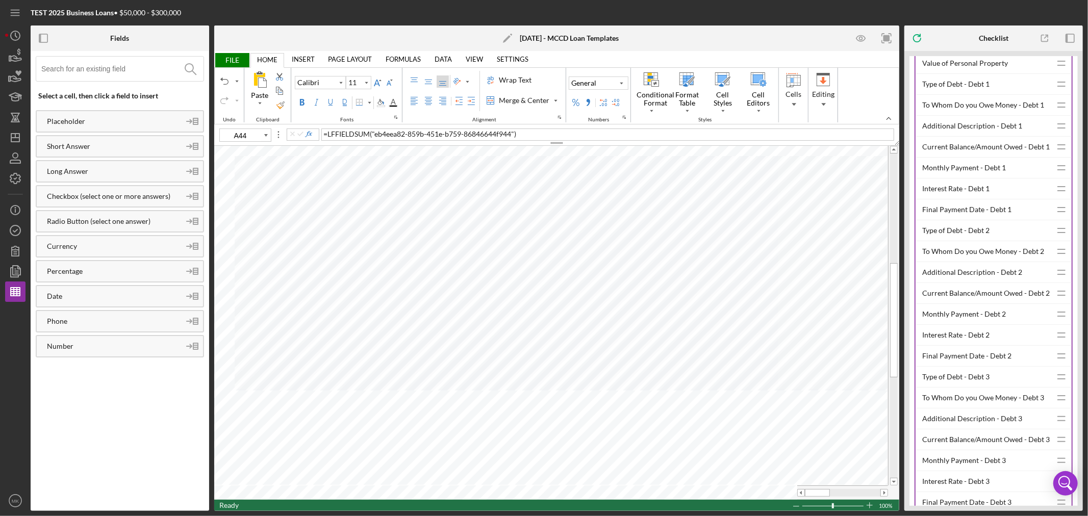
scroll to position [2834, 0]
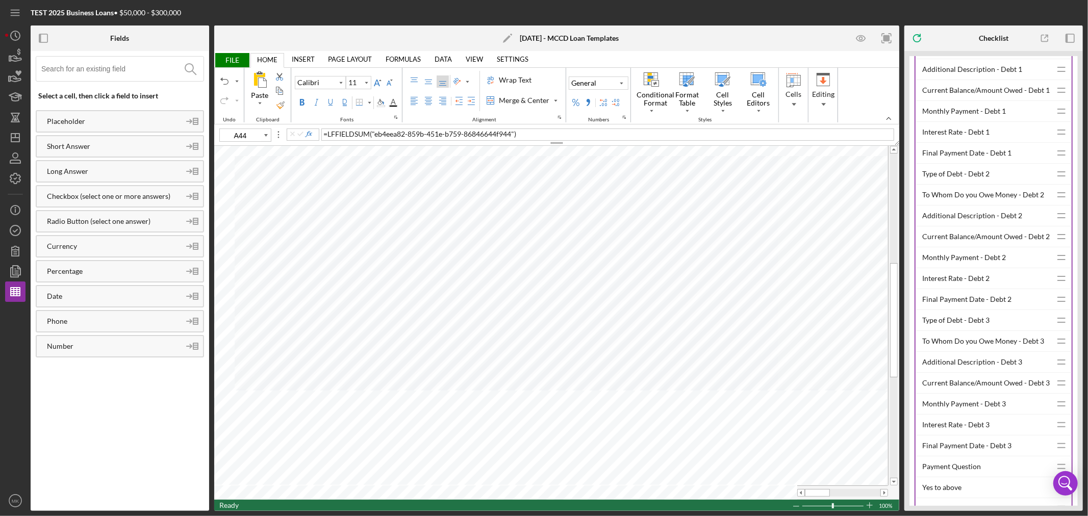
click at [995, 391] on div "Current Balance/Amount Owed - Debt 3" at bounding box center [986, 383] width 129 height 20
click at [990, 347] on div "To Whom Do you Owe Money - Debt 3" at bounding box center [986, 341] width 129 height 20
click at [954, 328] on div "Type of Debt - Debt 3" at bounding box center [986, 320] width 129 height 20
click at [982, 454] on div "Final Payment Date - Debt 3" at bounding box center [986, 446] width 129 height 20
click at [960, 431] on div "Interest Rate - Debt 3" at bounding box center [986, 425] width 129 height 20
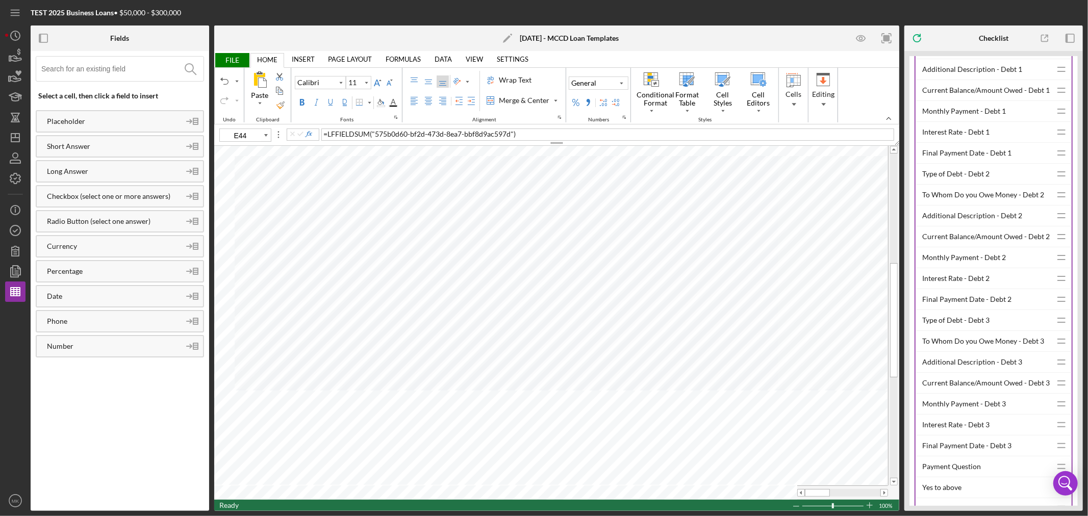
type input "F44"
click at [996, 413] on div "Monthly Payment - Debt 3" at bounding box center [986, 404] width 129 height 20
click at [228, 60] on span "FILE" at bounding box center [231, 60] width 35 height 14
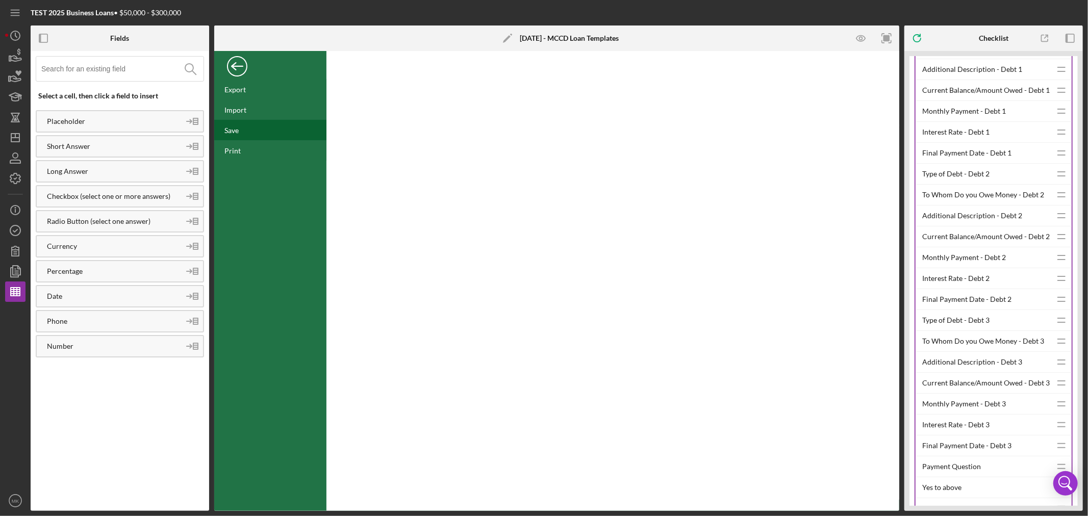
click at [233, 131] on div "Save" at bounding box center [231, 130] width 14 height 9
